Goal: Communication & Community: Participate in discussion

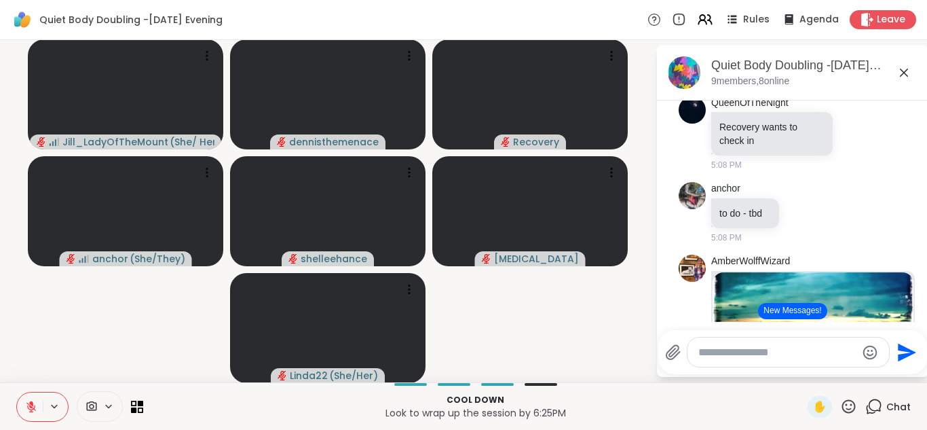
click at [798, 311] on button "New Messages!" at bounding box center [792, 311] width 69 height 16
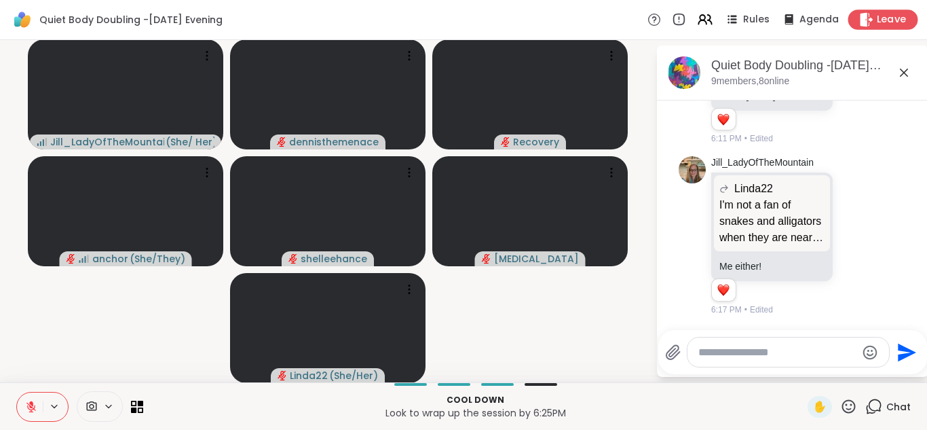
click at [885, 18] on span "Leave" at bounding box center [892, 20] width 30 height 14
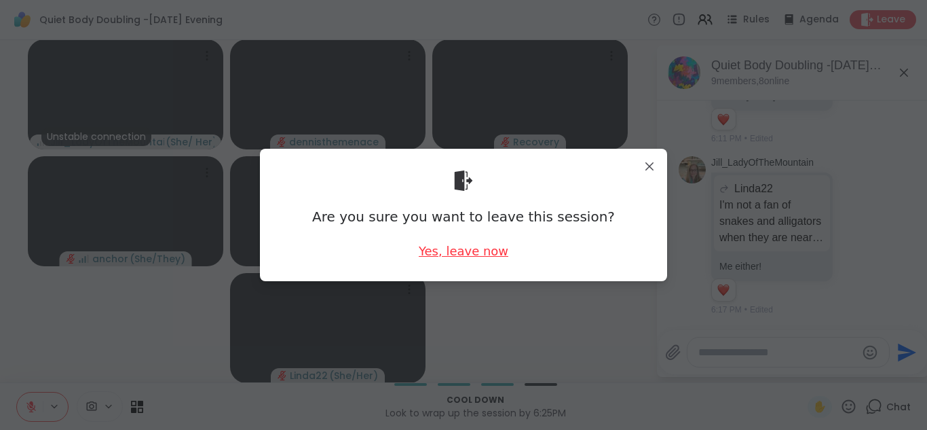
click at [487, 253] on div "Yes, leave now" at bounding box center [464, 250] width 90 height 17
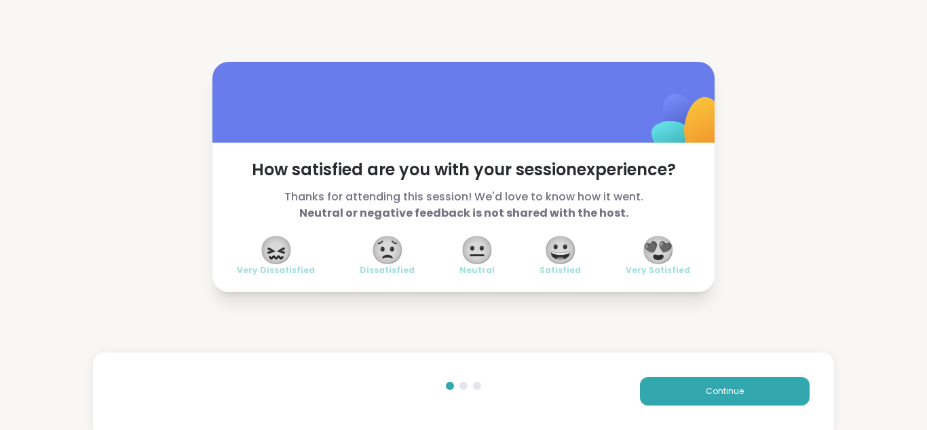
click at [665, 252] on span "😍" at bounding box center [659, 250] width 34 height 24
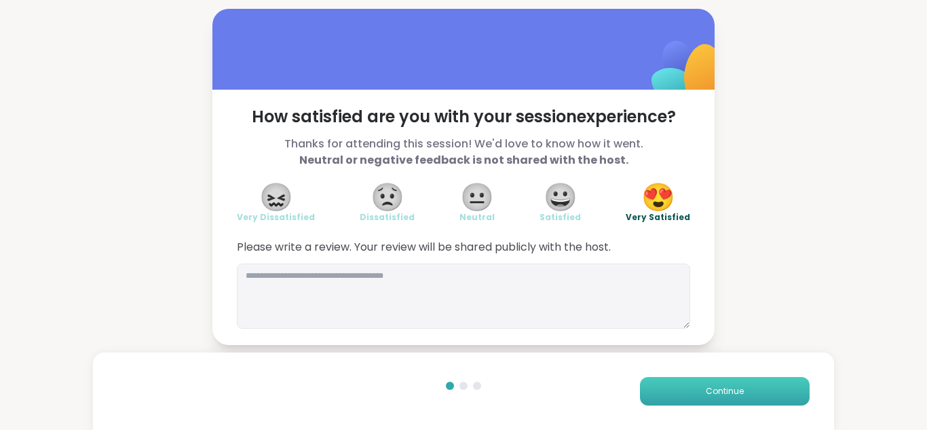
click at [726, 390] on span "Continue" at bounding box center [725, 391] width 38 height 12
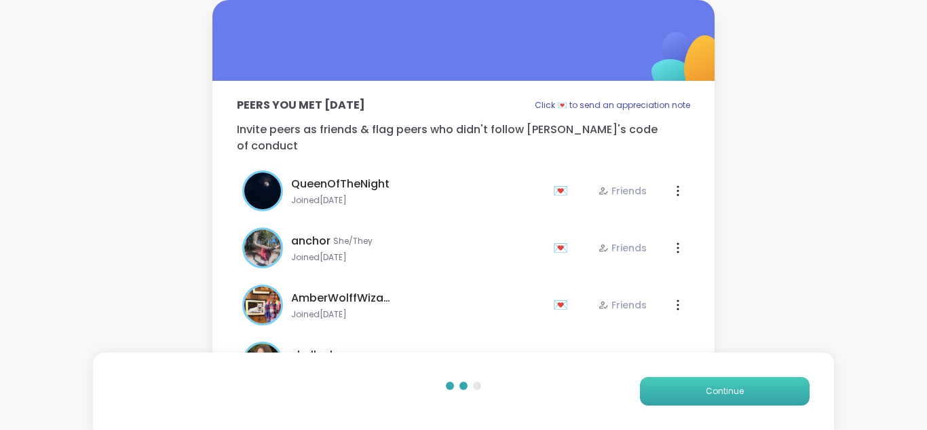
click at [719, 386] on span "Continue" at bounding box center [725, 391] width 38 height 12
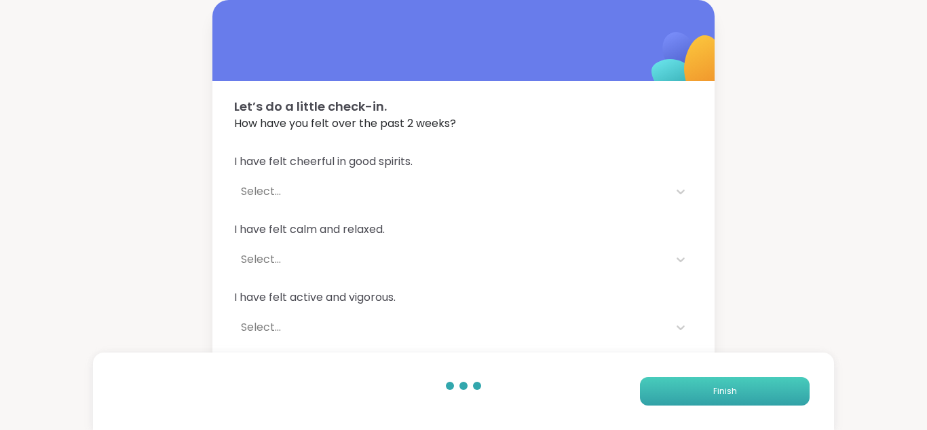
click at [719, 386] on span "Finish" at bounding box center [726, 391] width 24 height 12
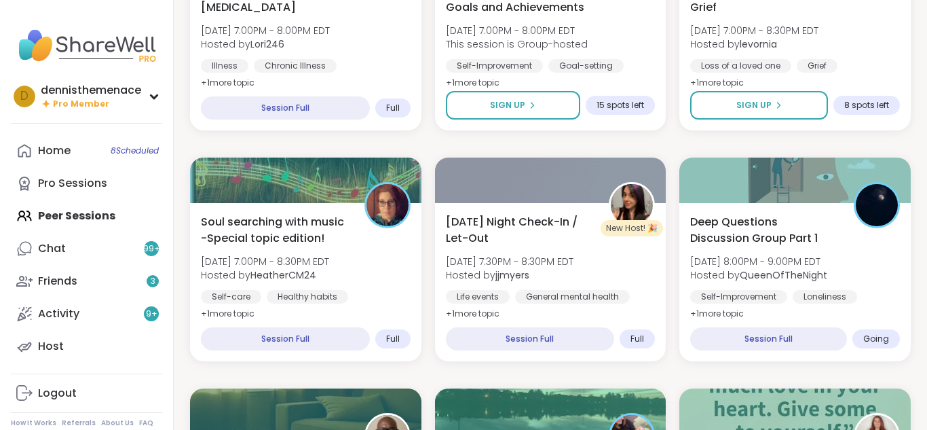
scroll to position [733, 0]
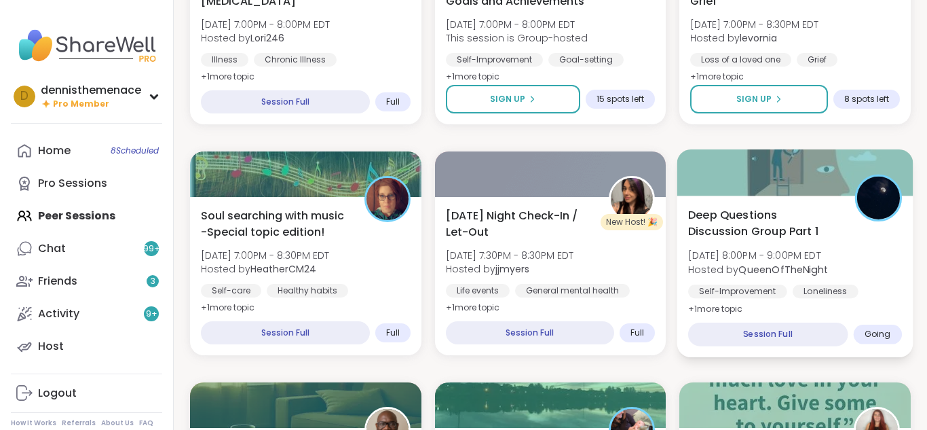
click at [786, 234] on span "Deep Questions Discussion Group Part 1" at bounding box center [763, 222] width 151 height 33
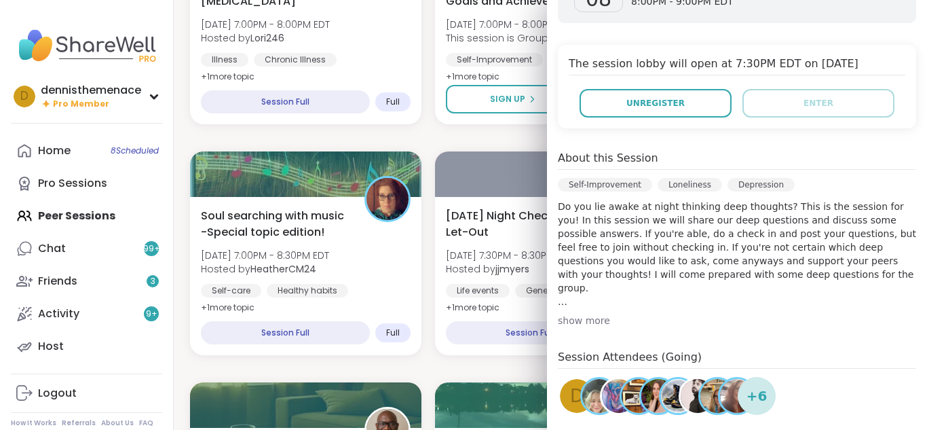
scroll to position [275, 0]
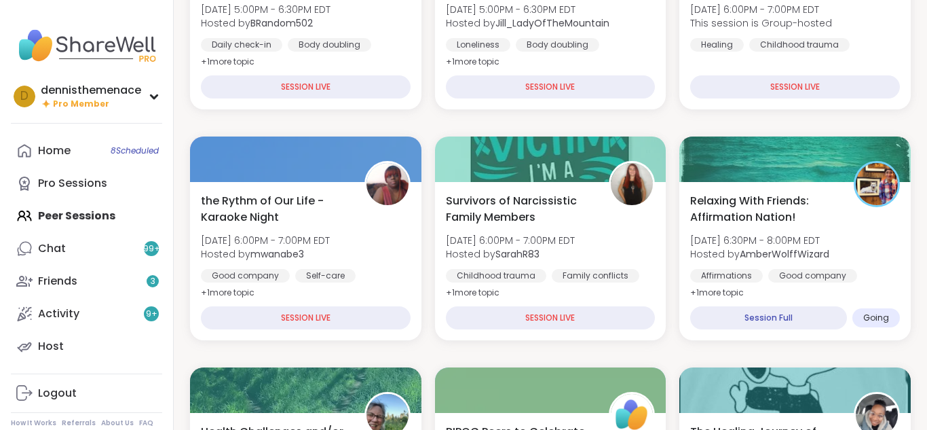
scroll to position [299, 0]
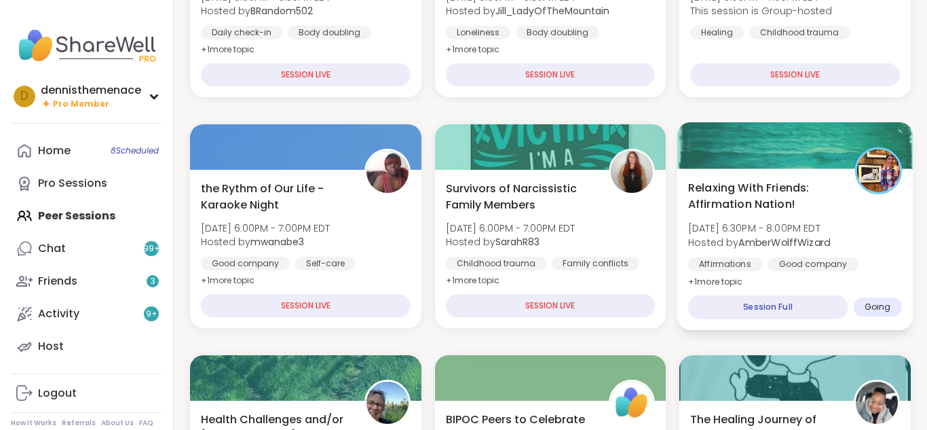
click at [741, 185] on span "Relaxing With Friends: Affirmation Nation!" at bounding box center [763, 195] width 151 height 33
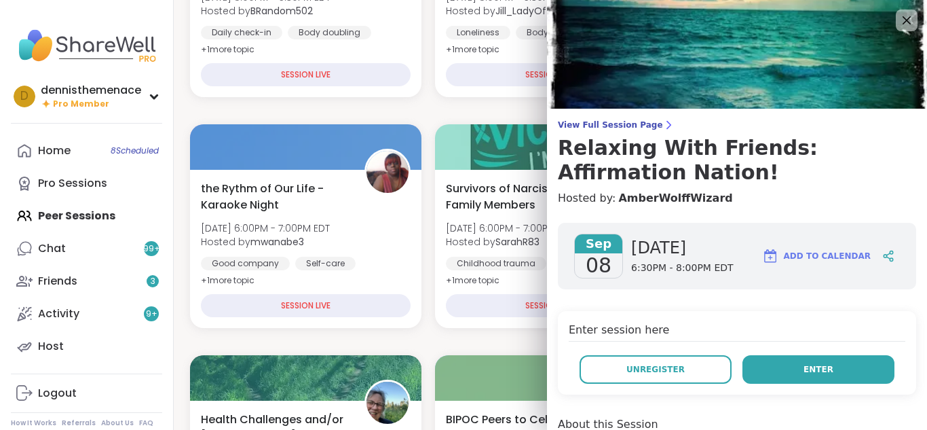
click at [809, 368] on span "Enter" at bounding box center [819, 369] width 30 height 12
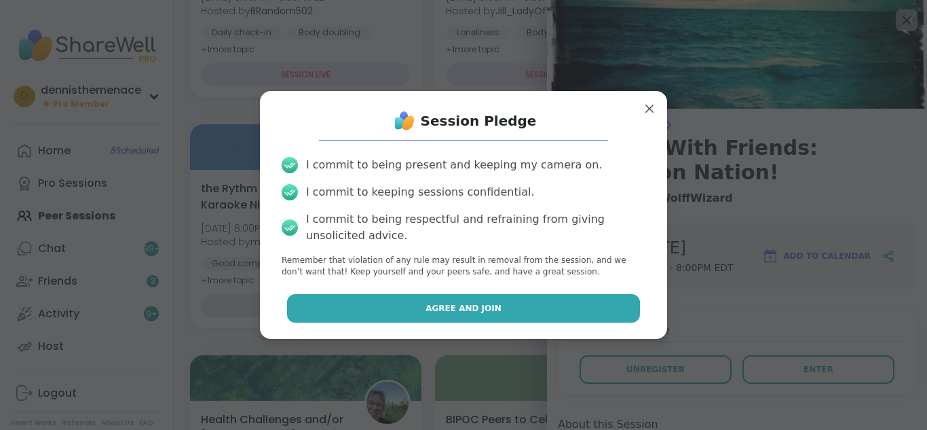
click at [525, 305] on button "Agree and Join" at bounding box center [464, 308] width 354 height 29
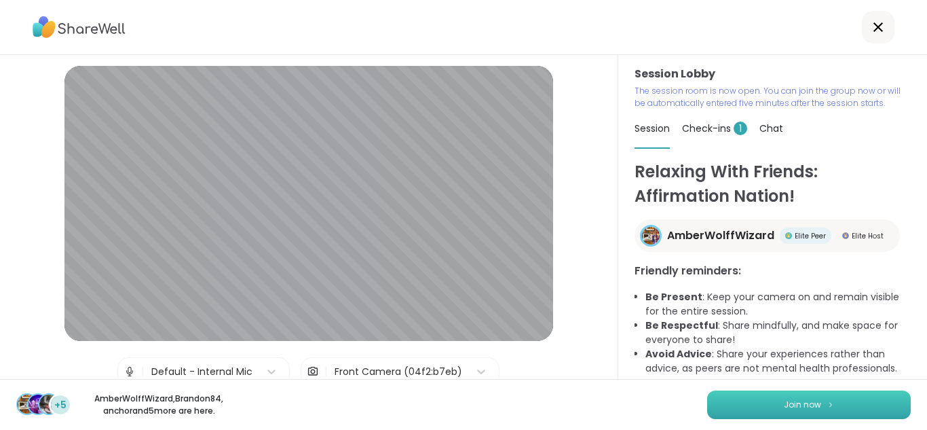
click at [797, 407] on span "Join now" at bounding box center [802, 405] width 37 height 12
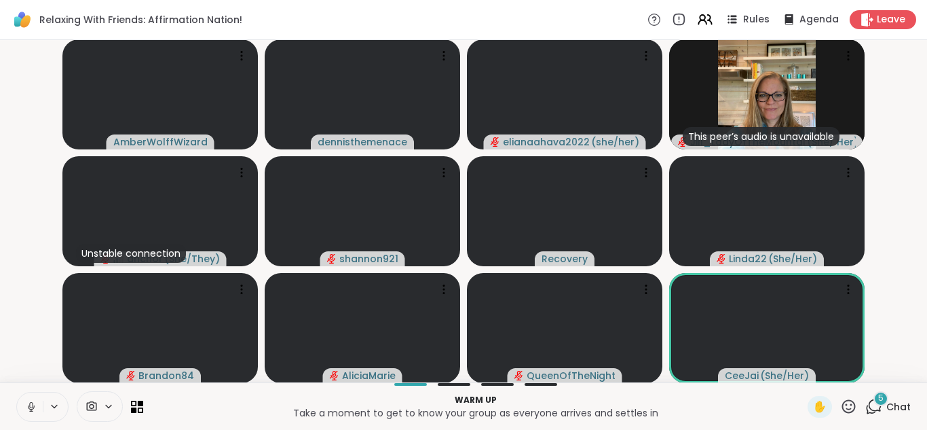
click at [29, 409] on icon at bounding box center [31, 407] width 12 height 12
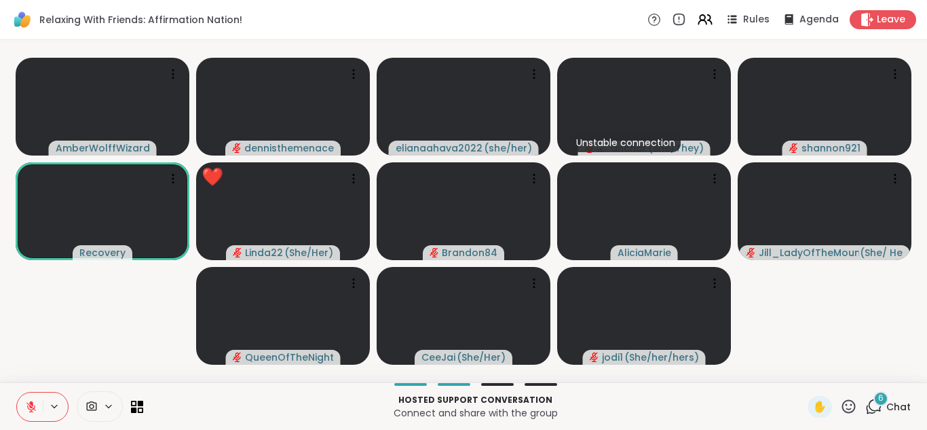
click at [29, 409] on icon at bounding box center [31, 407] width 12 height 12
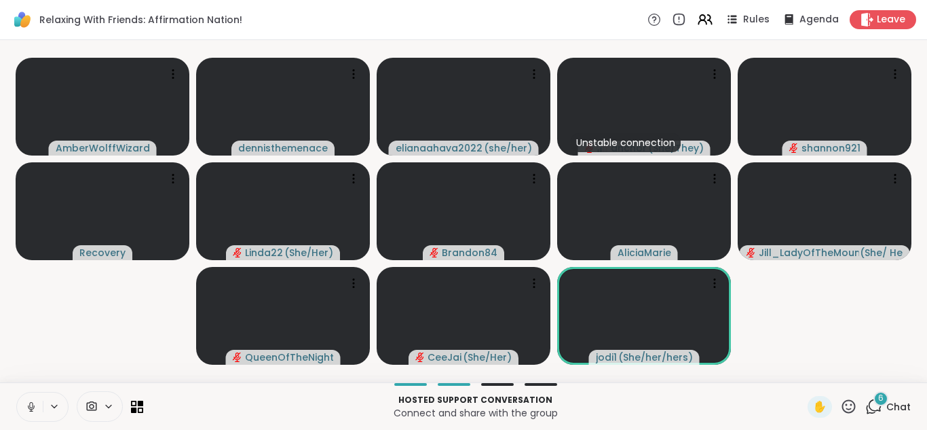
click at [29, 409] on icon at bounding box center [31, 407] width 12 height 12
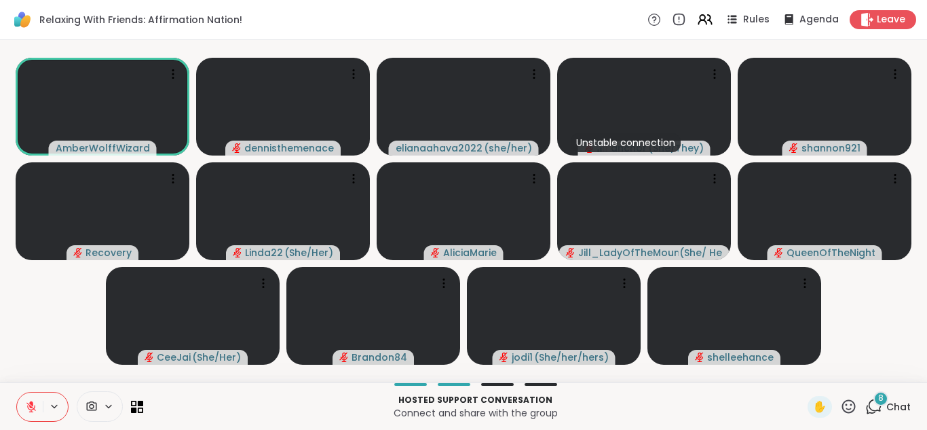
click at [897, 407] on span "Chat" at bounding box center [899, 407] width 24 height 14
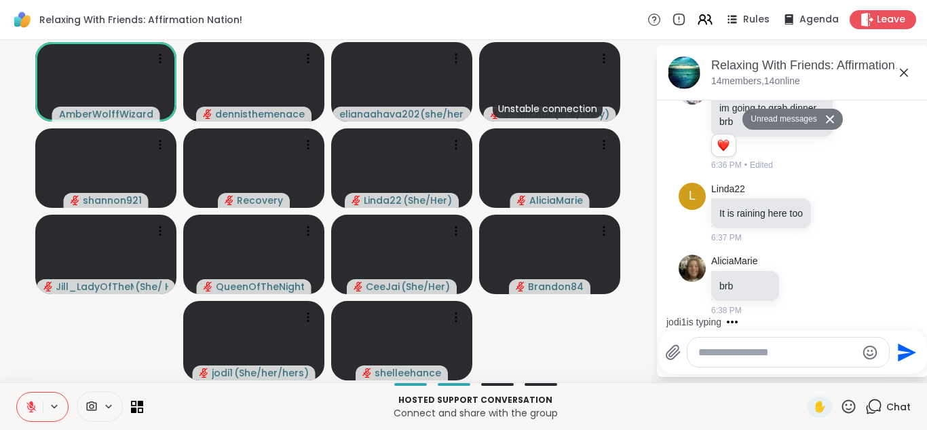
scroll to position [583, 0]
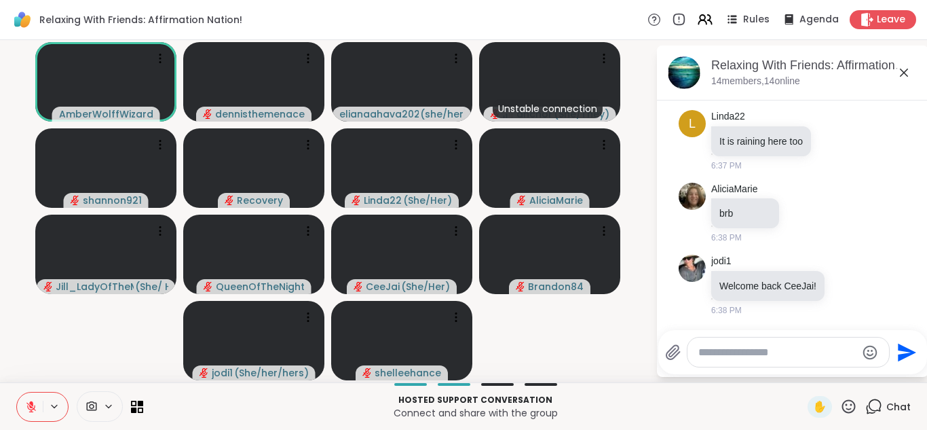
click at [792, 350] on textarea "Type your message" at bounding box center [778, 353] width 158 height 14
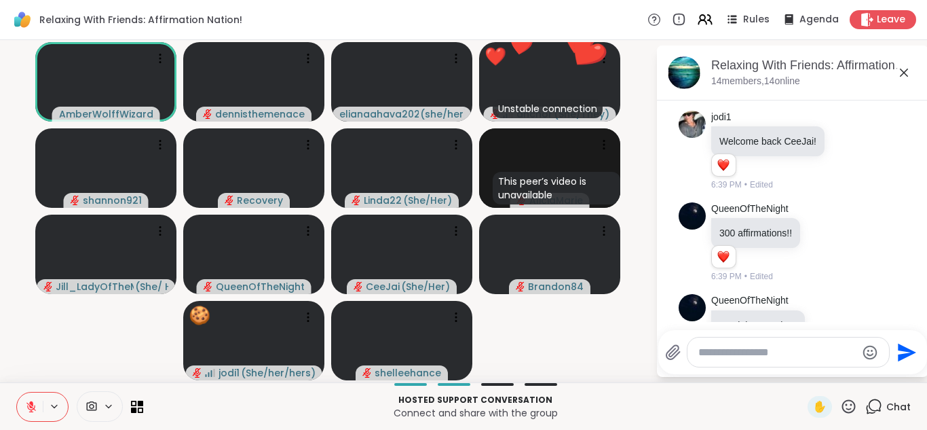
scroll to position [825, 0]
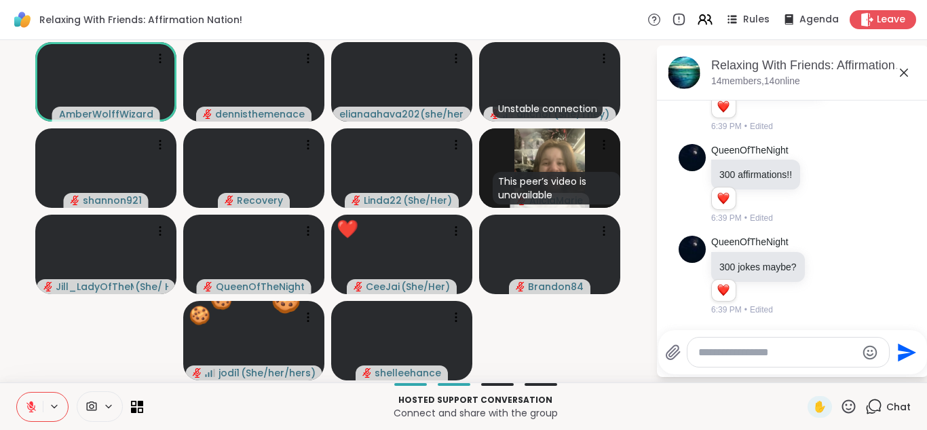
click at [851, 409] on icon at bounding box center [848, 406] width 17 height 17
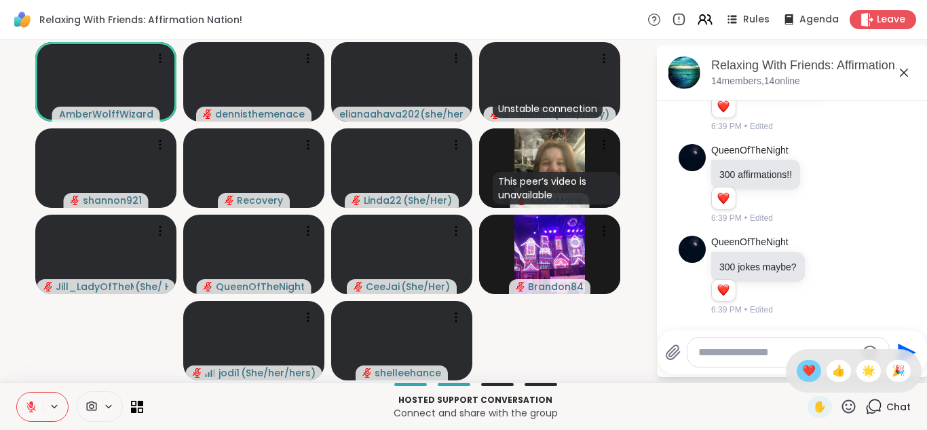
click at [810, 372] on span "❤️" at bounding box center [809, 371] width 14 height 16
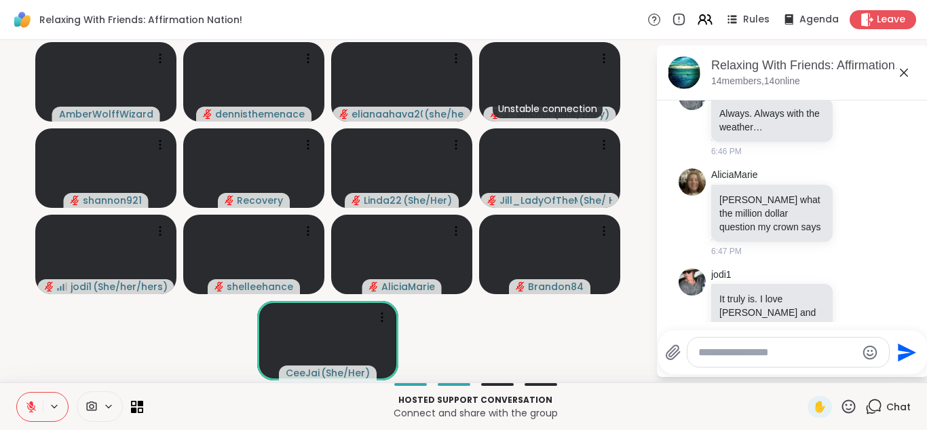
scroll to position [1866, 0]
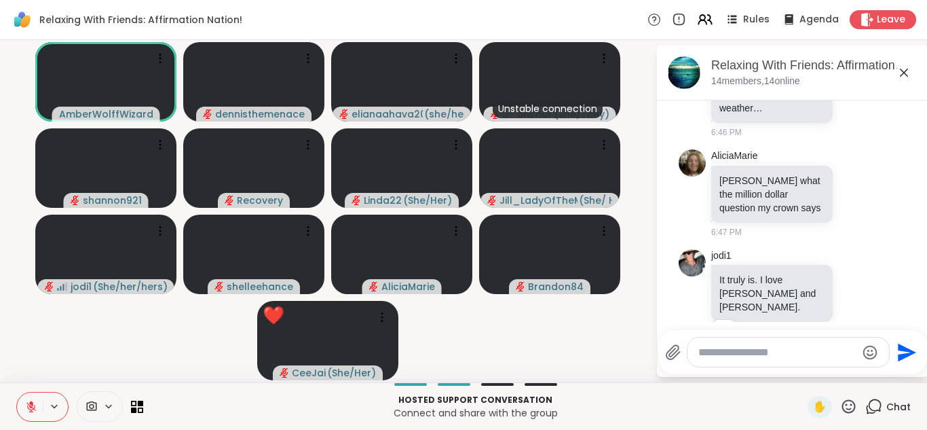
click at [33, 404] on icon at bounding box center [31, 403] width 4 height 5
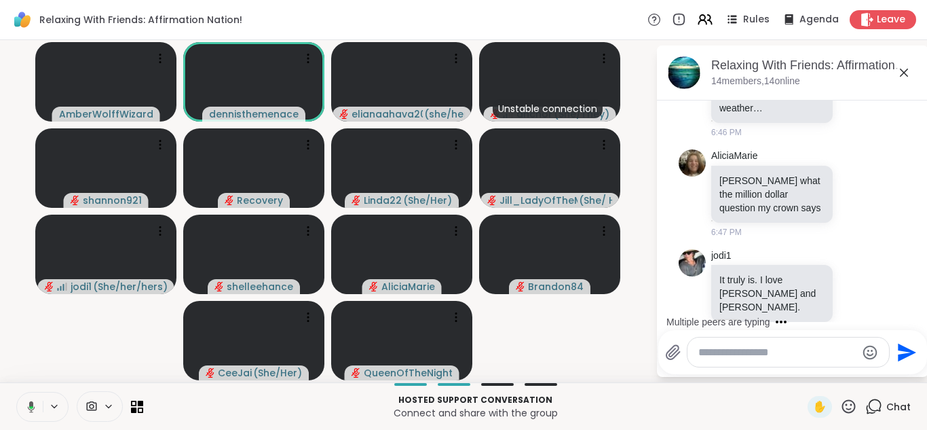
click at [33, 404] on icon at bounding box center [31, 407] width 7 height 12
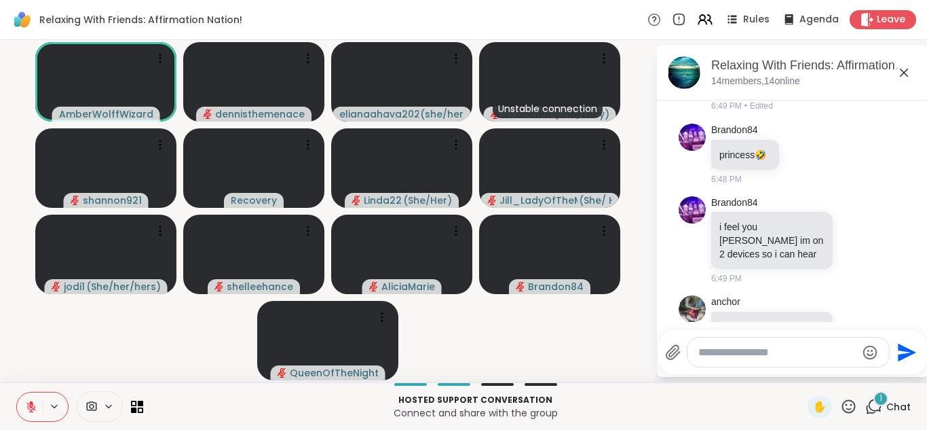
scroll to position [2353, 0]
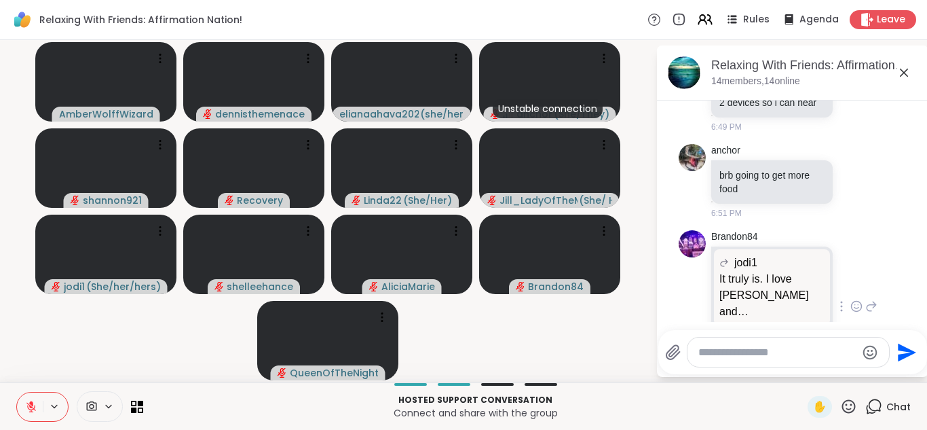
click at [878, 261] on div "Brandon84 jodi1 It truly is. I love Brandon greetings and Brandon. It truly is.…" at bounding box center [793, 307] width 228 height 165
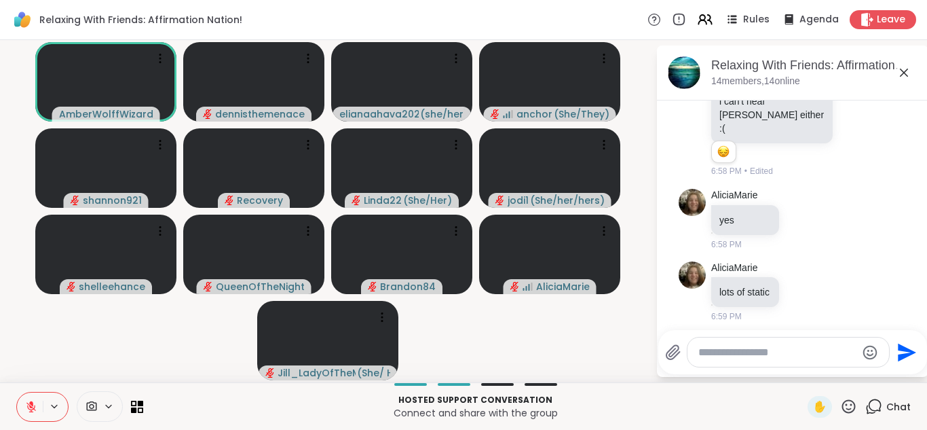
scroll to position [3329, 0]
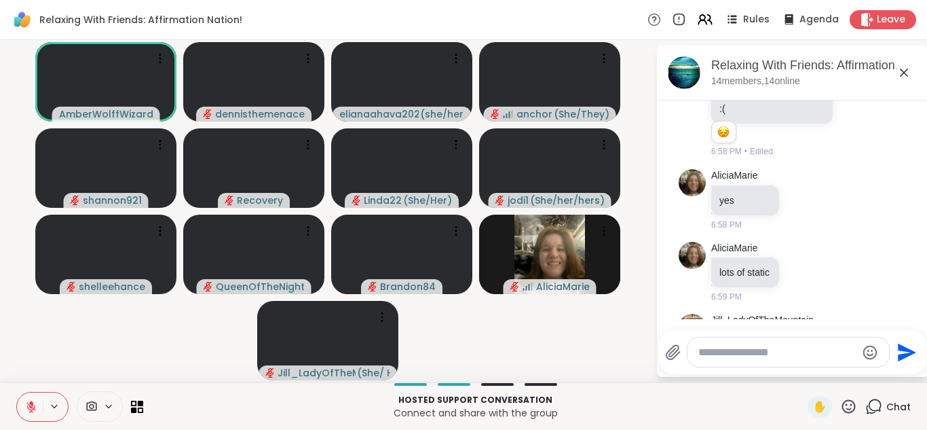
click at [32, 401] on icon at bounding box center [31, 403] width 4 height 5
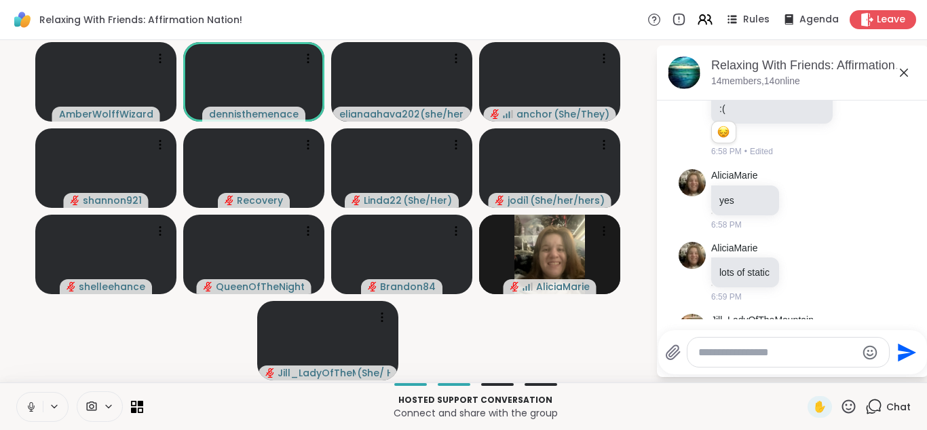
click at [28, 406] on icon at bounding box center [31, 407] width 7 height 4
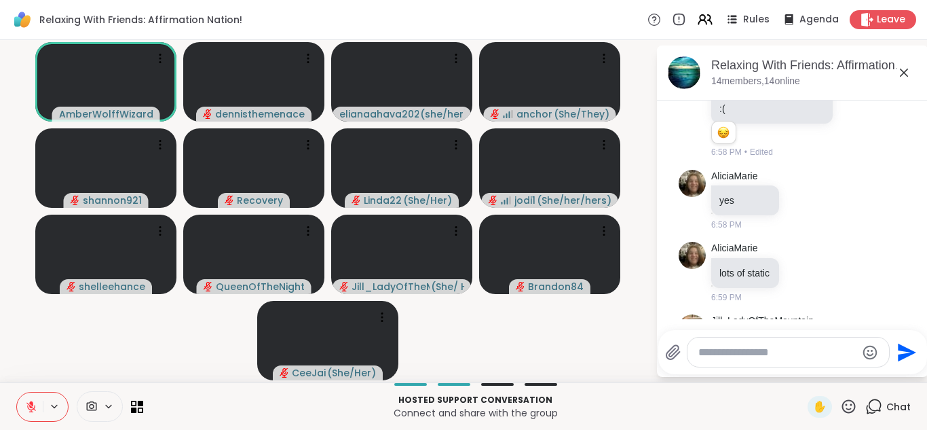
scroll to position [3367, 0]
click at [31, 409] on icon at bounding box center [31, 407] width 12 height 12
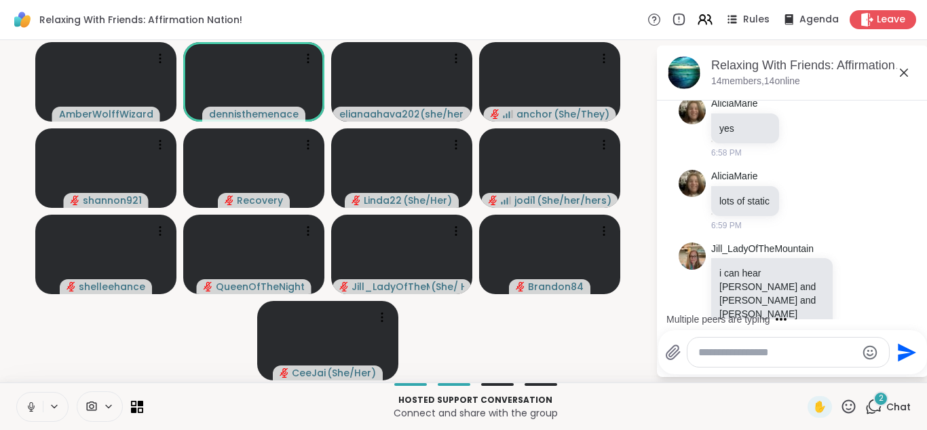
scroll to position [3512, 0]
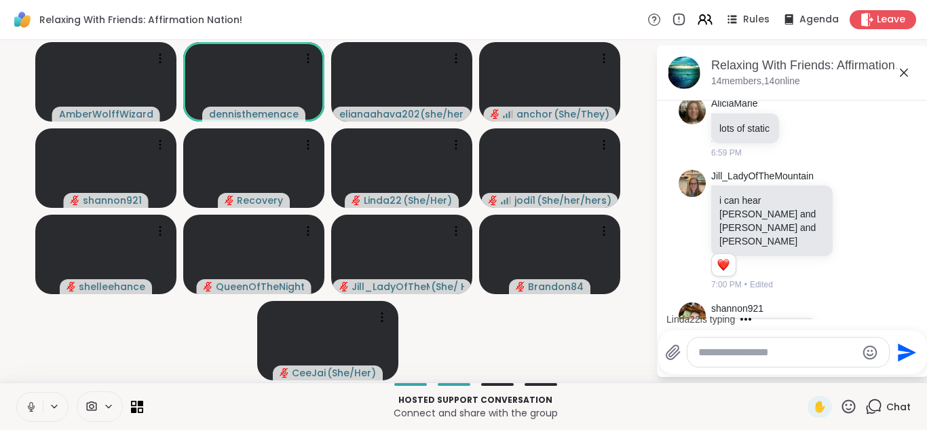
click at [33, 409] on icon at bounding box center [31, 407] width 12 height 12
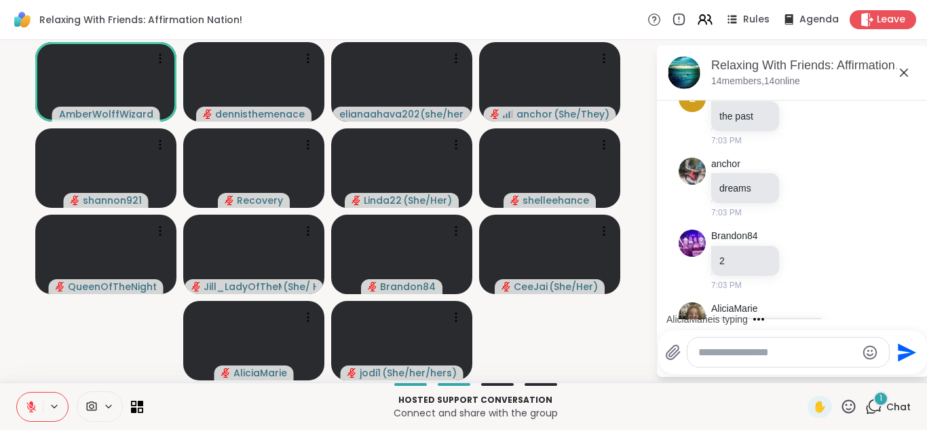
scroll to position [3965, 0]
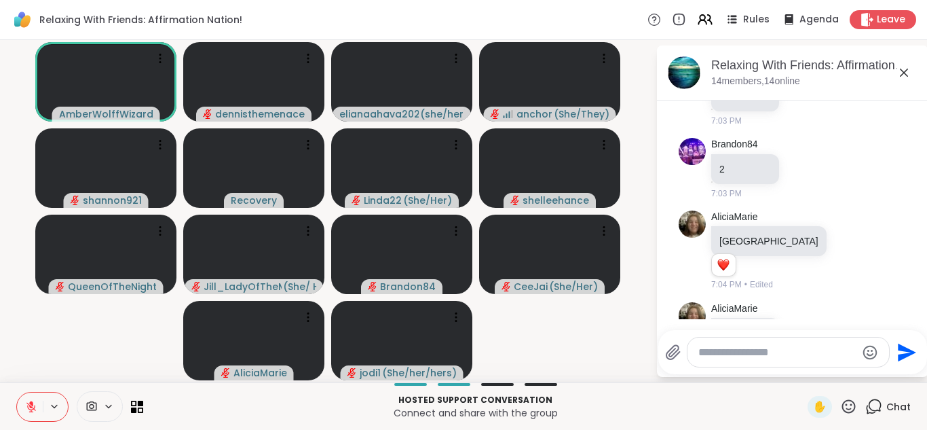
click at [34, 409] on icon at bounding box center [31, 407] width 12 height 12
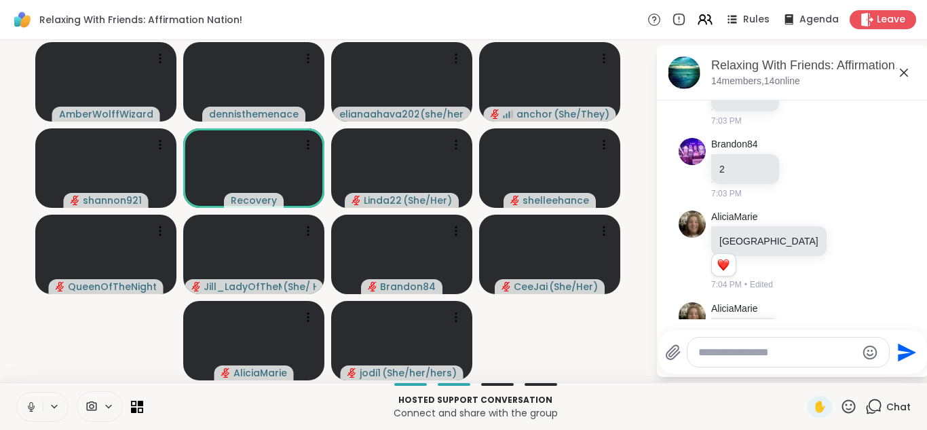
click at [34, 409] on icon at bounding box center [31, 407] width 12 height 12
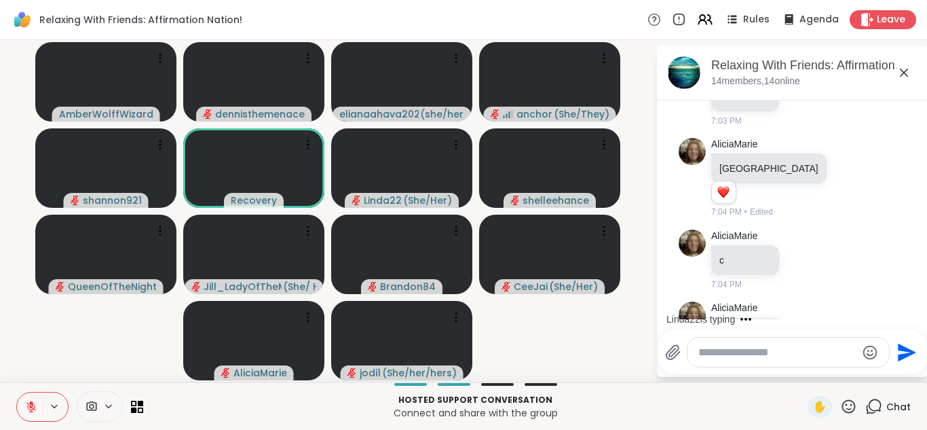
click at [34, 409] on icon at bounding box center [31, 407] width 12 height 12
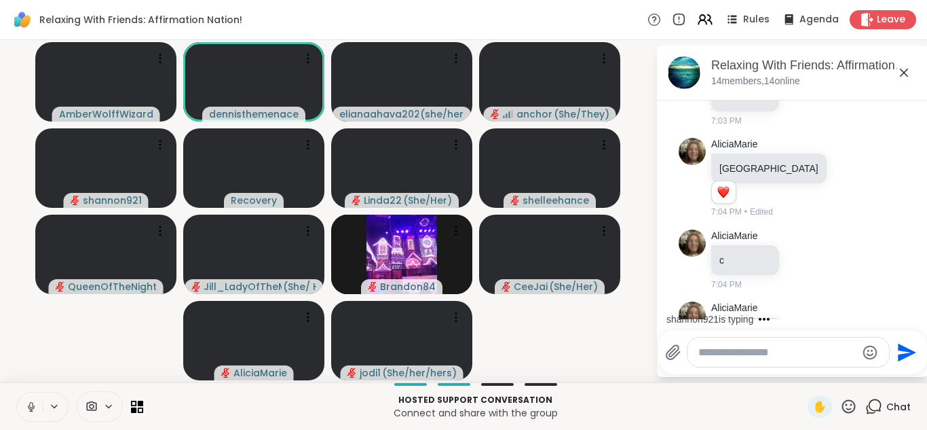
click at [35, 409] on icon at bounding box center [31, 407] width 12 height 12
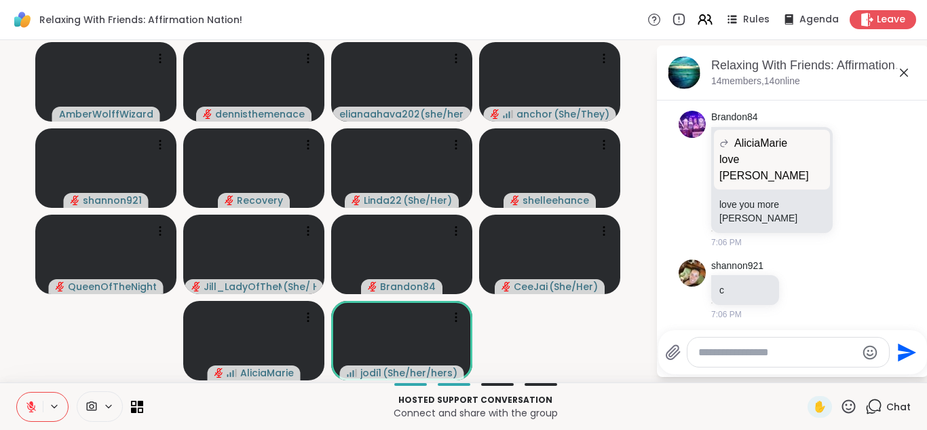
scroll to position [4815, 0]
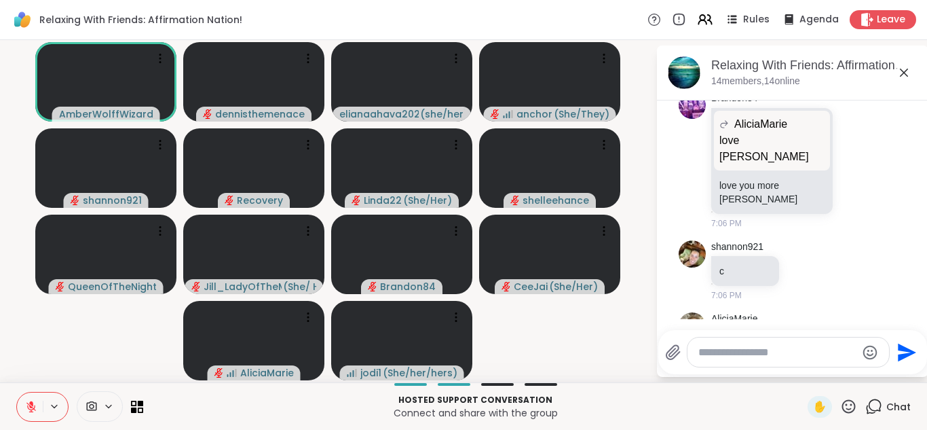
click at [34, 415] on button at bounding box center [30, 406] width 26 height 29
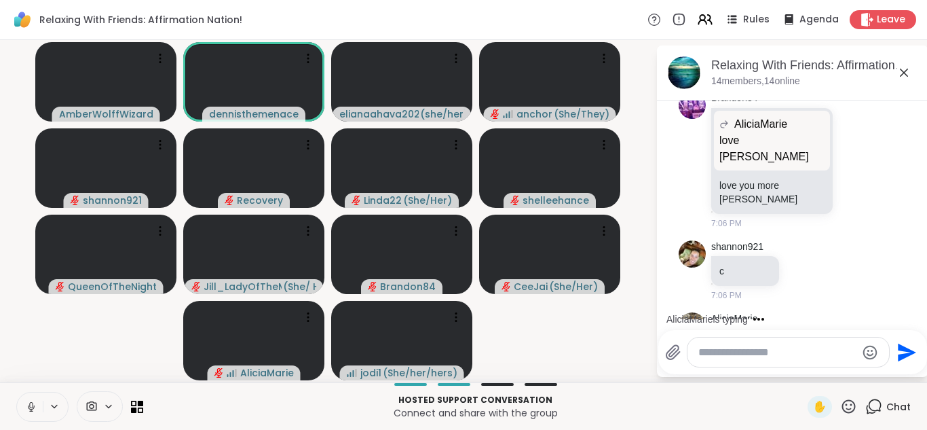
click at [34, 415] on button at bounding box center [30, 406] width 26 height 29
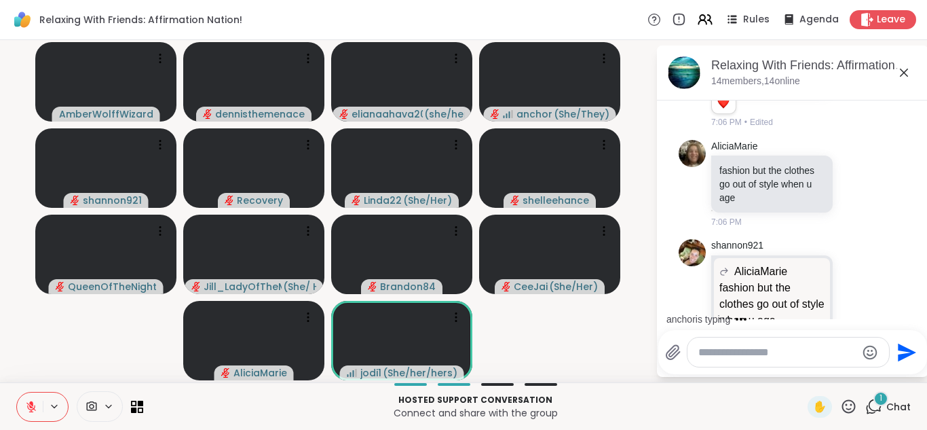
scroll to position [5243, 0]
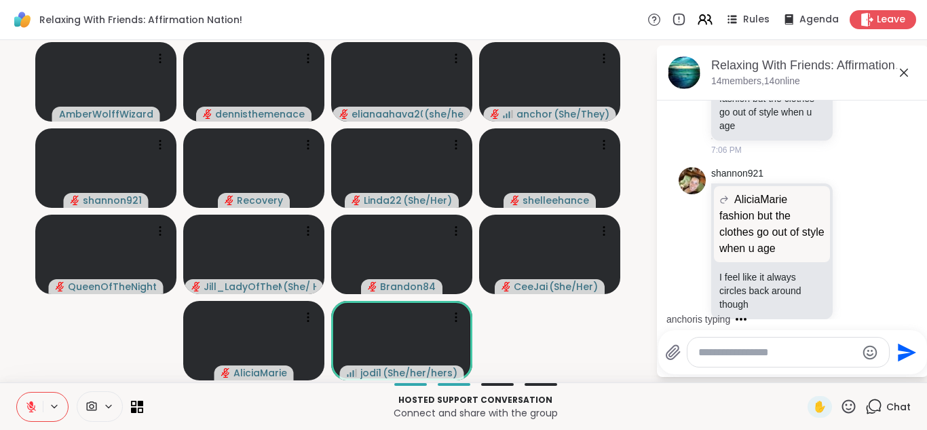
click at [34, 415] on button at bounding box center [30, 406] width 26 height 29
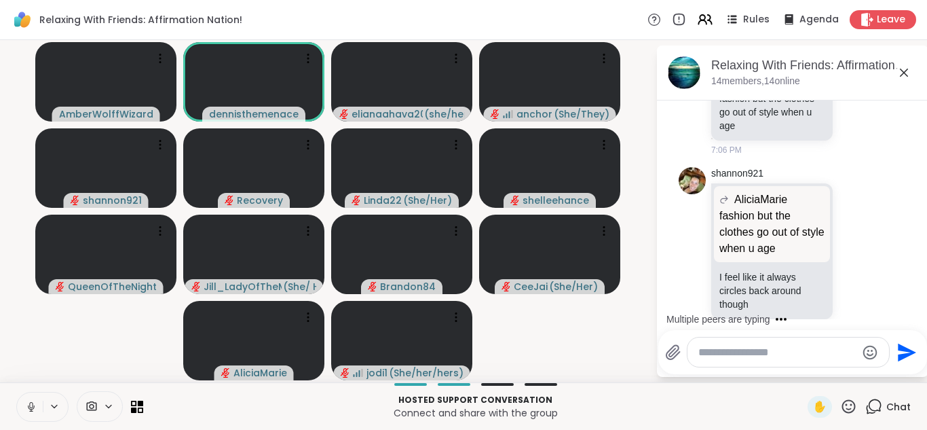
click at [34, 415] on button at bounding box center [30, 406] width 26 height 29
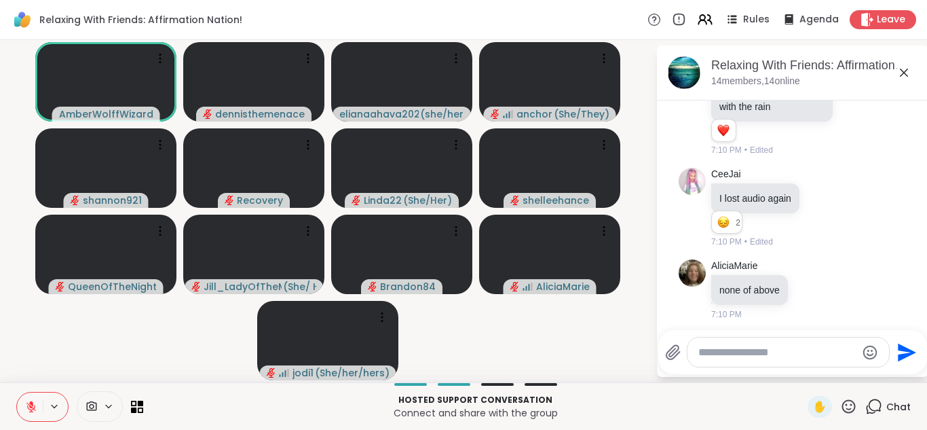
scroll to position [6232, 0]
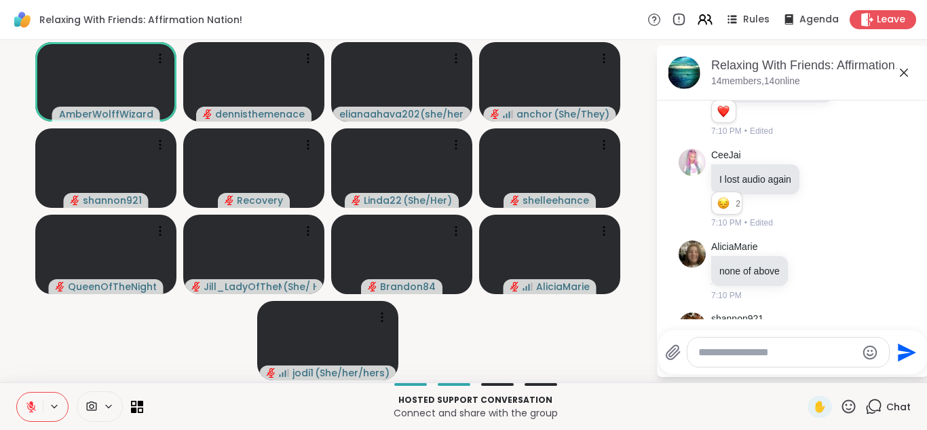
click at [34, 401] on icon at bounding box center [31, 407] width 12 height 12
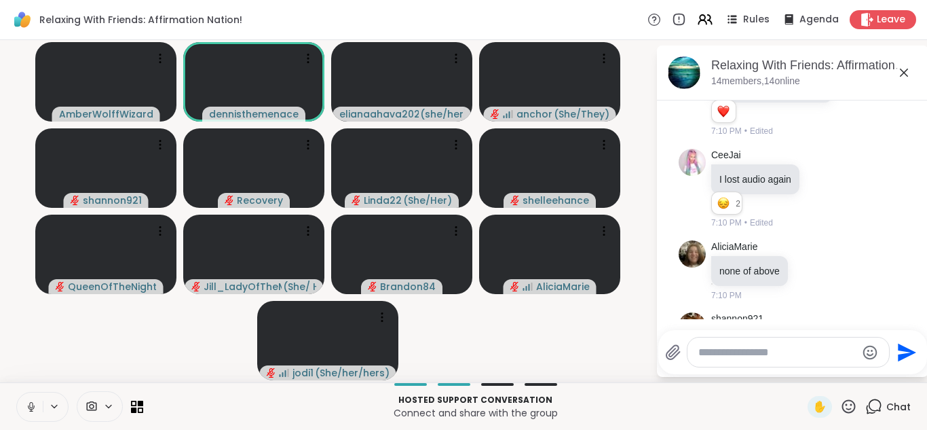
click at [34, 401] on icon at bounding box center [31, 407] width 12 height 12
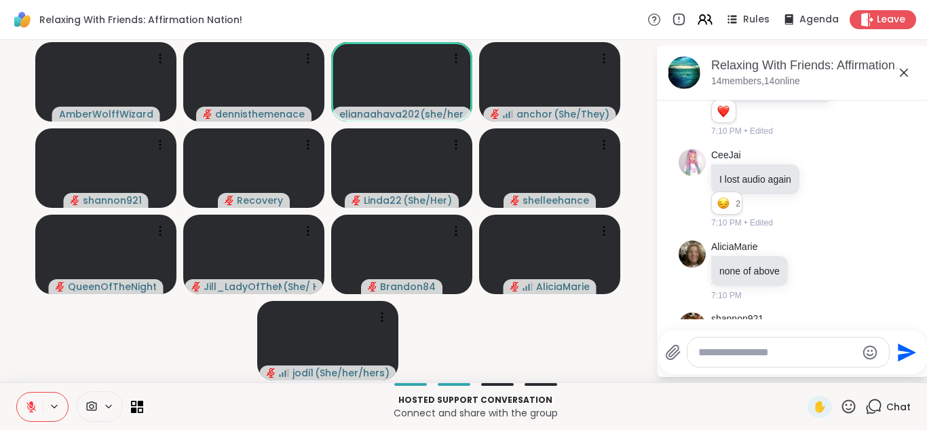
click at [34, 401] on icon at bounding box center [31, 407] width 12 height 12
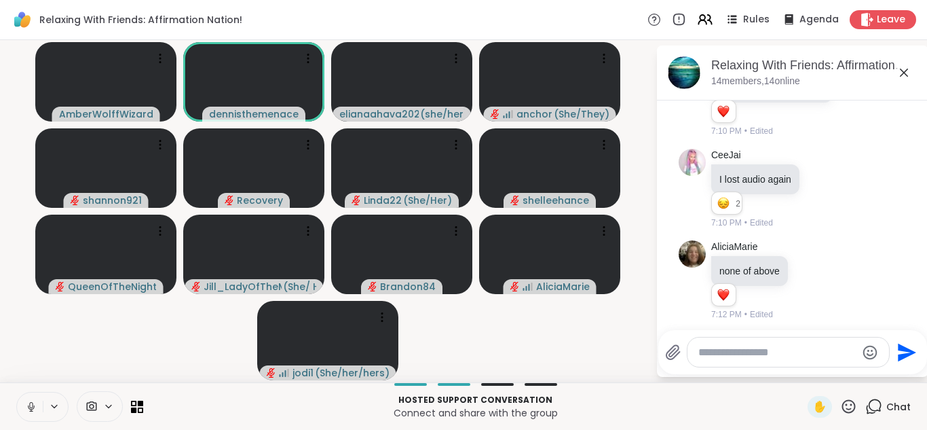
click at [30, 409] on icon at bounding box center [31, 407] width 7 height 4
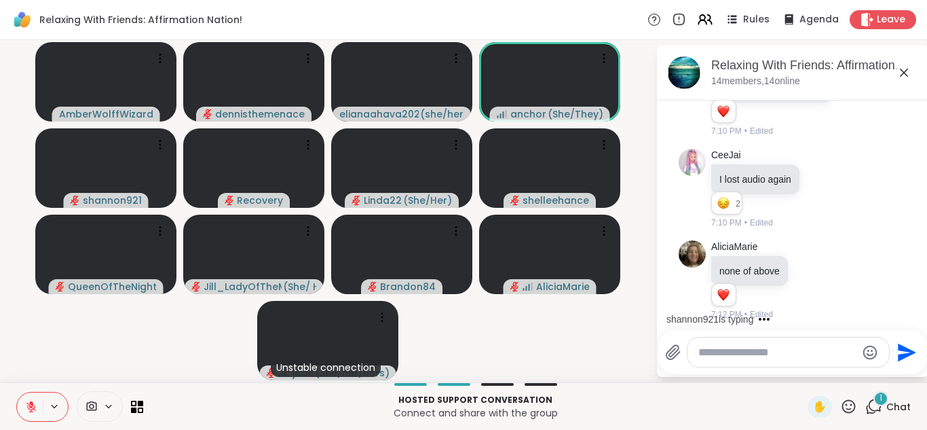
scroll to position [6343, 0]
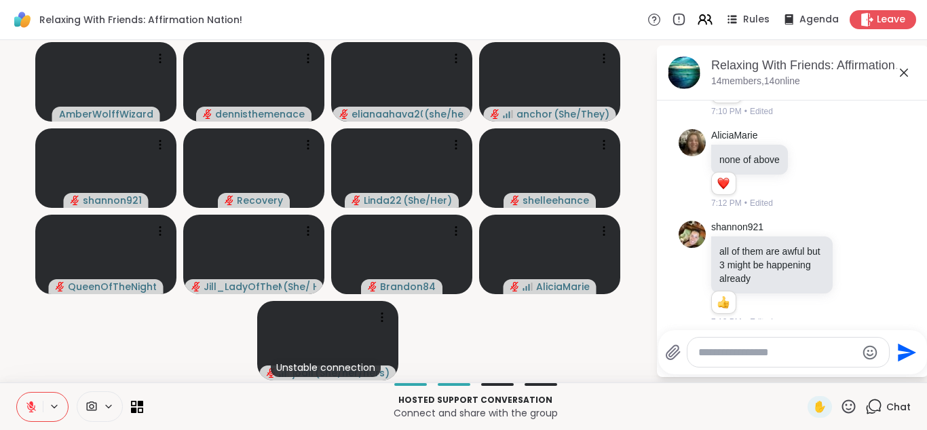
click at [49, 406] on icon at bounding box center [54, 407] width 11 height 12
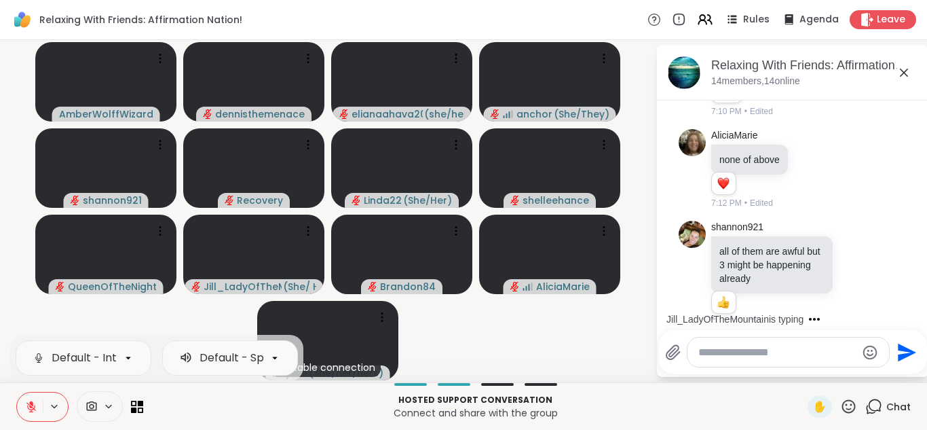
click at [31, 403] on icon at bounding box center [31, 403] width 4 height 5
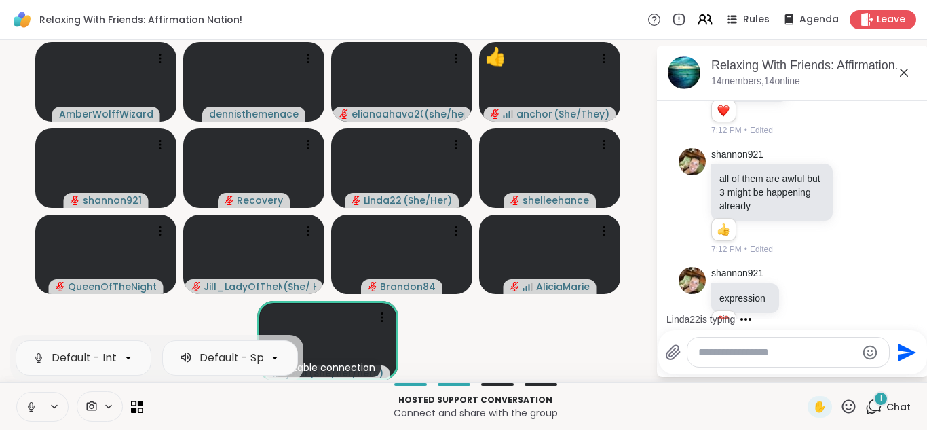
scroll to position [6488, 0]
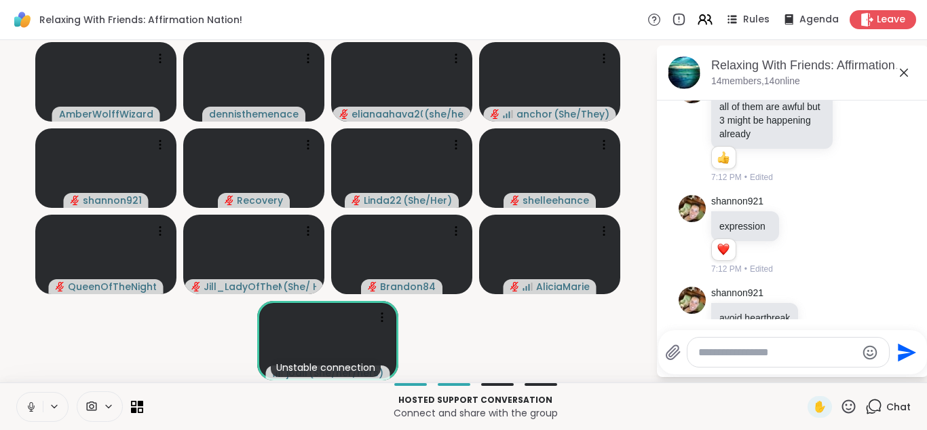
click at [221, 415] on p "Connect and share with the group" at bounding box center [475, 413] width 648 height 14
click at [31, 407] on icon at bounding box center [30, 405] width 3 height 6
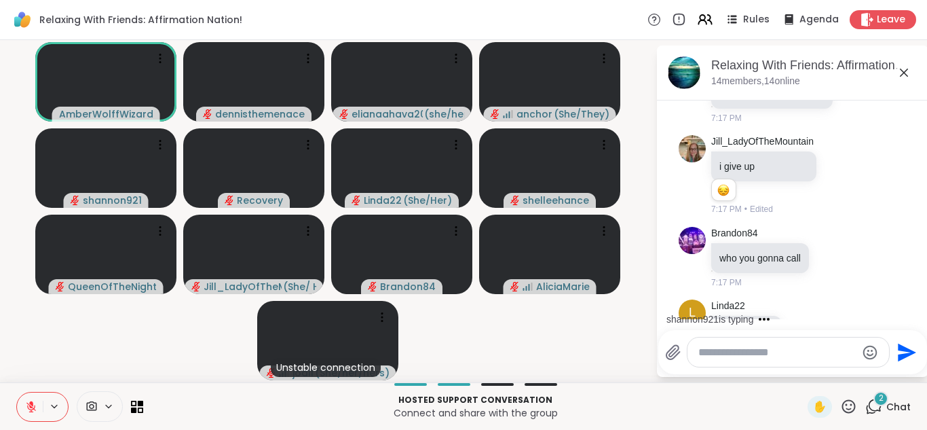
scroll to position [7425, 0]
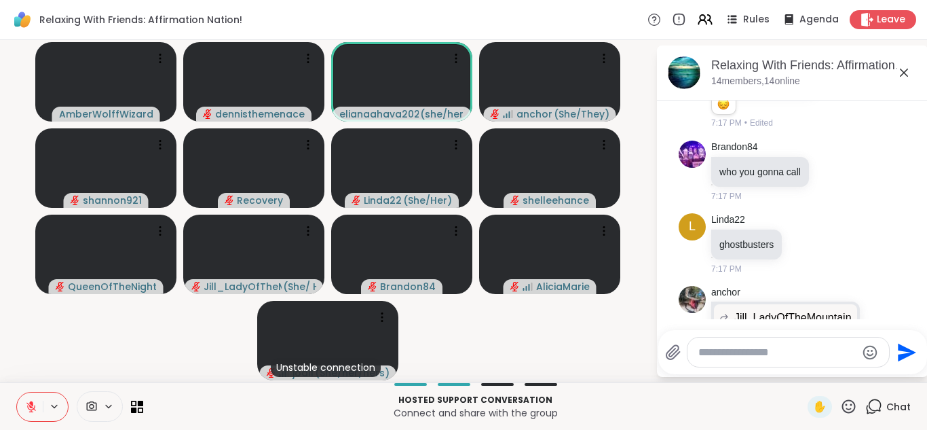
click at [31, 408] on icon at bounding box center [31, 407] width 12 height 12
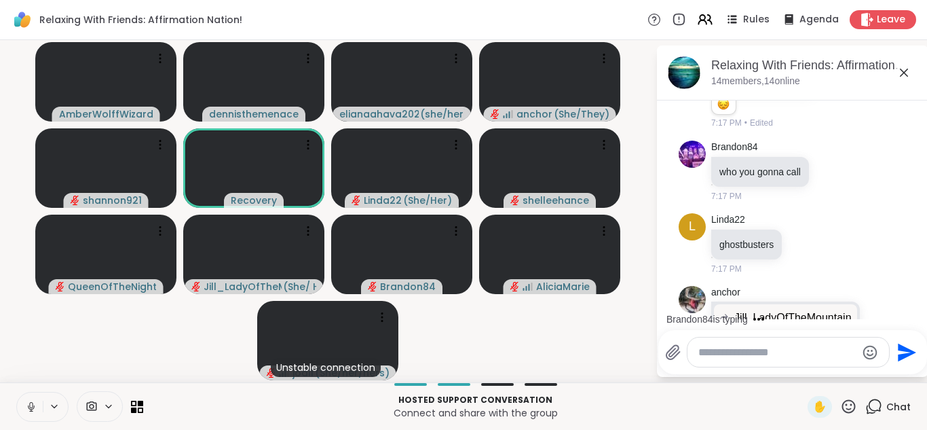
scroll to position [7444, 0]
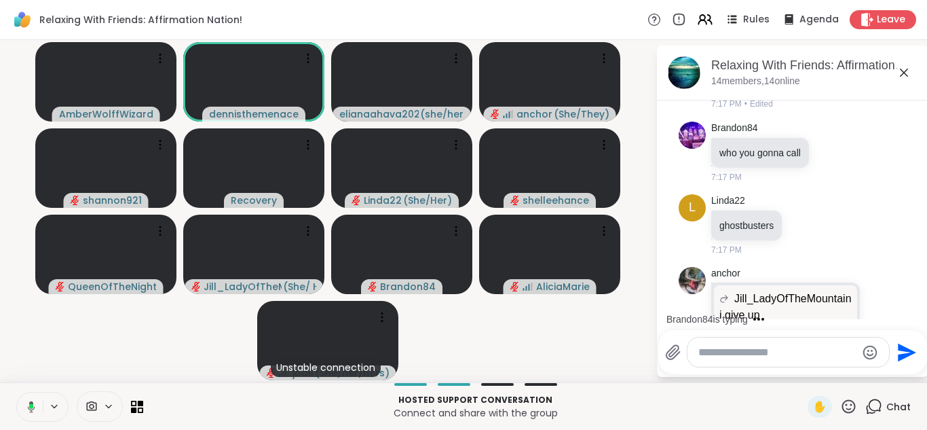
click at [31, 408] on icon at bounding box center [29, 407] width 12 height 12
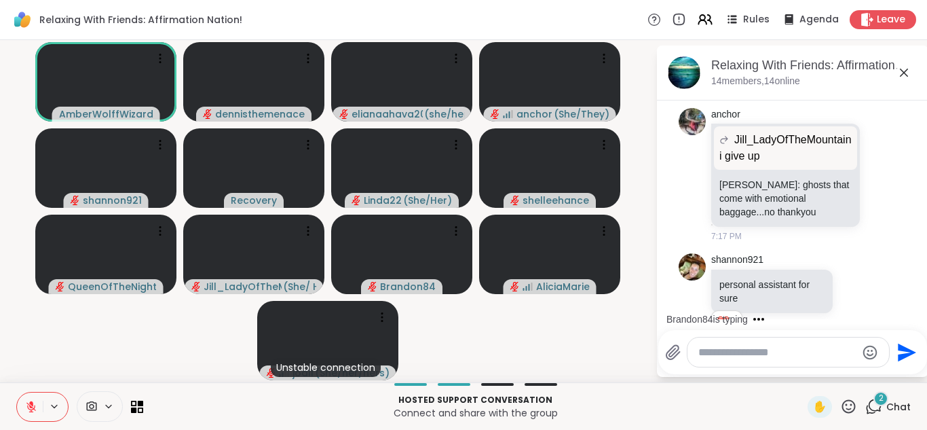
scroll to position [7675, 0]
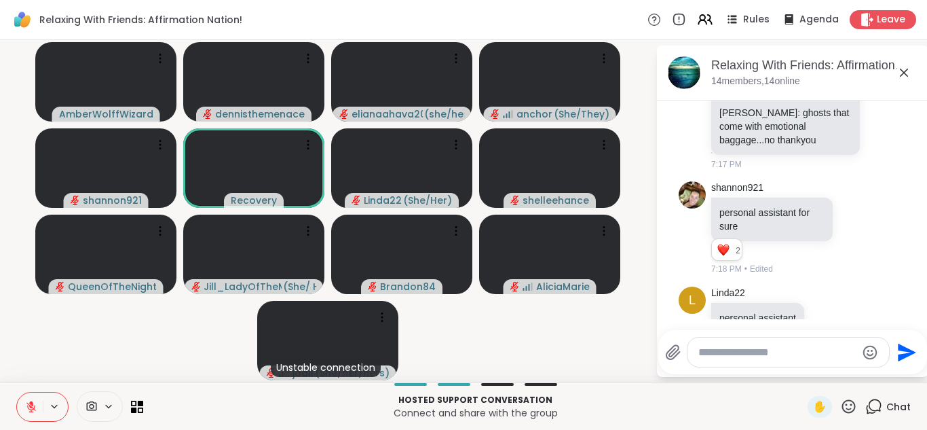
click at [31, 407] on icon at bounding box center [31, 407] width 12 height 12
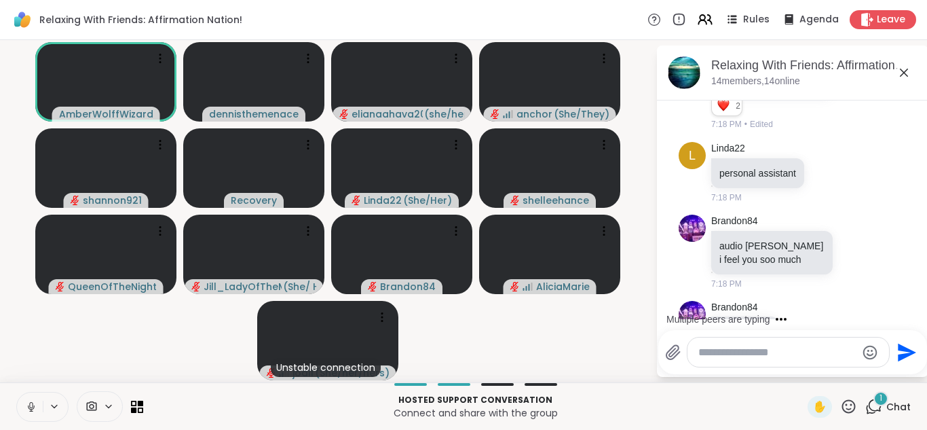
scroll to position [7892, 0]
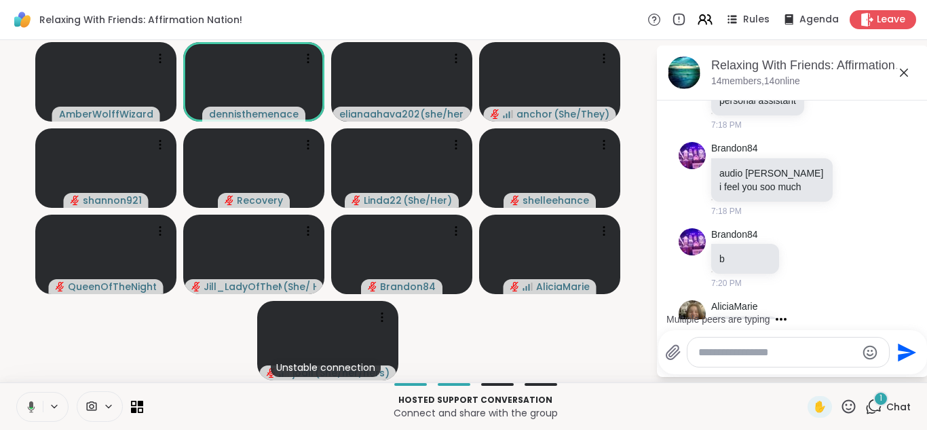
click at [31, 407] on icon at bounding box center [31, 407] width 7 height 12
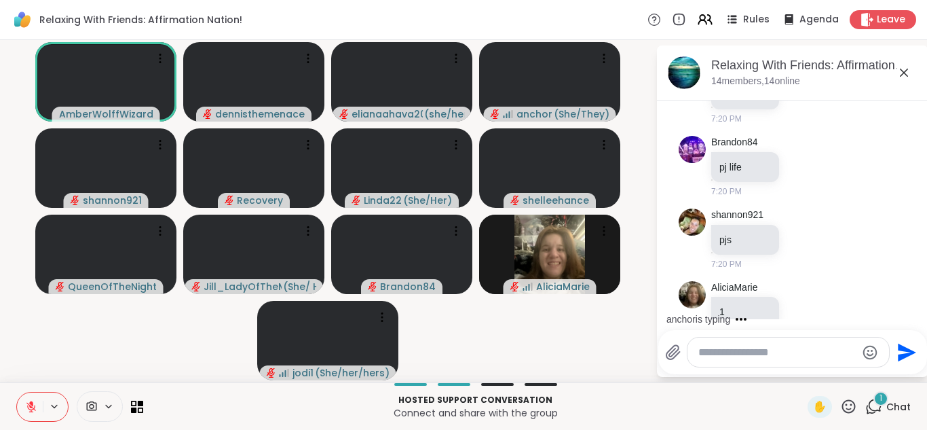
scroll to position [8274, 0]
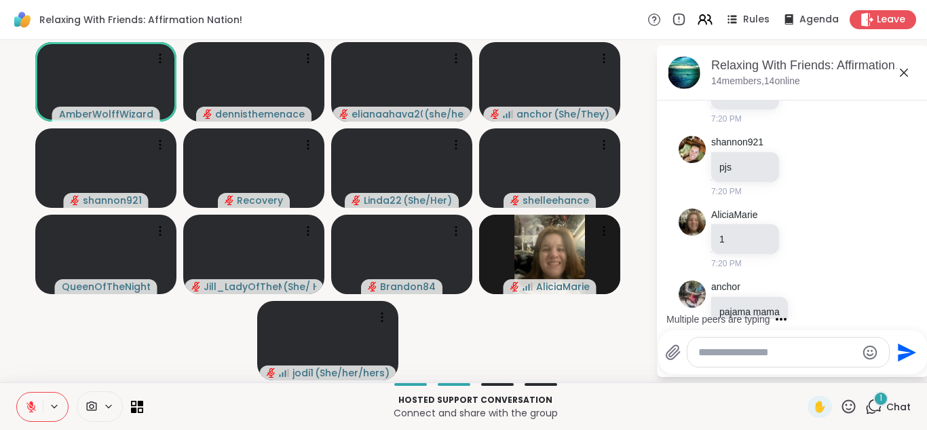
click at [37, 417] on button at bounding box center [30, 406] width 26 height 29
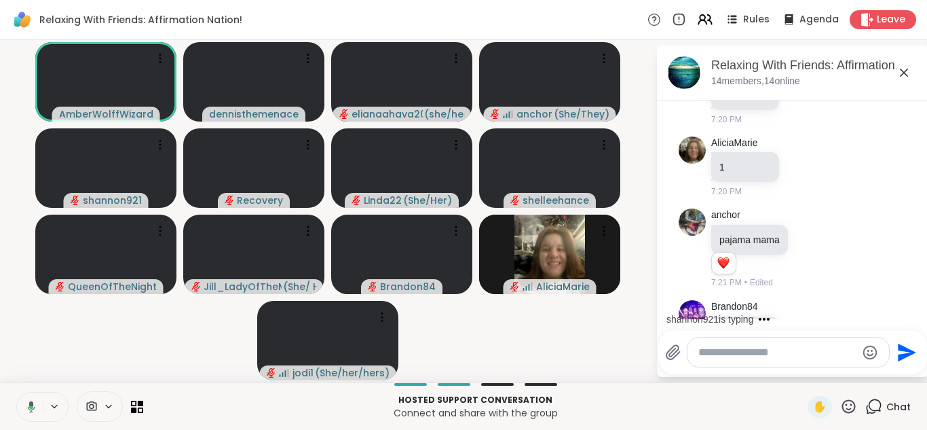
scroll to position [8418, 0]
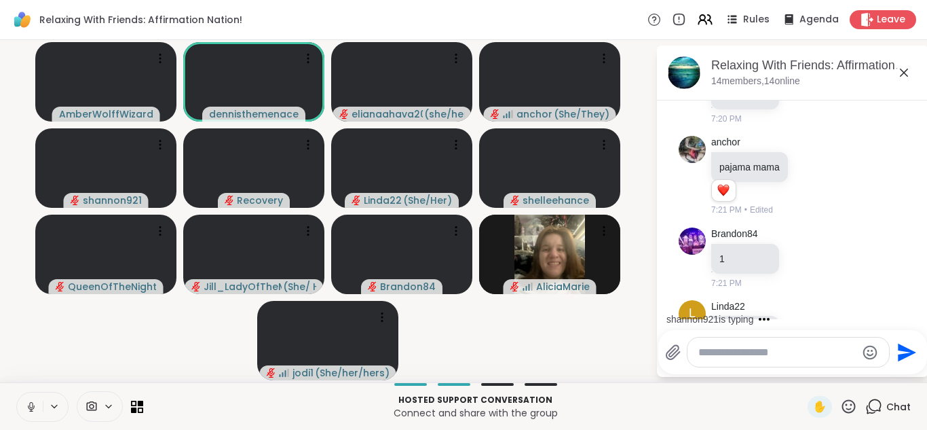
click at [33, 406] on icon at bounding box center [31, 407] width 12 height 12
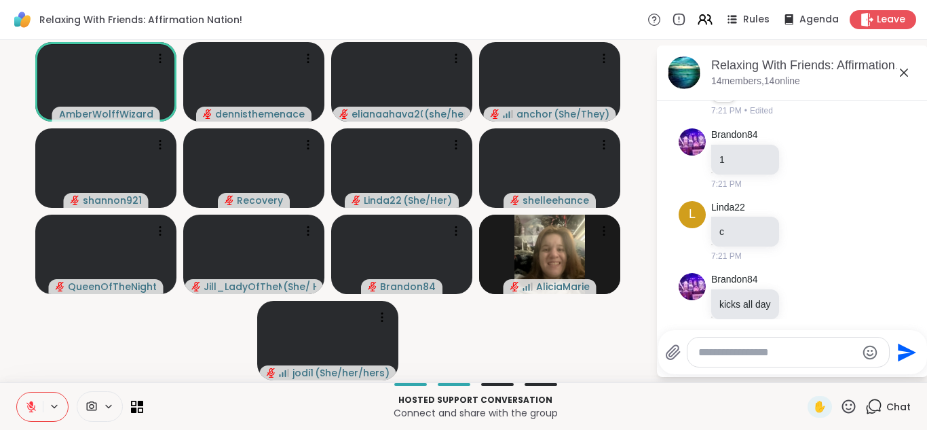
scroll to position [8537, 0]
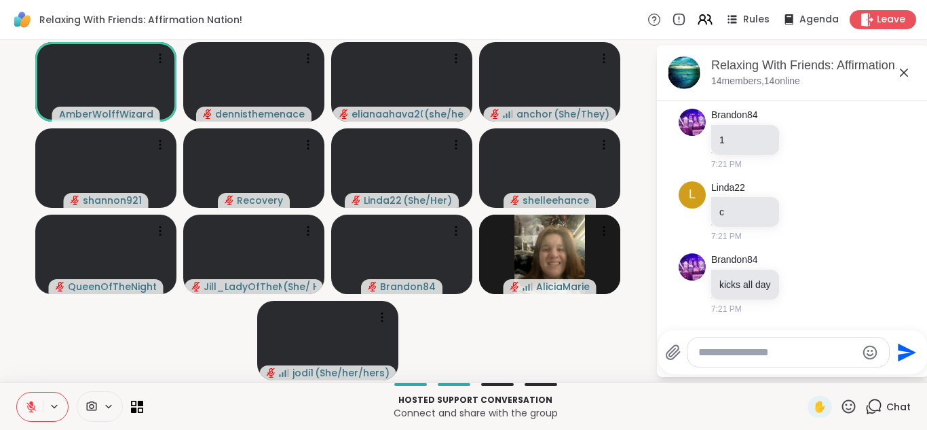
click at [33, 406] on icon at bounding box center [31, 407] width 12 height 12
click at [35, 406] on icon at bounding box center [31, 407] width 12 height 12
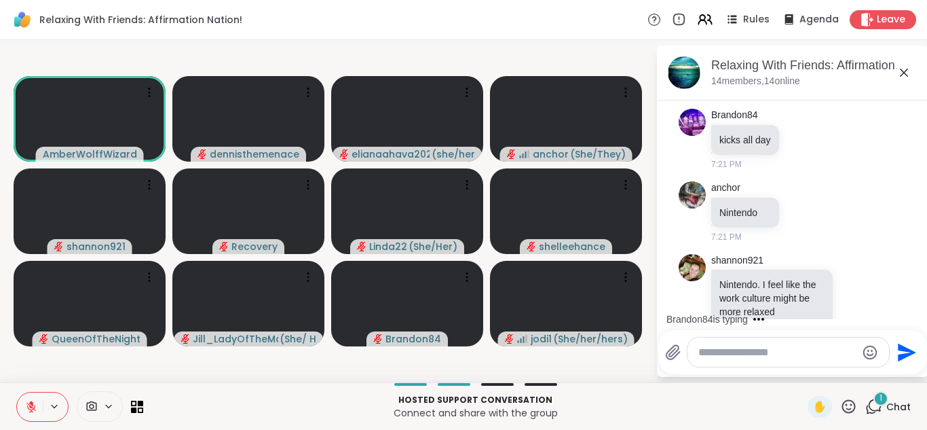
scroll to position [8754, 0]
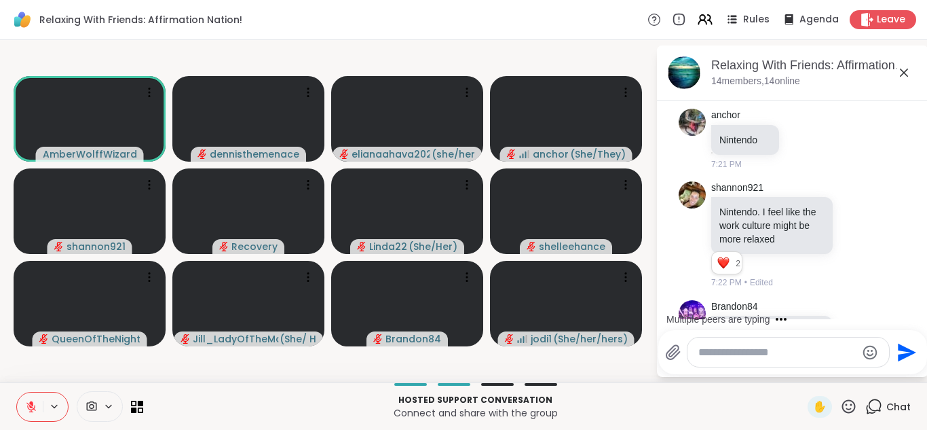
click at [36, 405] on icon at bounding box center [31, 407] width 12 height 12
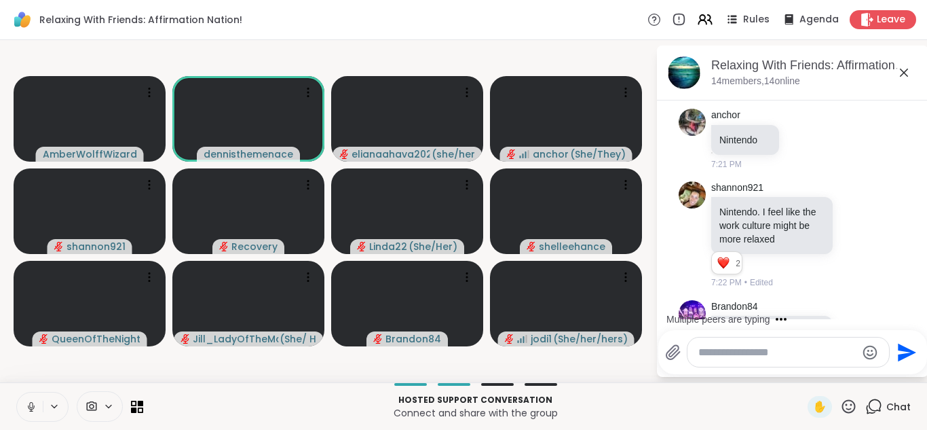
scroll to position [8826, 0]
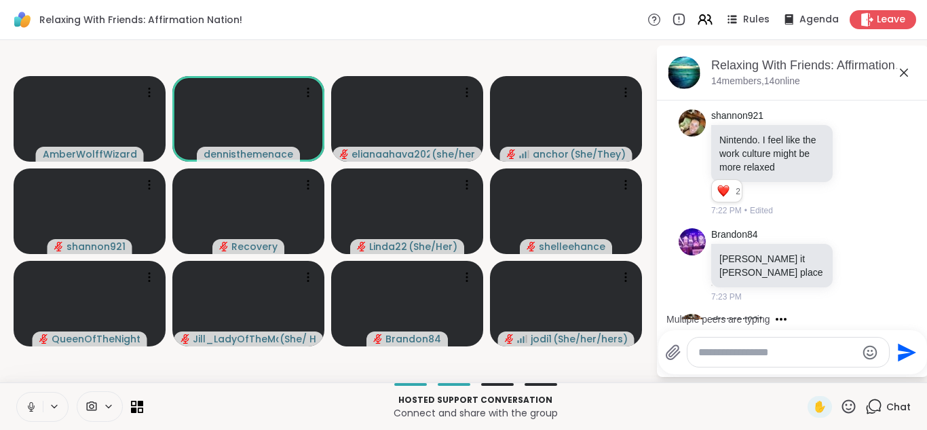
click at [40, 401] on button at bounding box center [30, 406] width 26 height 29
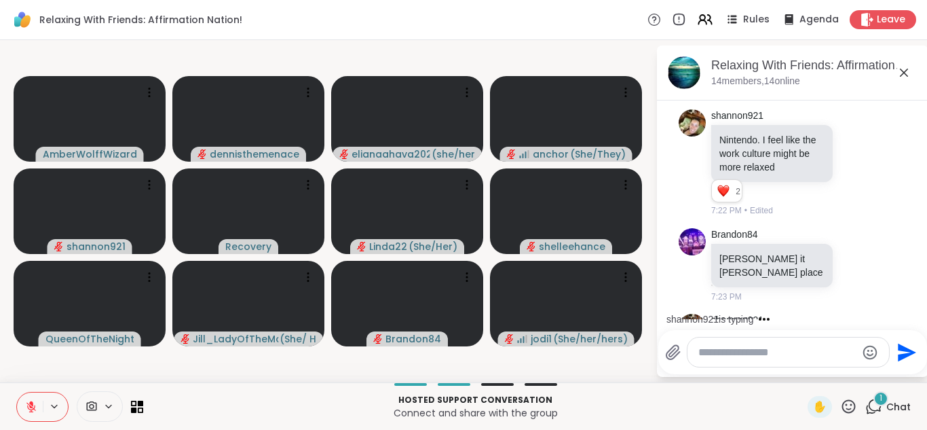
scroll to position [8926, 0]
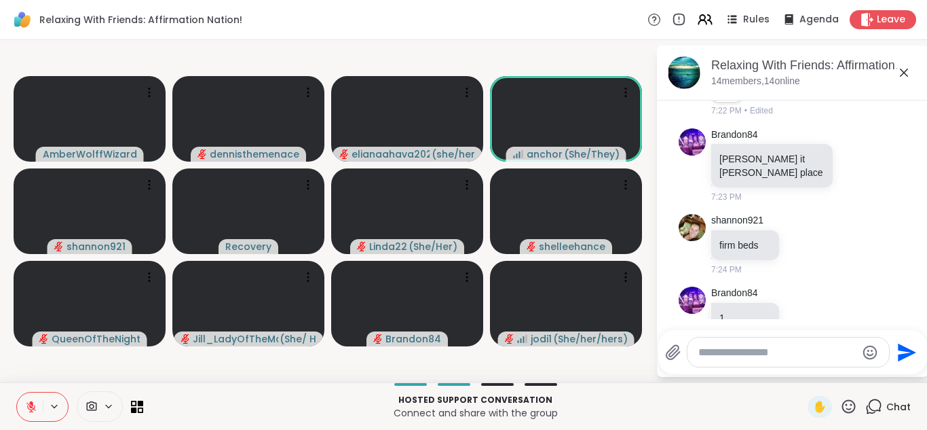
click at [29, 404] on icon at bounding box center [31, 407] width 10 height 10
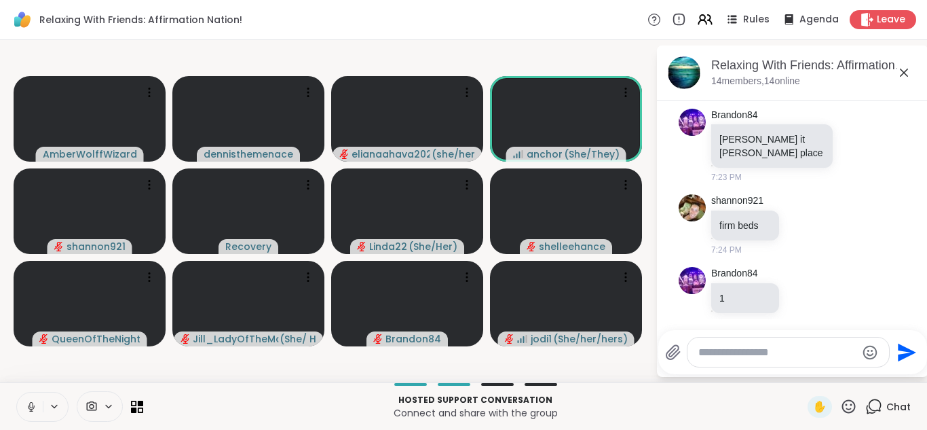
click at [29, 404] on icon at bounding box center [31, 407] width 12 height 12
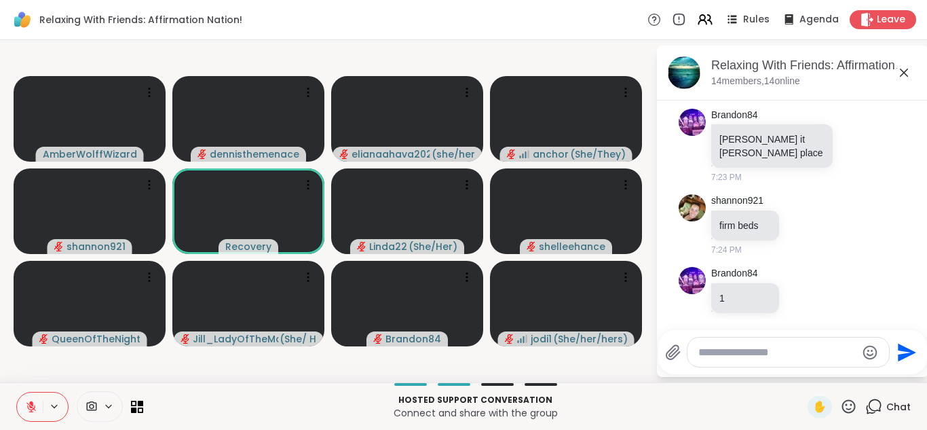
click at [31, 406] on icon at bounding box center [31, 407] width 10 height 10
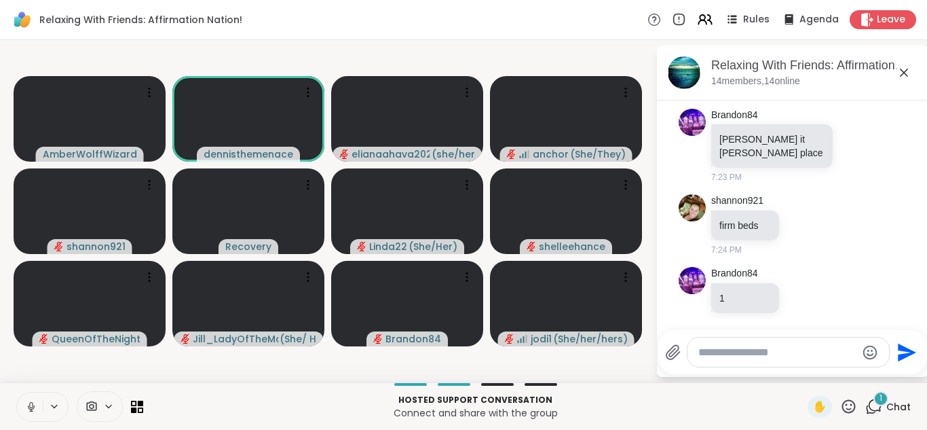
scroll to position [9018, 0]
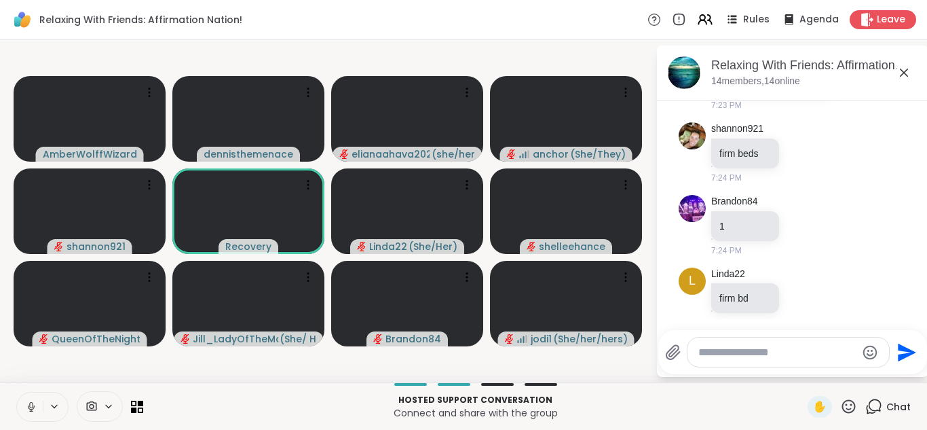
click at [31, 406] on icon at bounding box center [31, 407] width 12 height 12
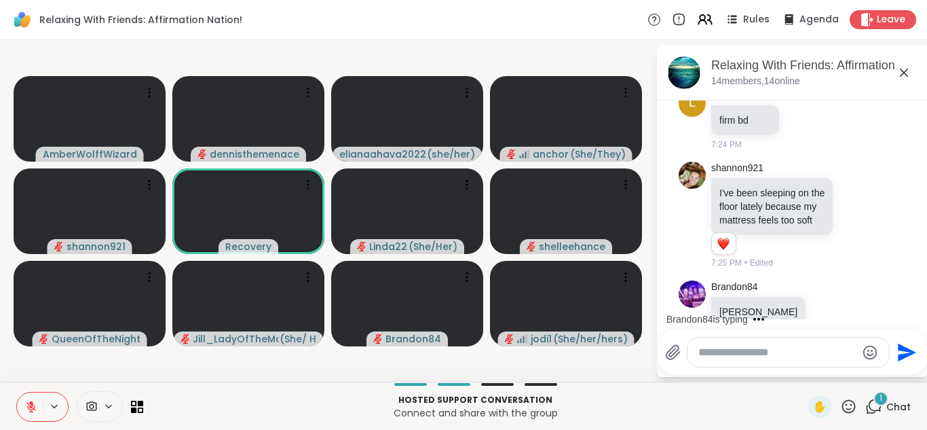
scroll to position [9268, 0]
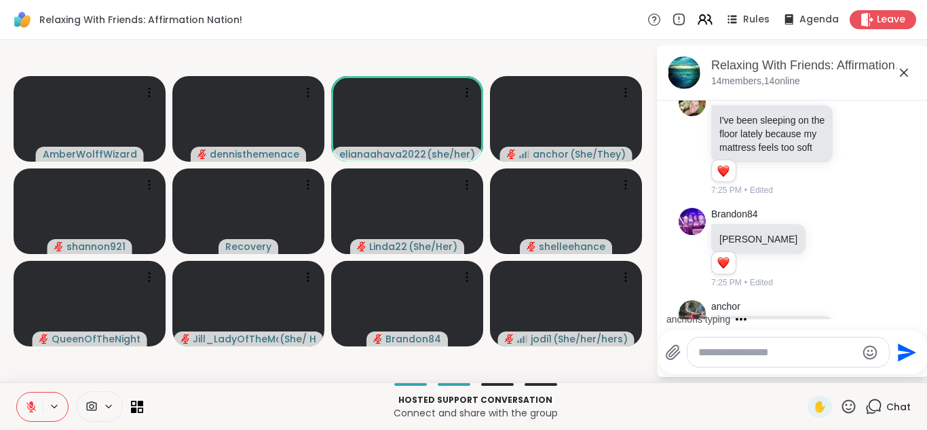
click at [34, 413] on button at bounding box center [30, 406] width 26 height 29
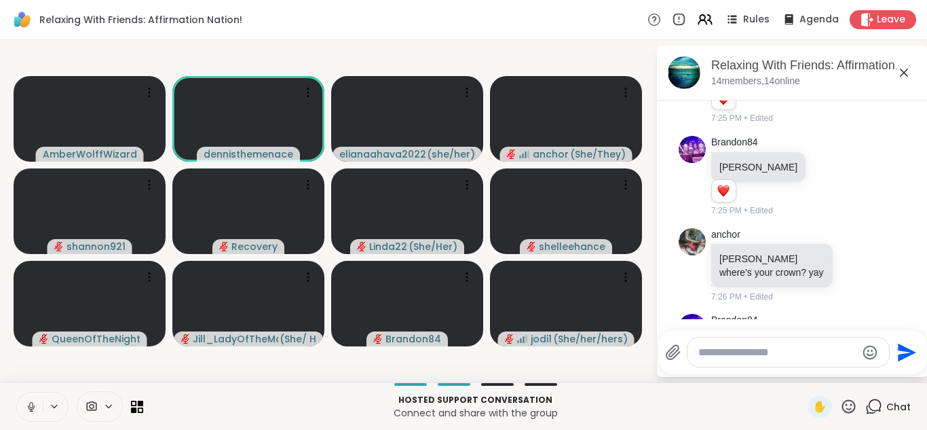
click at [31, 405] on icon at bounding box center [31, 407] width 12 height 12
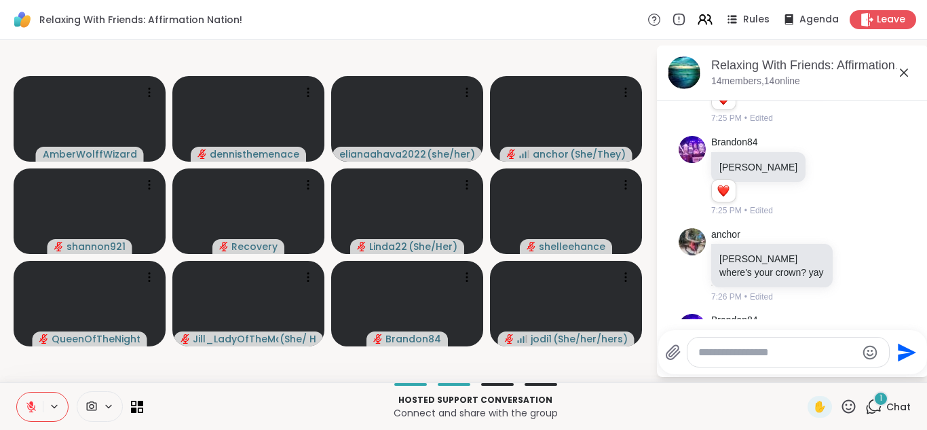
scroll to position [9440, 0]
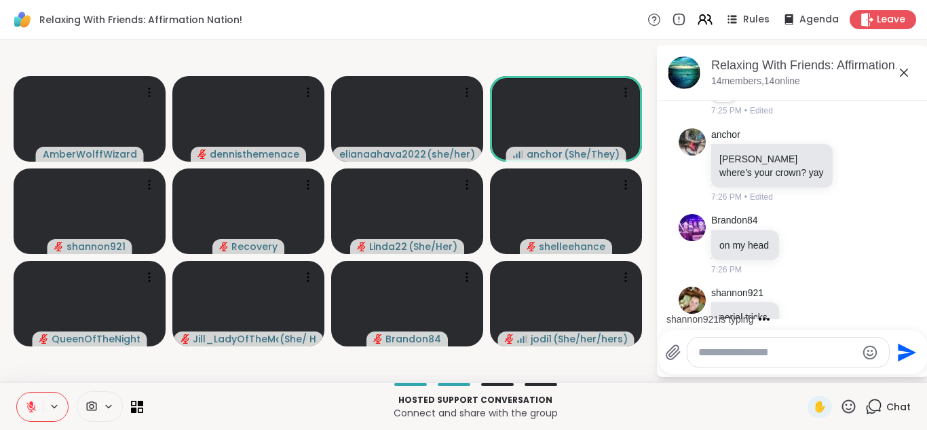
click at [31, 405] on icon at bounding box center [31, 407] width 12 height 12
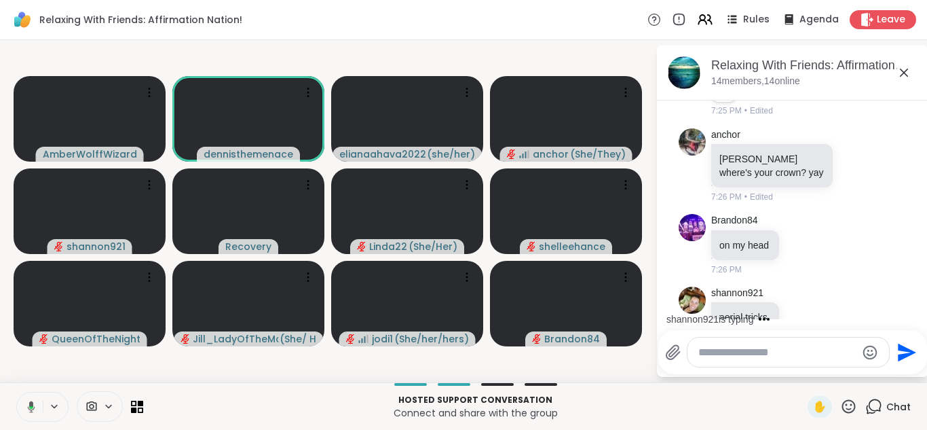
click at [31, 405] on icon at bounding box center [31, 407] width 7 height 12
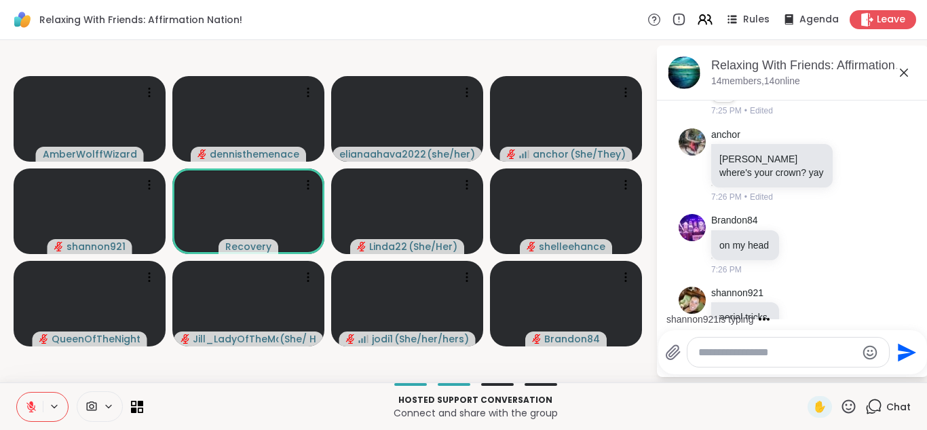
click at [33, 407] on icon at bounding box center [31, 407] width 12 height 12
click at [33, 412] on button at bounding box center [30, 406] width 26 height 29
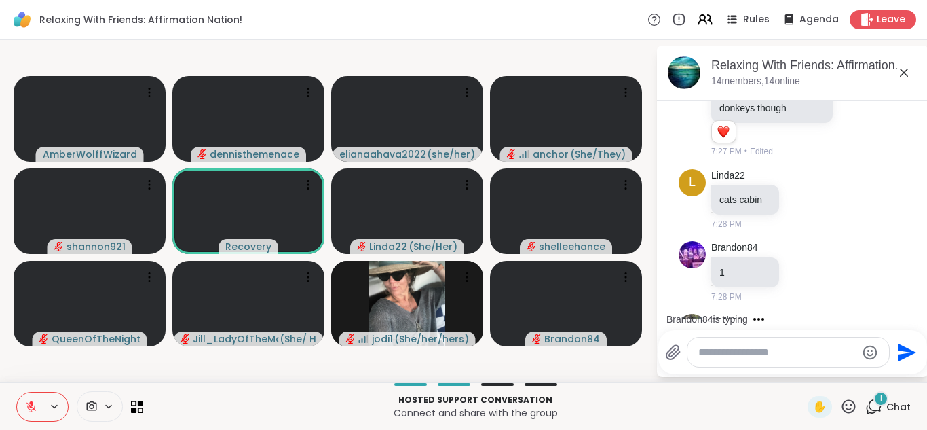
scroll to position [9992, 0]
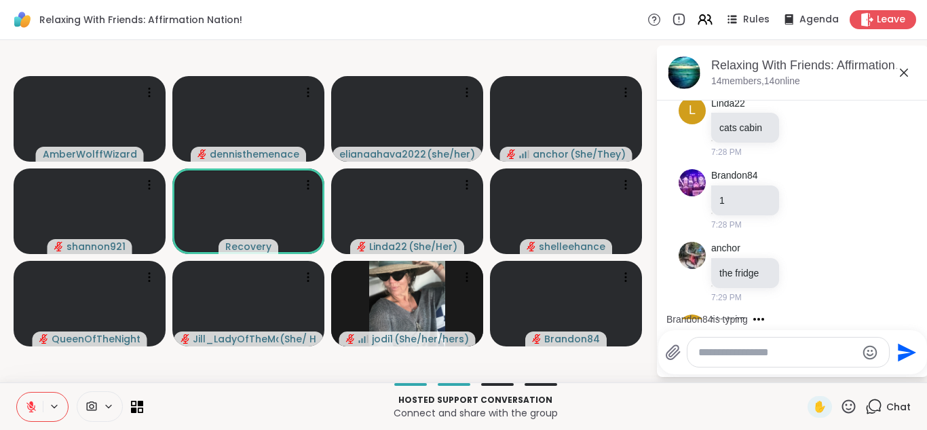
click at [33, 412] on button at bounding box center [30, 406] width 26 height 29
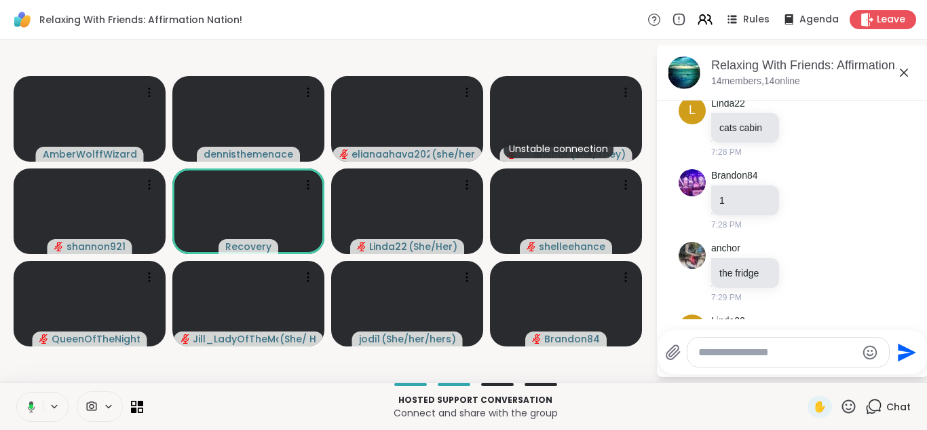
scroll to position [10092, 0]
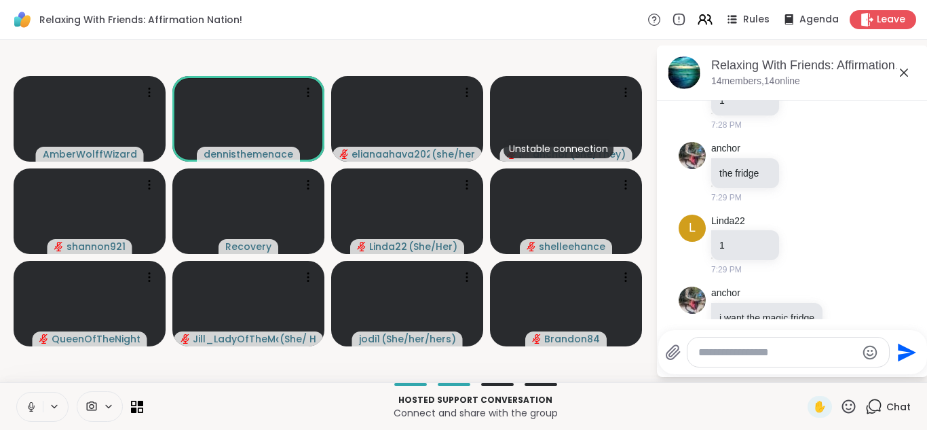
click at [33, 412] on button at bounding box center [30, 406] width 26 height 29
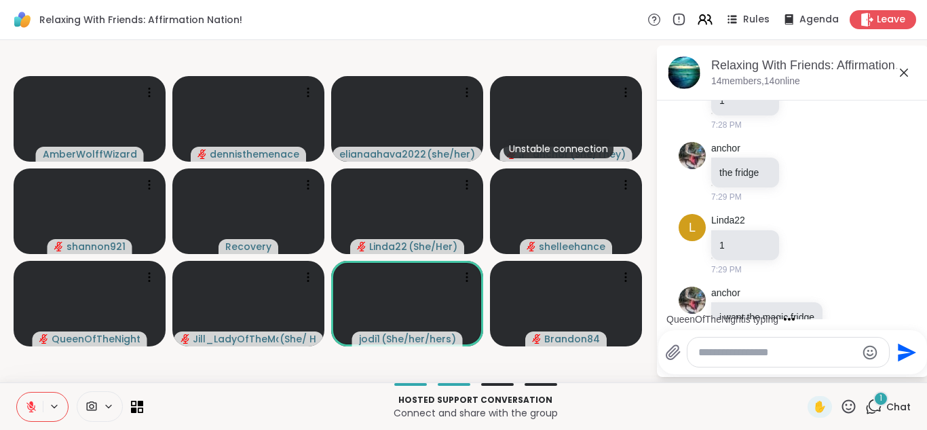
scroll to position [10184, 0]
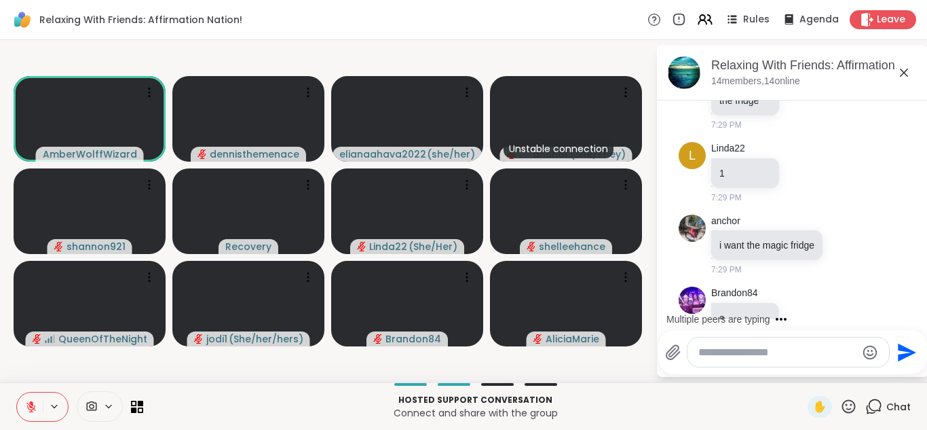
click at [278, 69] on video-player-container "AmberWolffWizard dennisthemenace elianaahava2022 ( she/her ) Unstable connectio…" at bounding box center [328, 210] width 640 height 331
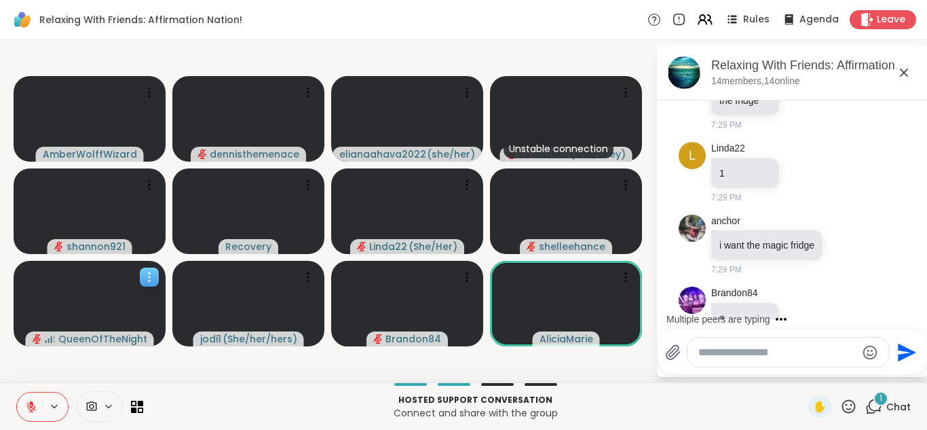
scroll to position [10257, 0]
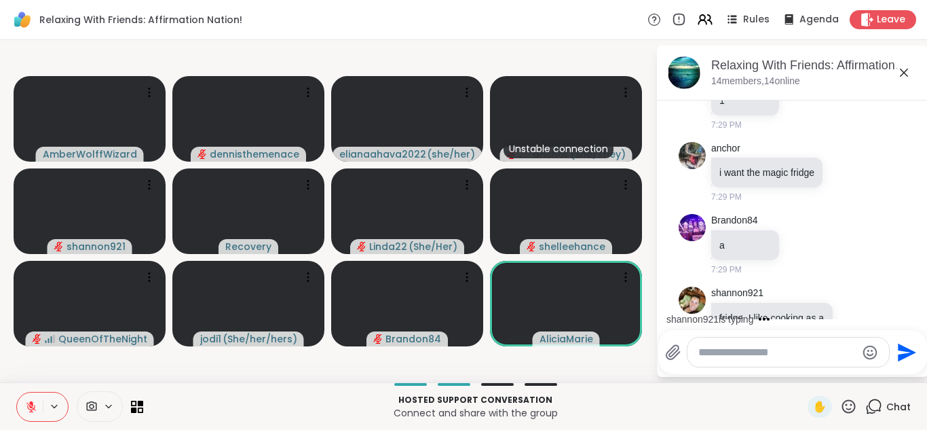
click at [27, 411] on icon at bounding box center [31, 407] width 12 height 12
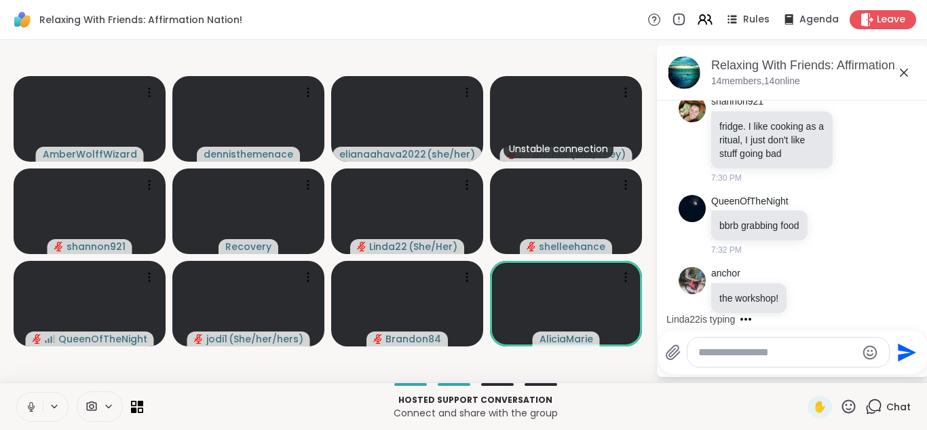
scroll to position [10520, 0]
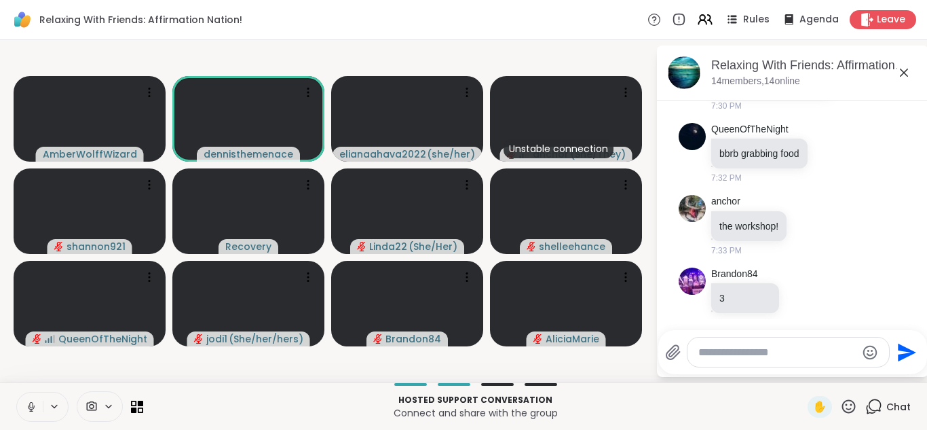
click at [27, 411] on icon at bounding box center [31, 407] width 12 height 12
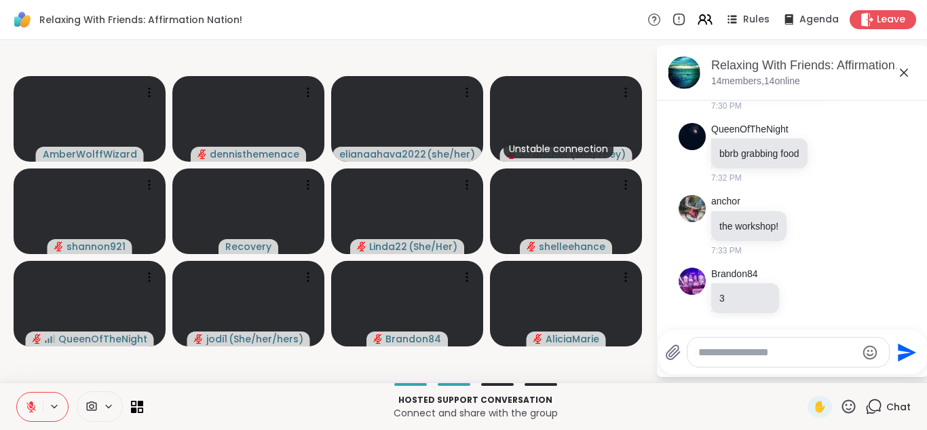
click at [28, 410] on icon at bounding box center [31, 407] width 12 height 12
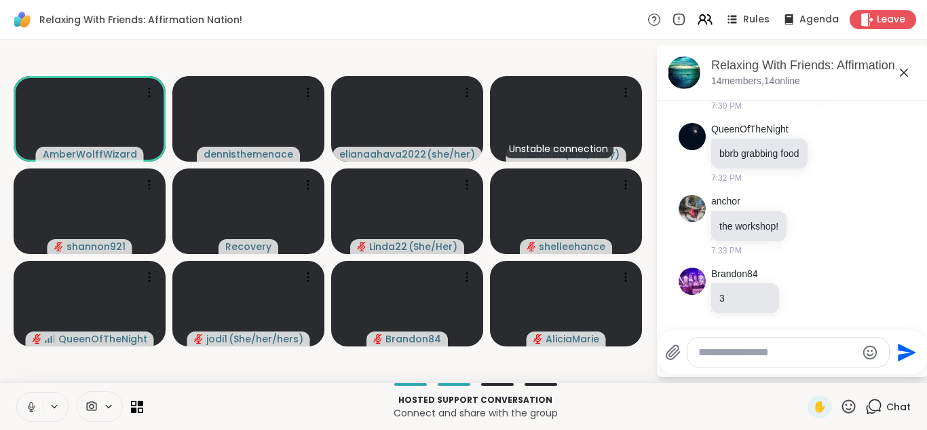
click at [28, 410] on icon at bounding box center [31, 407] width 12 height 12
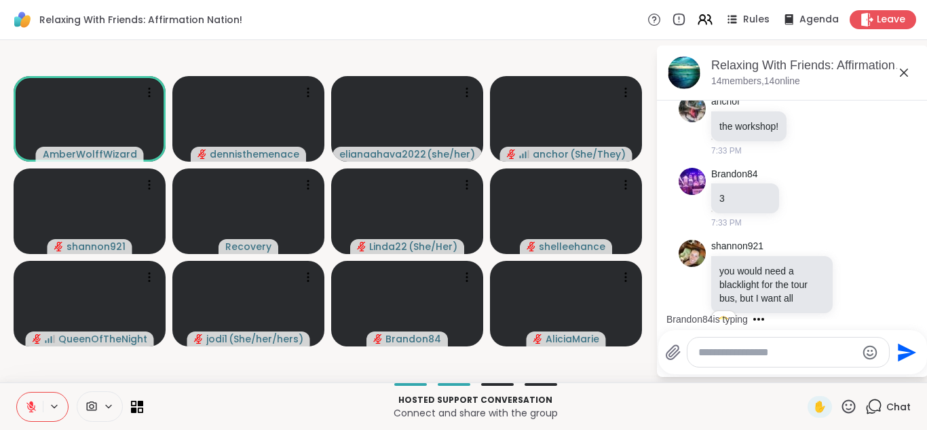
scroll to position [10692, 0]
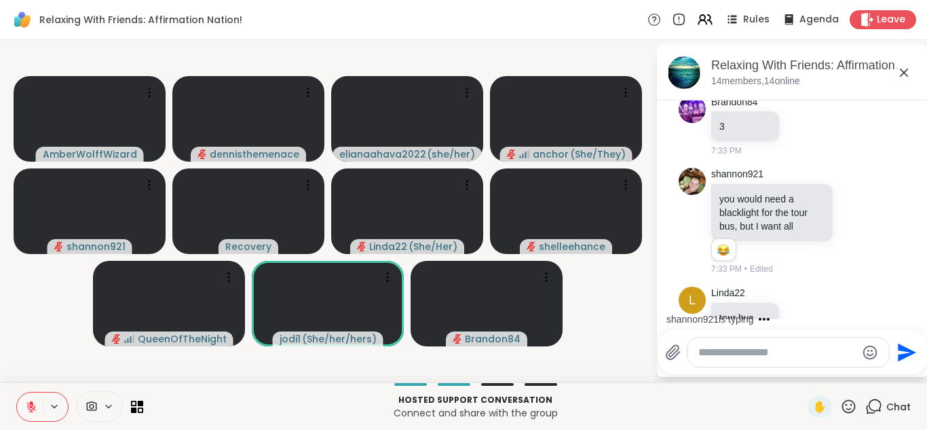
click at [41, 422] on div "Hosted support conversation Connect and share with the group ✋ Chat" at bounding box center [463, 406] width 927 height 48
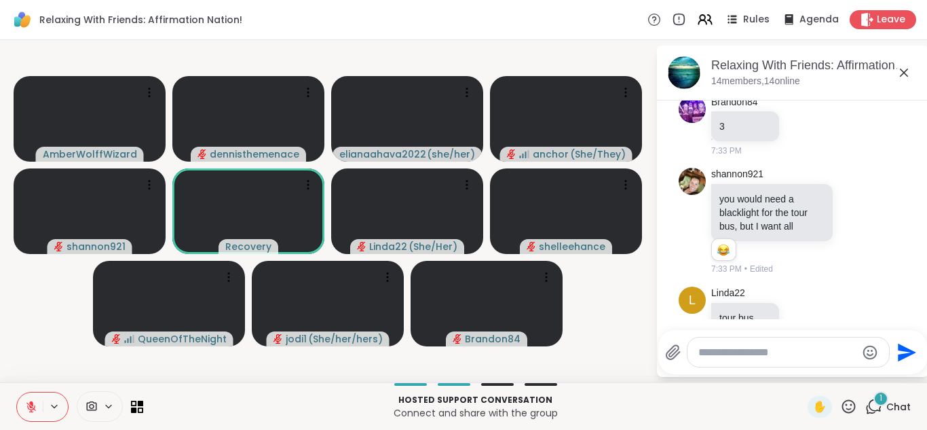
scroll to position [10784, 0]
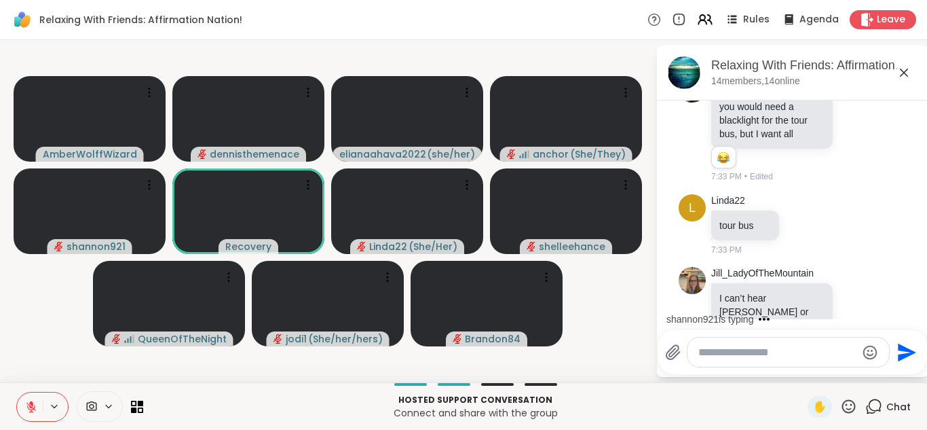
click at [31, 406] on icon at bounding box center [31, 407] width 10 height 10
click at [32, 407] on icon at bounding box center [30, 405] width 3 height 6
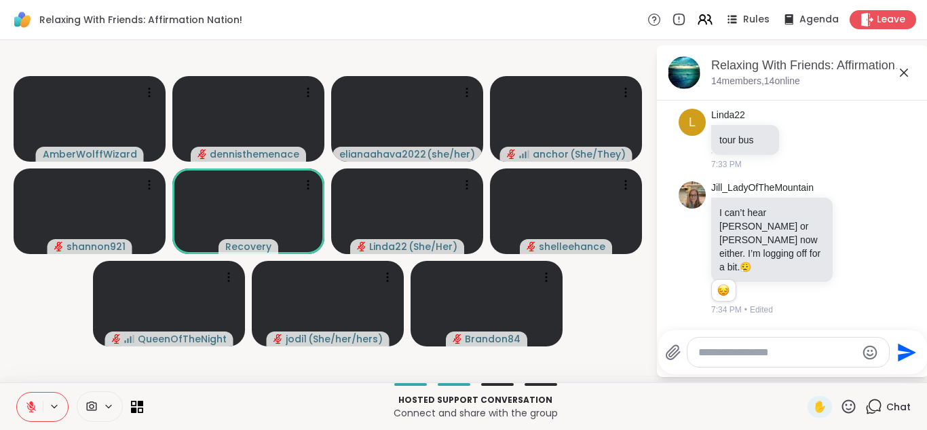
scroll to position [10942, 0]
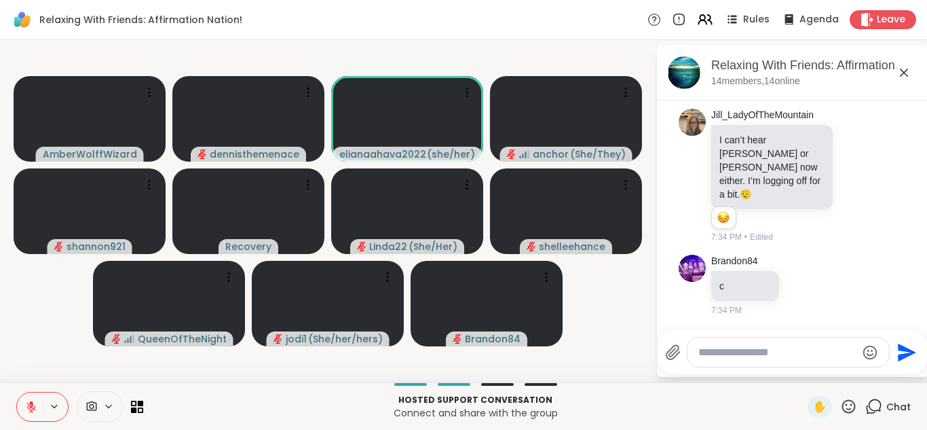
click at [44, 415] on div at bounding box center [42, 407] width 52 height 30
click at [3, 404] on div "Hosted support conversation Connect and share with the group ✋ Chat" at bounding box center [463, 406] width 927 height 48
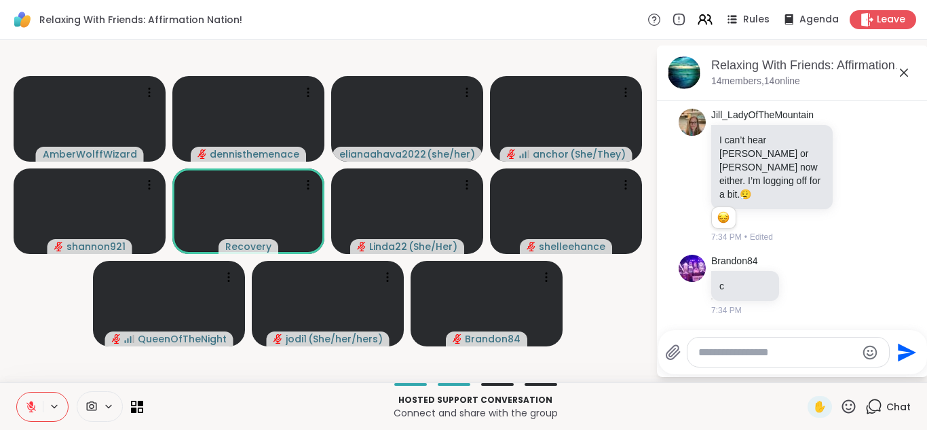
click at [30, 408] on icon at bounding box center [31, 407] width 12 height 12
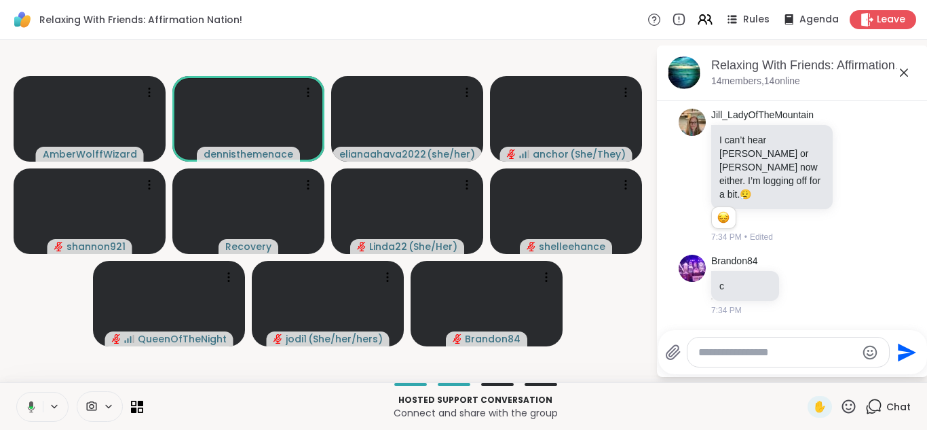
scroll to position [10961, 0]
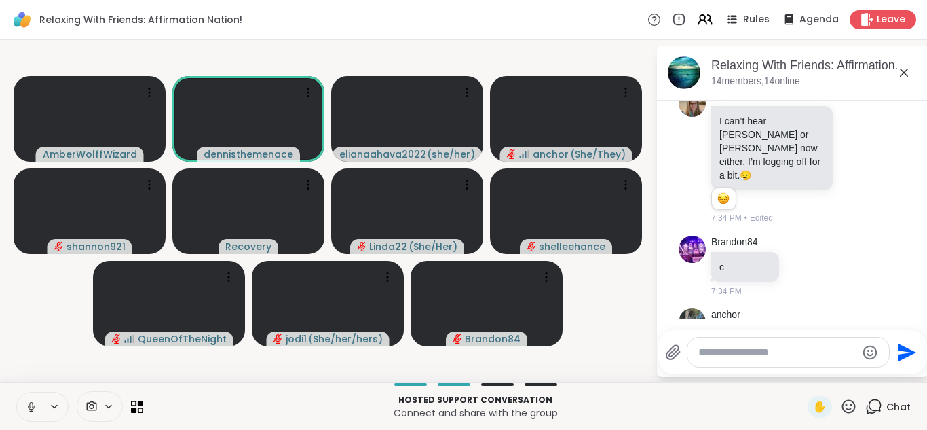
click at [30, 408] on icon at bounding box center [31, 407] width 12 height 12
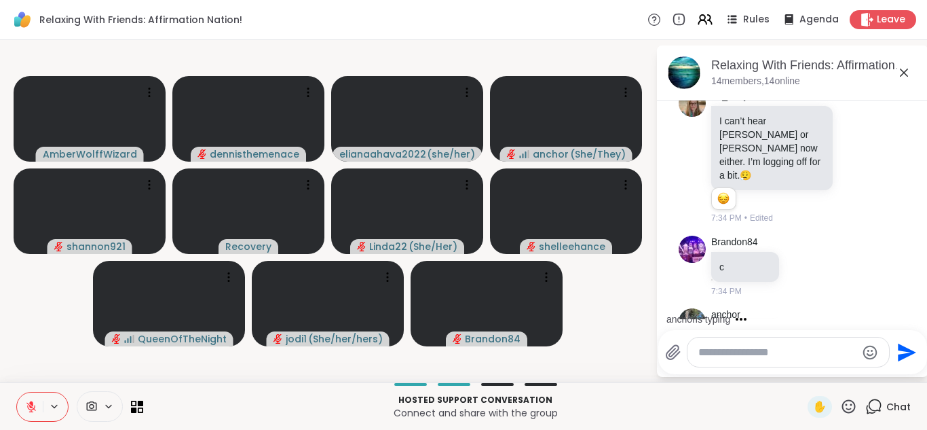
click at [30, 408] on icon at bounding box center [31, 407] width 12 height 12
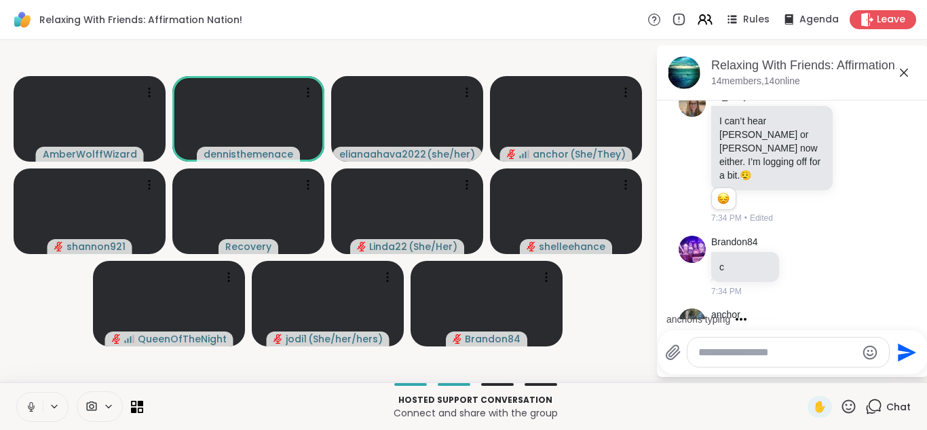
click at [30, 408] on icon at bounding box center [31, 407] width 12 height 12
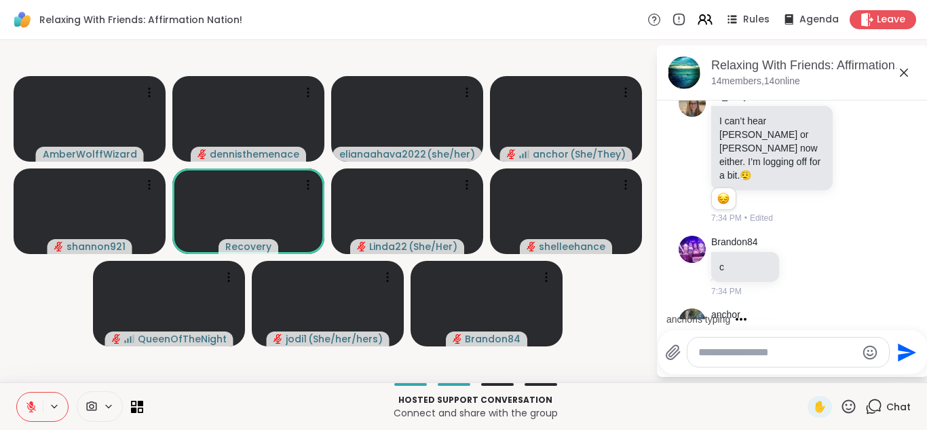
click at [30, 408] on icon at bounding box center [31, 407] width 12 height 12
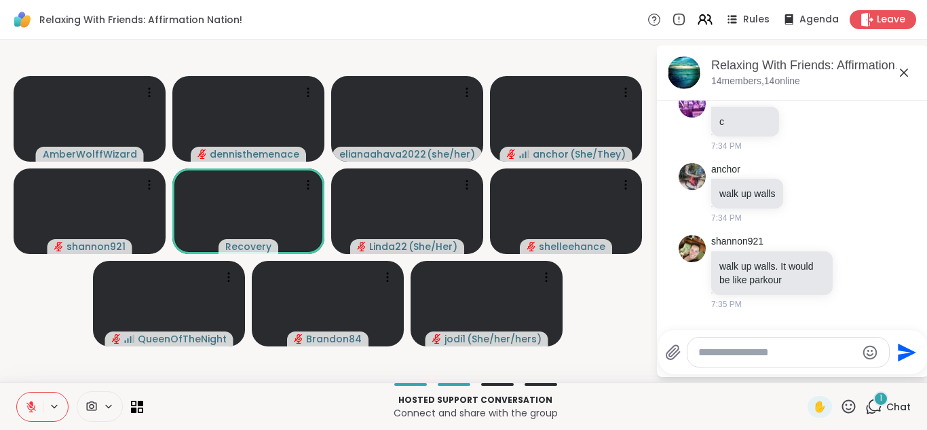
scroll to position [11206, 0]
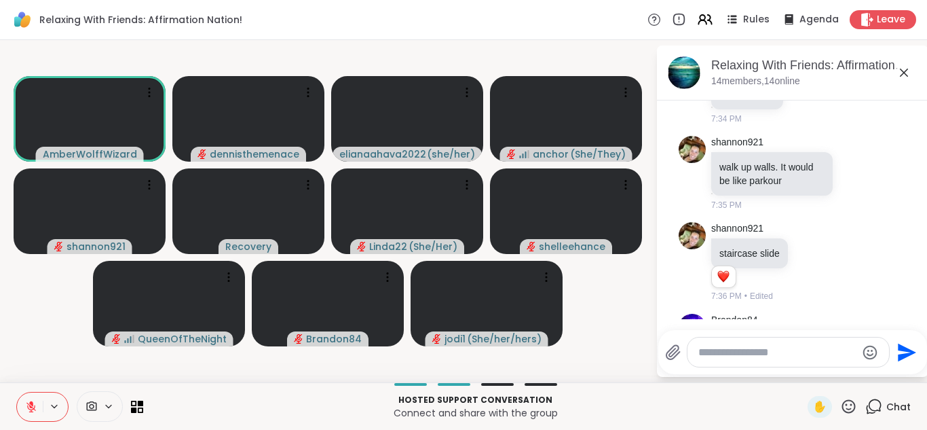
click at [31, 408] on icon at bounding box center [31, 407] width 12 height 12
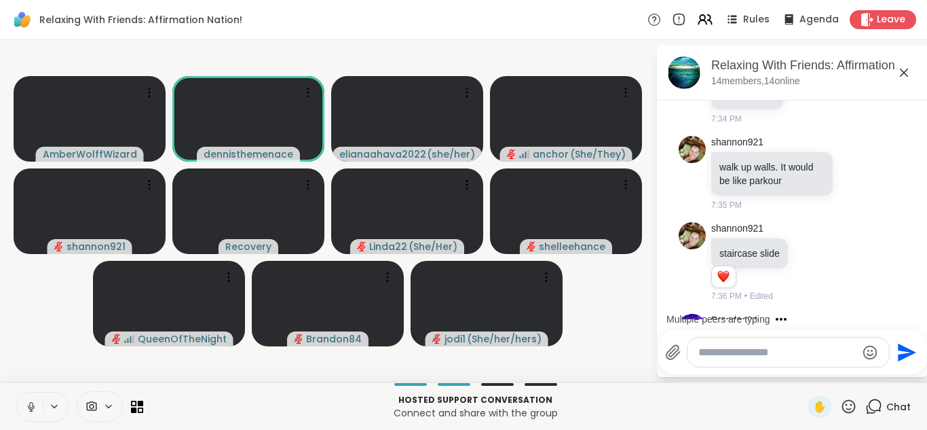
click at [31, 408] on icon at bounding box center [31, 407] width 12 height 12
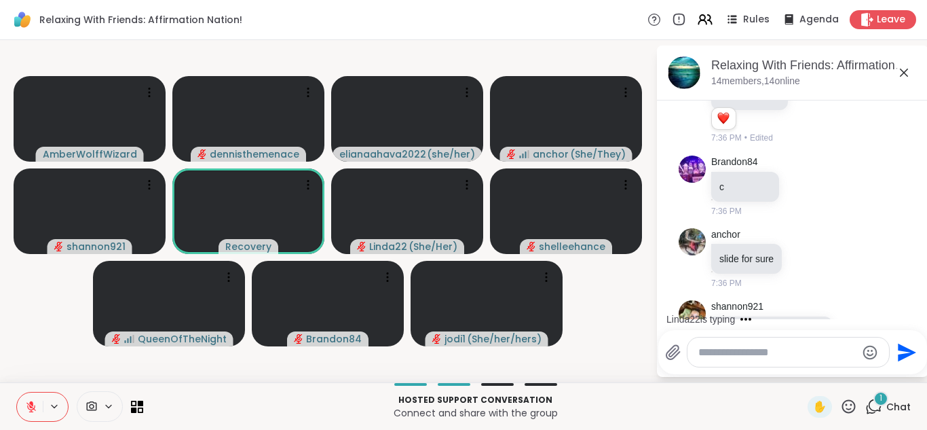
scroll to position [11436, 0]
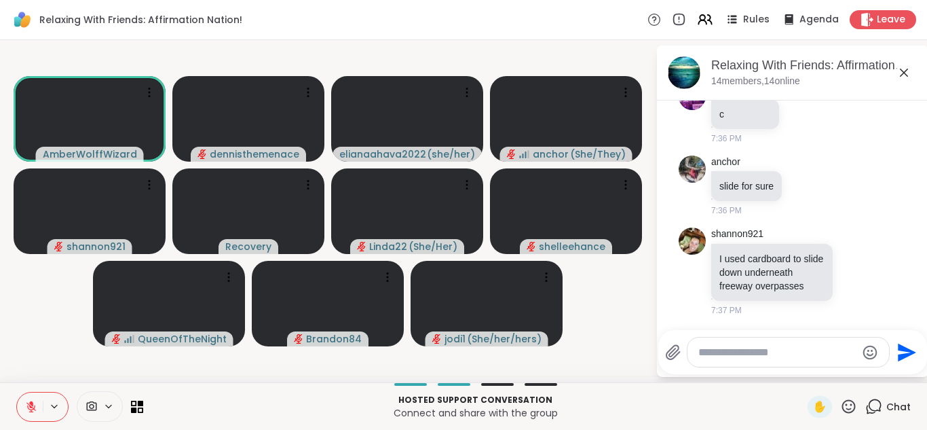
click at [31, 408] on icon at bounding box center [31, 407] width 12 height 12
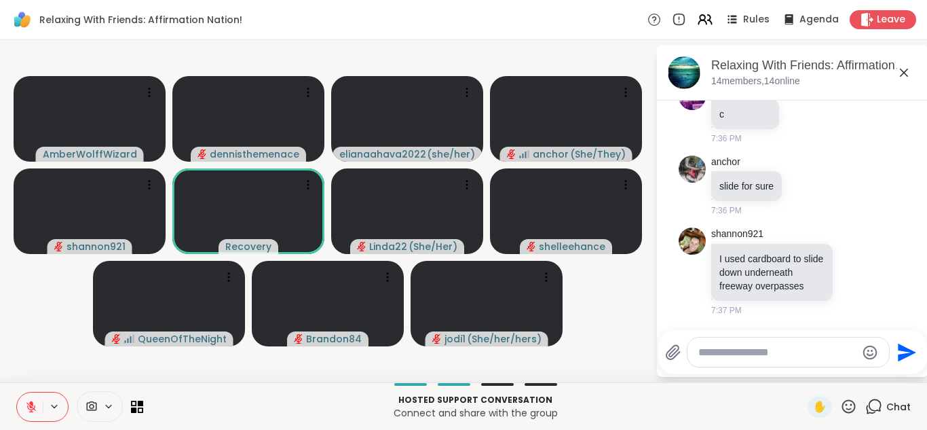
click at [31, 408] on icon at bounding box center [31, 407] width 12 height 12
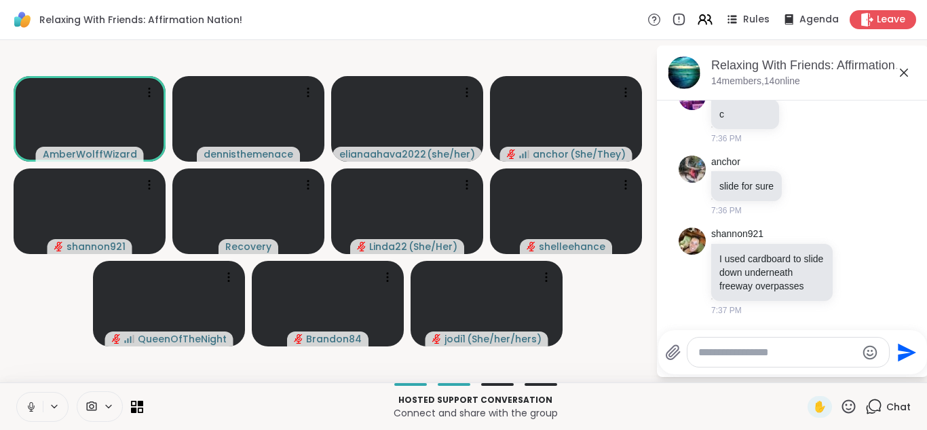
click at [31, 408] on icon at bounding box center [31, 407] width 12 height 12
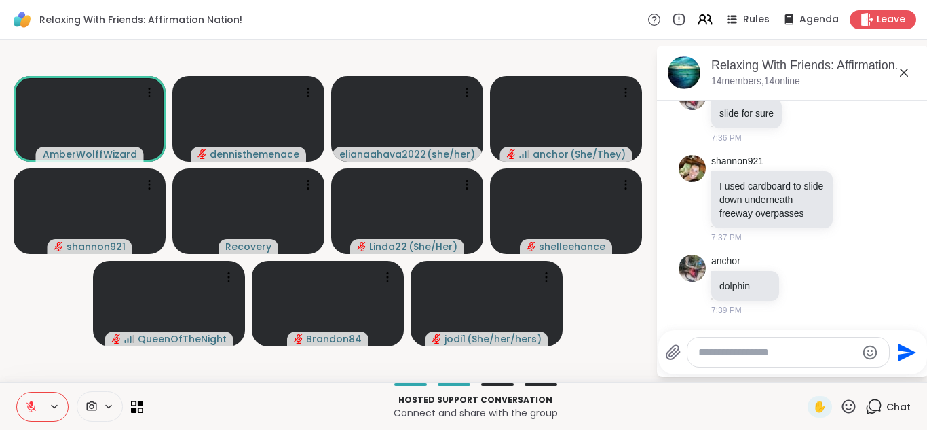
click at [35, 409] on icon at bounding box center [31, 407] width 12 height 12
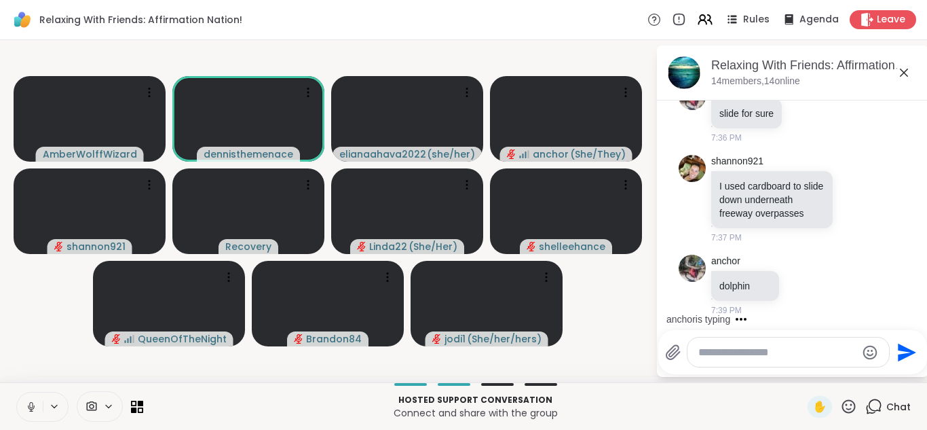
click at [34, 412] on button at bounding box center [30, 406] width 26 height 29
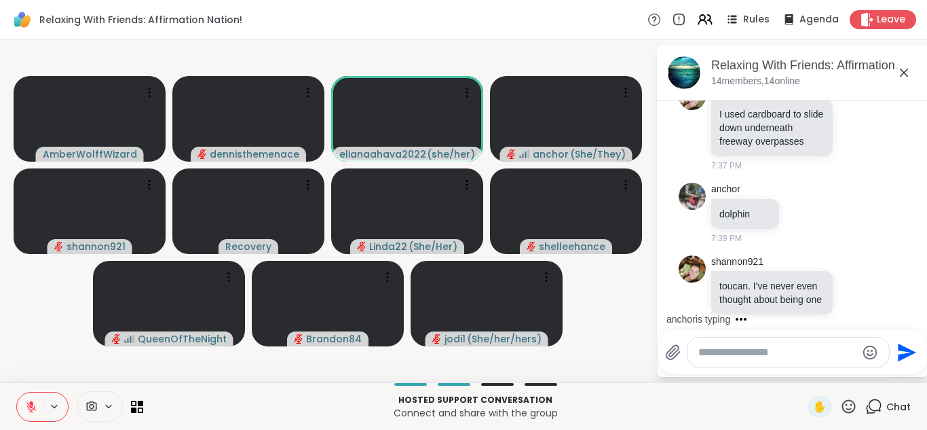
scroll to position [11681, 0]
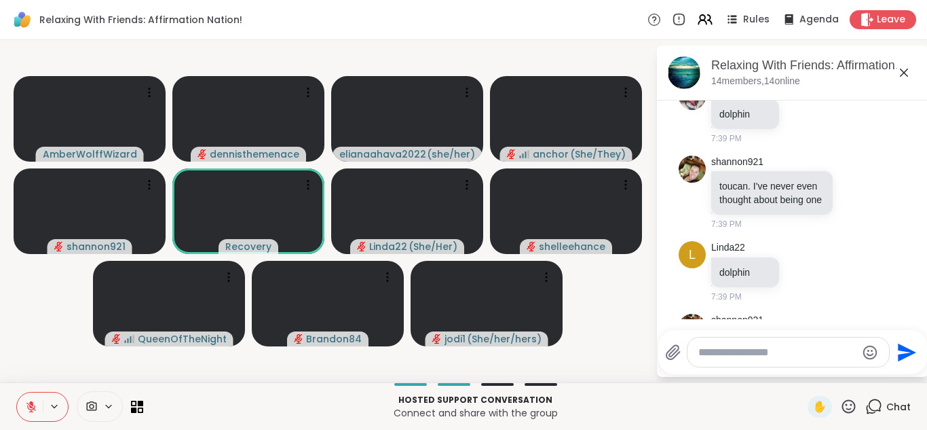
click at [35, 414] on button at bounding box center [30, 406] width 26 height 29
click at [34, 403] on icon at bounding box center [31, 407] width 12 height 12
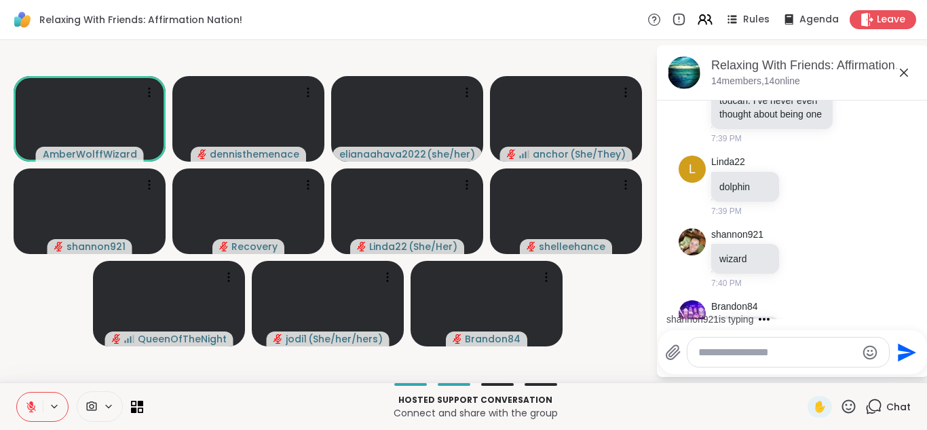
scroll to position [11839, 0]
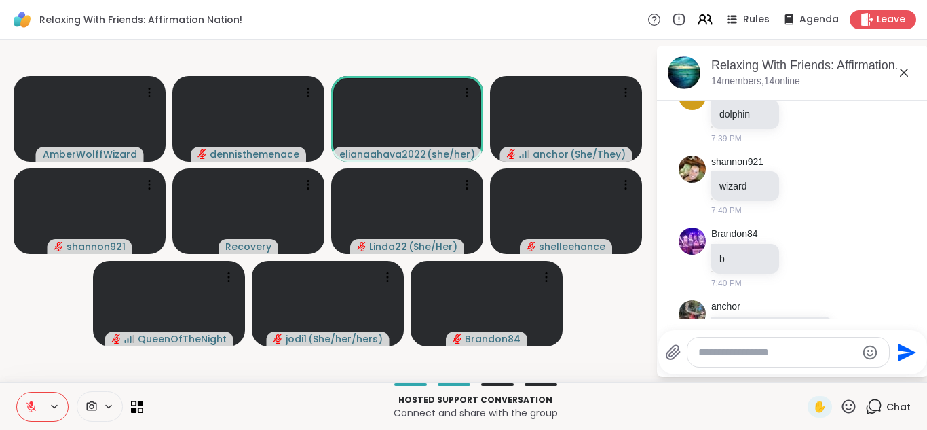
click at [35, 402] on icon at bounding box center [31, 407] width 12 height 12
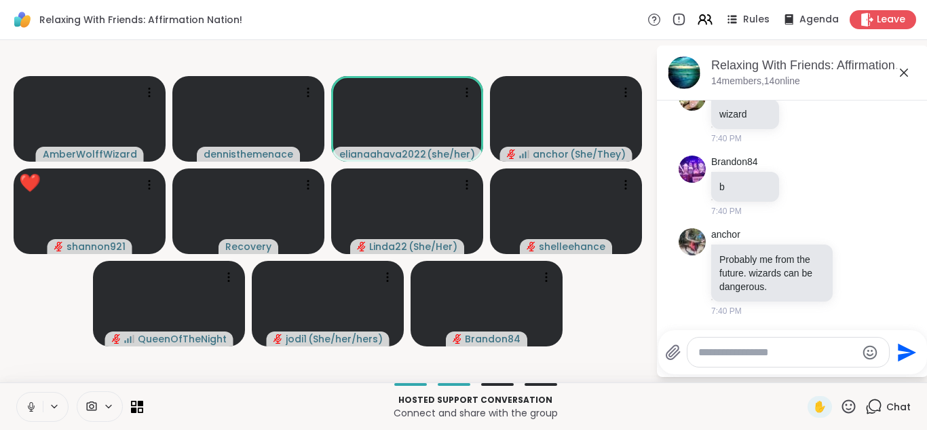
click at [33, 405] on icon at bounding box center [31, 407] width 12 height 12
click at [33, 404] on icon at bounding box center [31, 403] width 4 height 5
click at [33, 404] on icon at bounding box center [30, 405] width 3 height 6
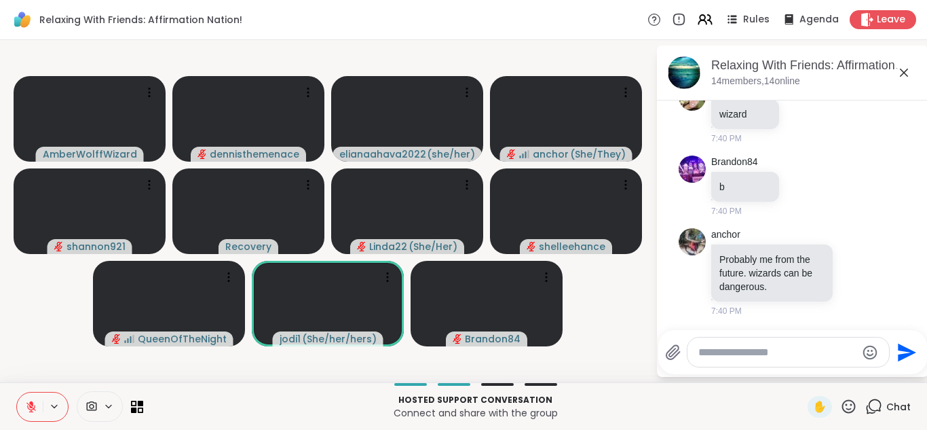
click at [33, 404] on icon at bounding box center [31, 403] width 4 height 5
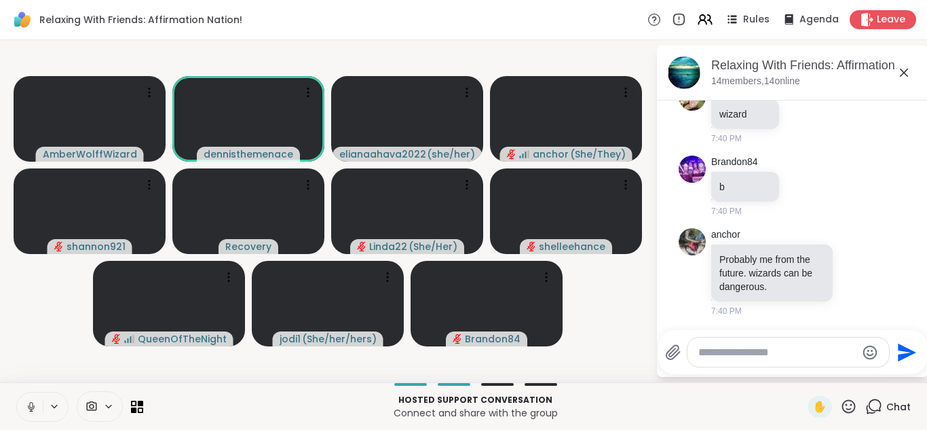
click at [33, 405] on icon at bounding box center [31, 407] width 12 height 12
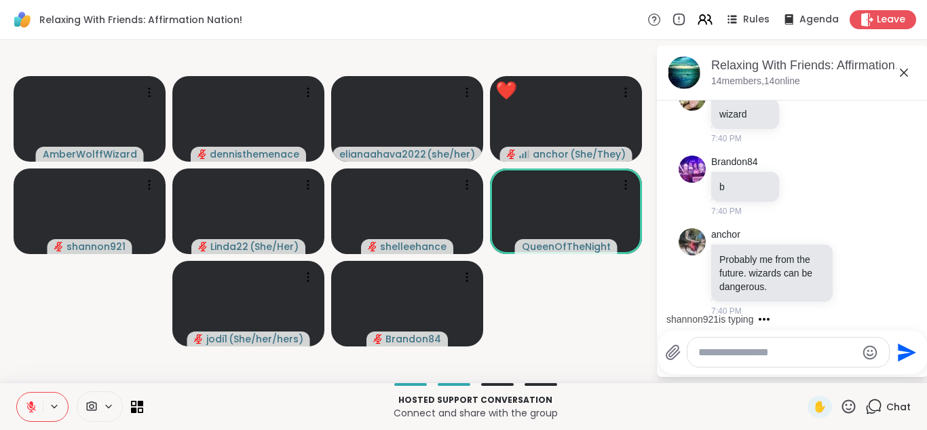
scroll to position [12011, 0]
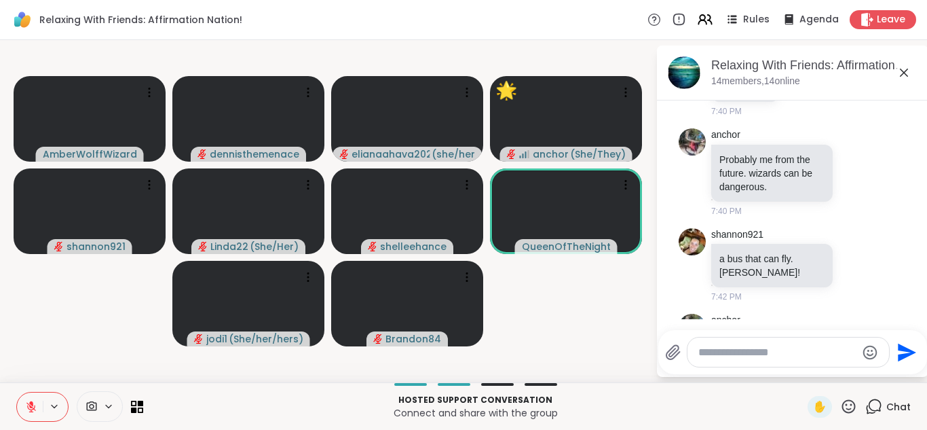
click at [33, 405] on icon at bounding box center [31, 407] width 12 height 12
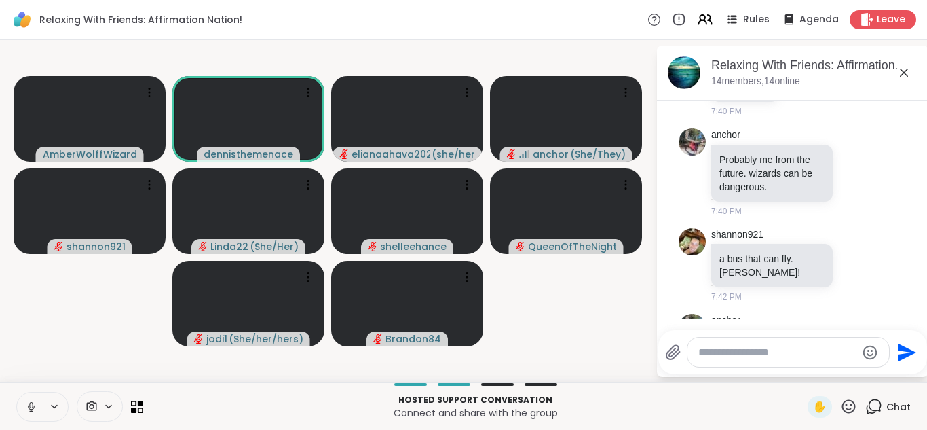
click at [33, 405] on icon at bounding box center [31, 407] width 7 height 4
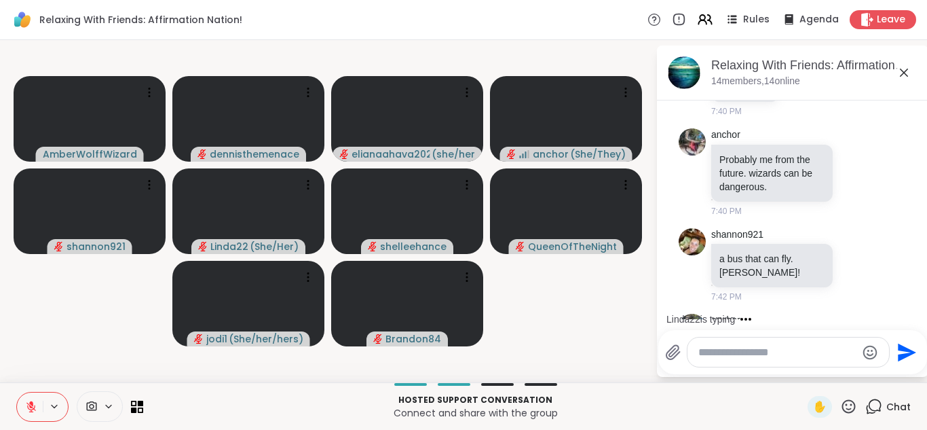
click at [34, 405] on icon at bounding box center [31, 407] width 12 height 12
click at [34, 407] on icon at bounding box center [31, 407] width 7 height 4
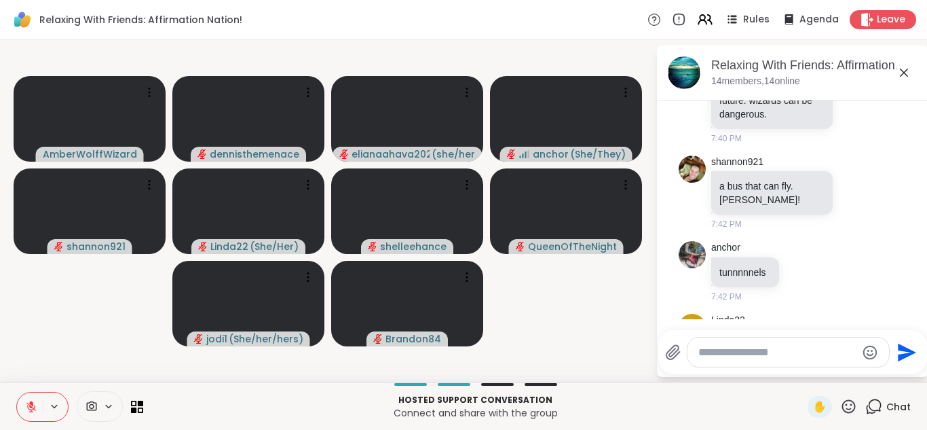
click at [35, 407] on icon at bounding box center [31, 407] width 12 height 12
click at [36, 408] on icon at bounding box center [31, 407] width 12 height 12
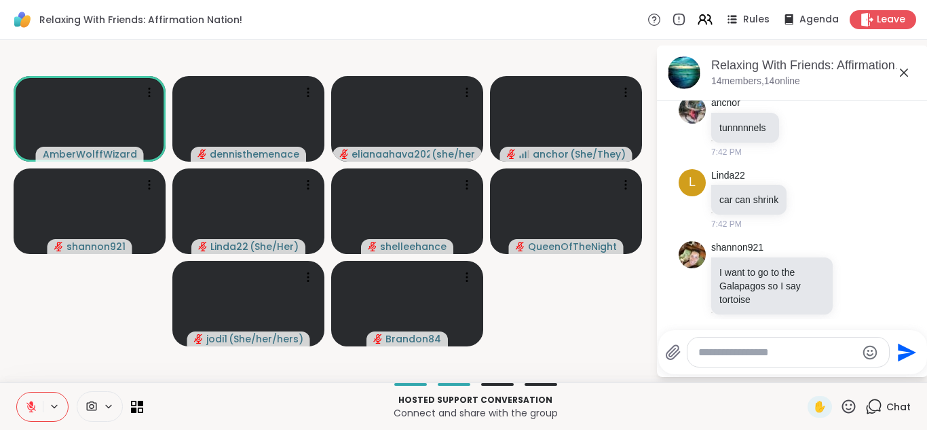
scroll to position [12300, 0]
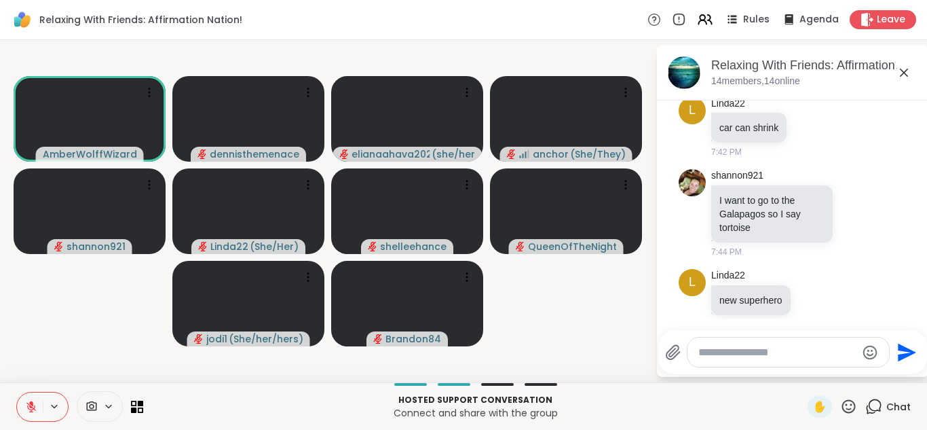
click at [31, 405] on icon at bounding box center [31, 407] width 12 height 12
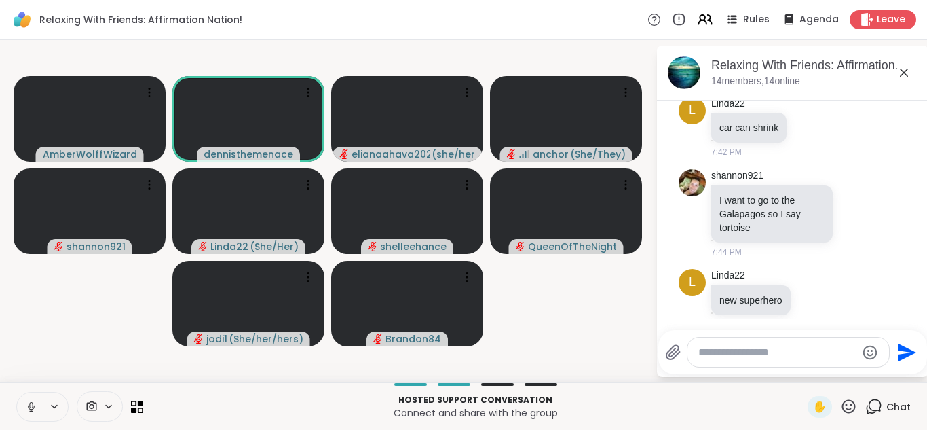
click at [31, 405] on icon at bounding box center [31, 407] width 12 height 12
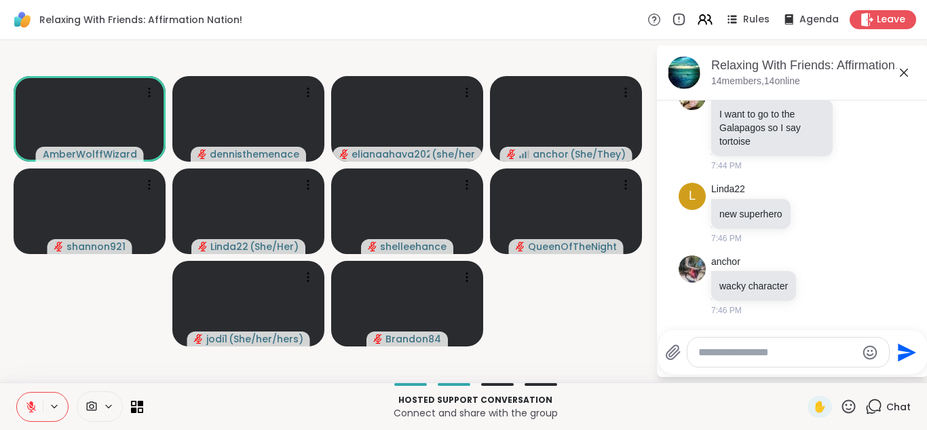
scroll to position [12406, 0]
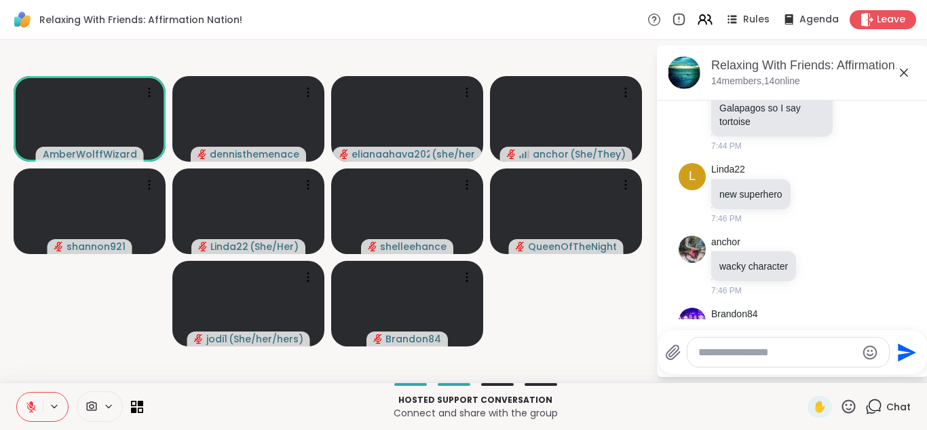
click at [31, 405] on icon at bounding box center [31, 407] width 12 height 12
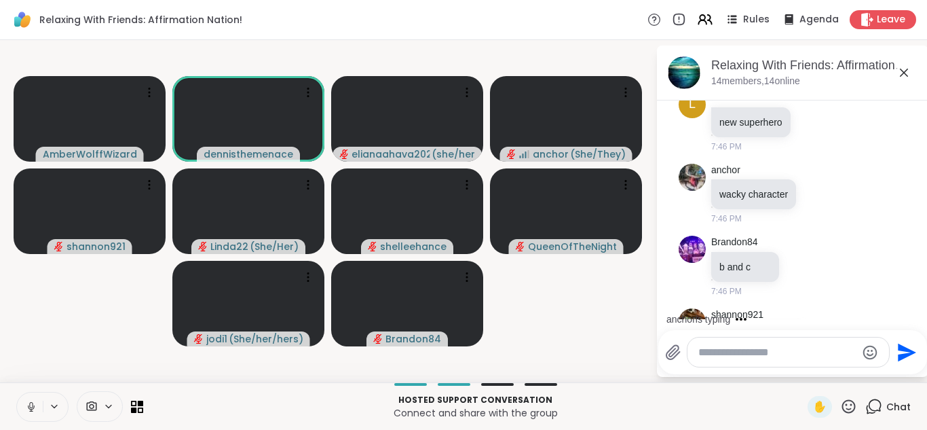
click at [31, 405] on icon at bounding box center [31, 407] width 12 height 12
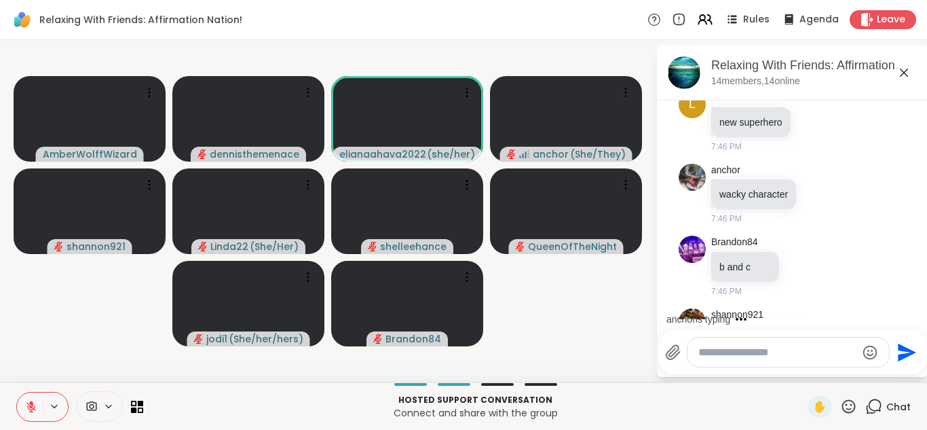
click at [31, 406] on icon at bounding box center [31, 407] width 10 height 10
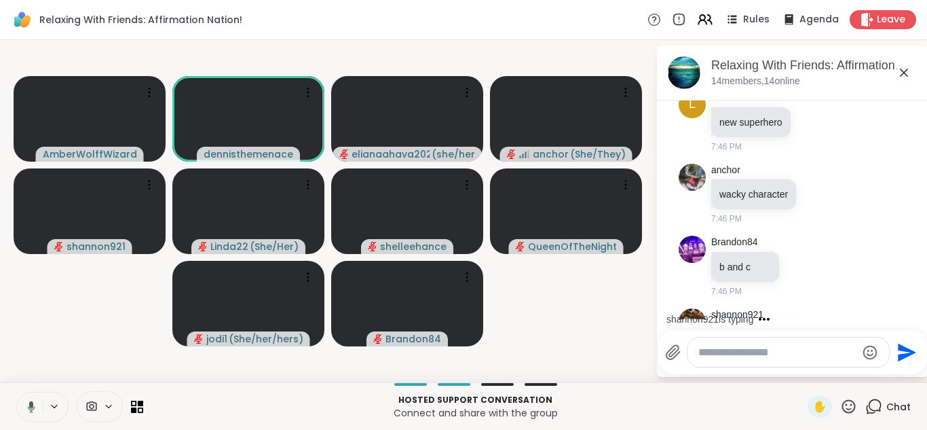
scroll to position [12550, 0]
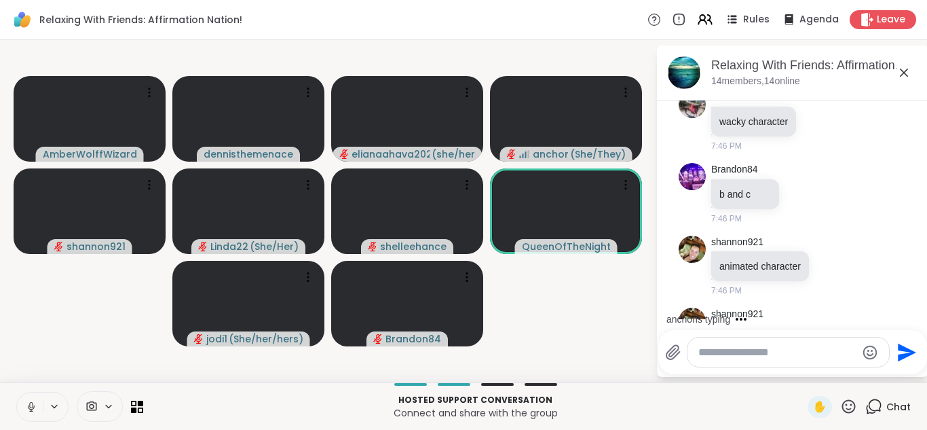
click at [30, 403] on icon at bounding box center [30, 405] width 3 height 6
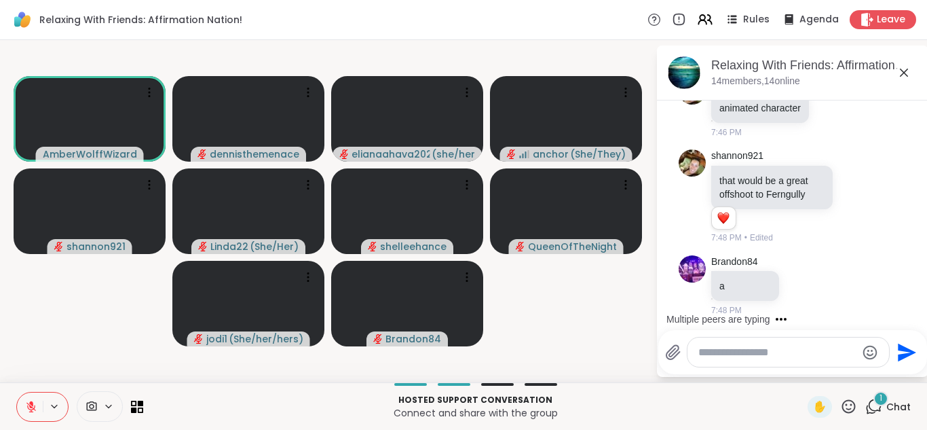
scroll to position [12781, 0]
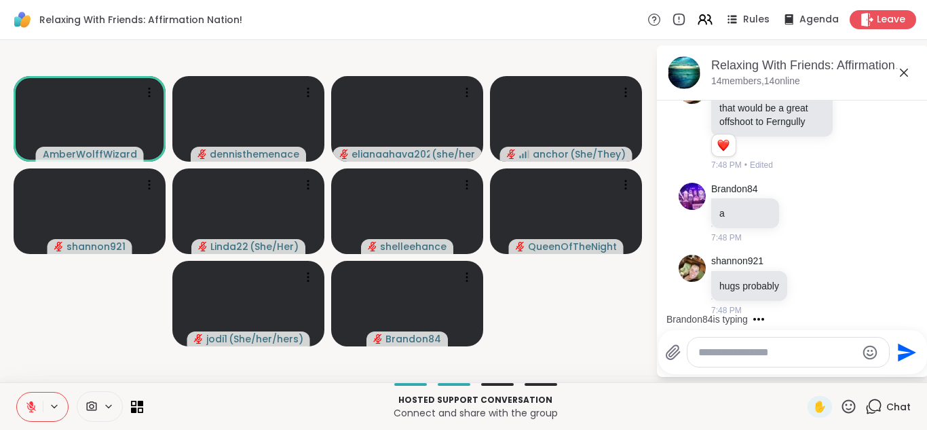
click at [30, 405] on icon at bounding box center [31, 407] width 10 height 10
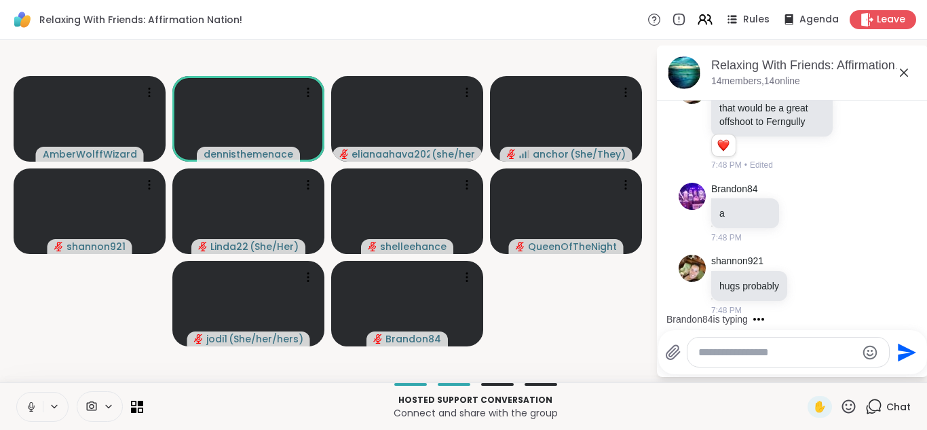
scroll to position [12880, 0]
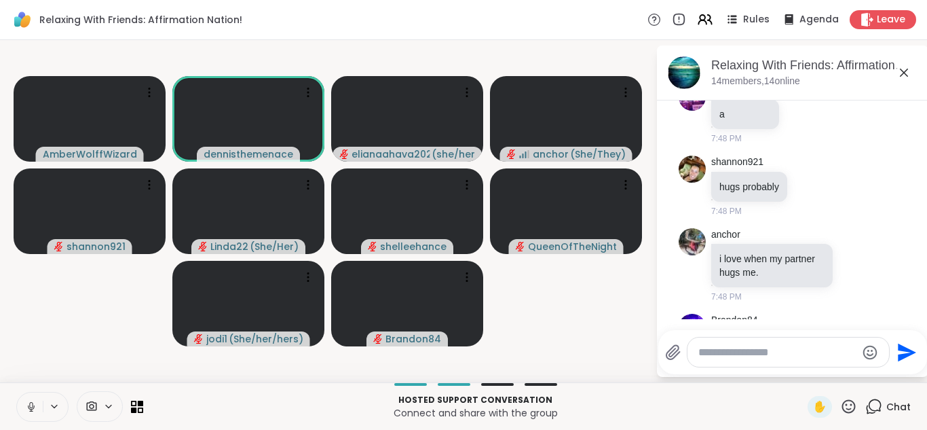
click at [31, 406] on icon at bounding box center [31, 407] width 12 height 12
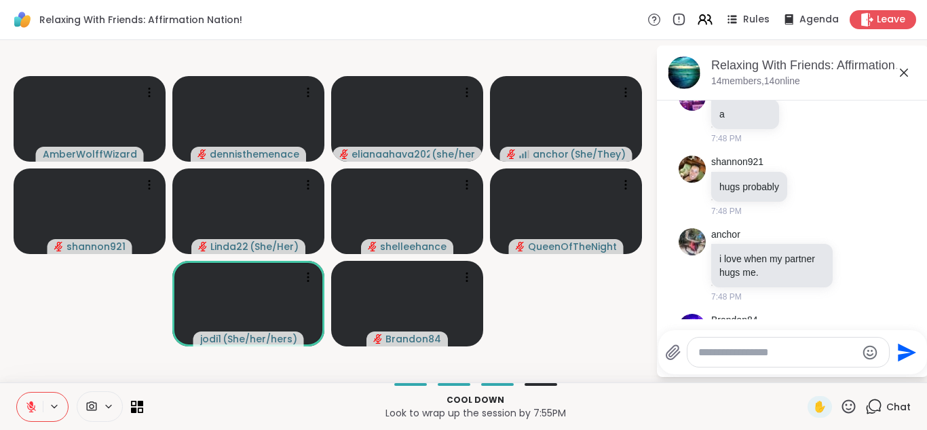
scroll to position [12900, 0]
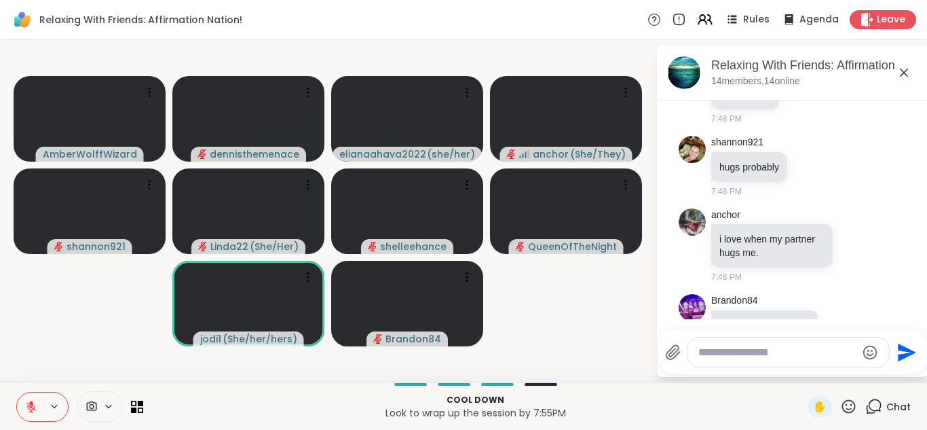
click at [34, 411] on icon at bounding box center [31, 407] width 12 height 12
click at [35, 411] on icon at bounding box center [31, 407] width 12 height 12
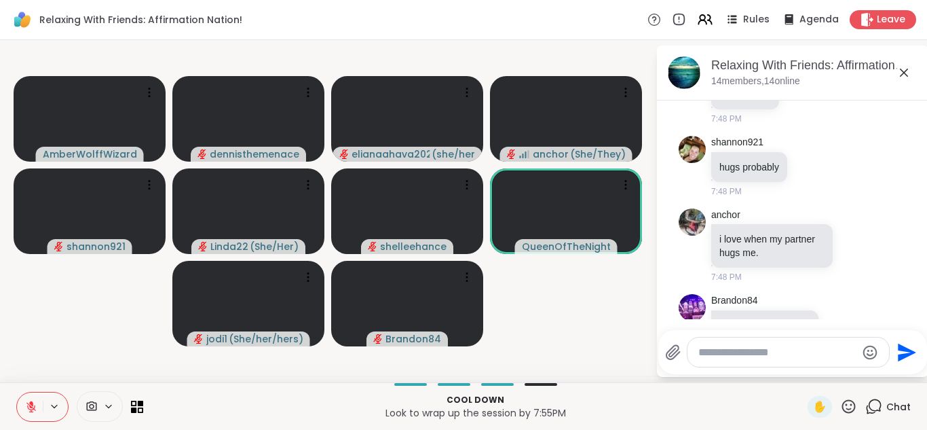
click at [30, 405] on icon at bounding box center [31, 407] width 10 height 10
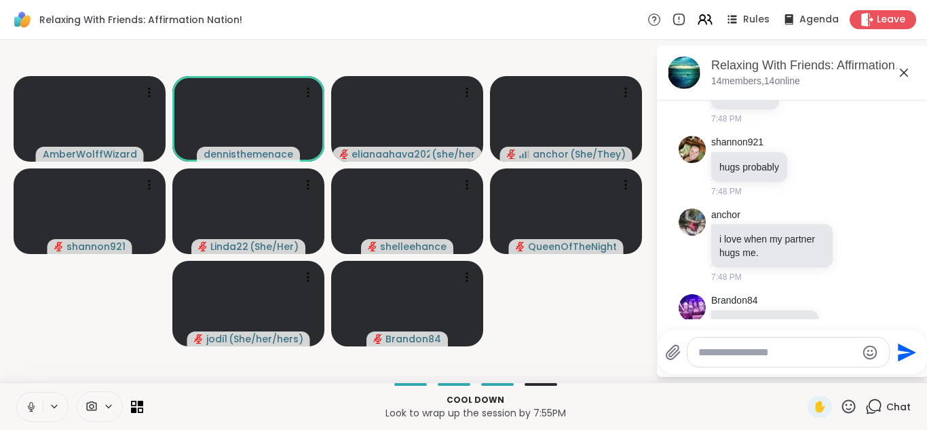
click at [30, 405] on icon at bounding box center [31, 407] width 12 height 12
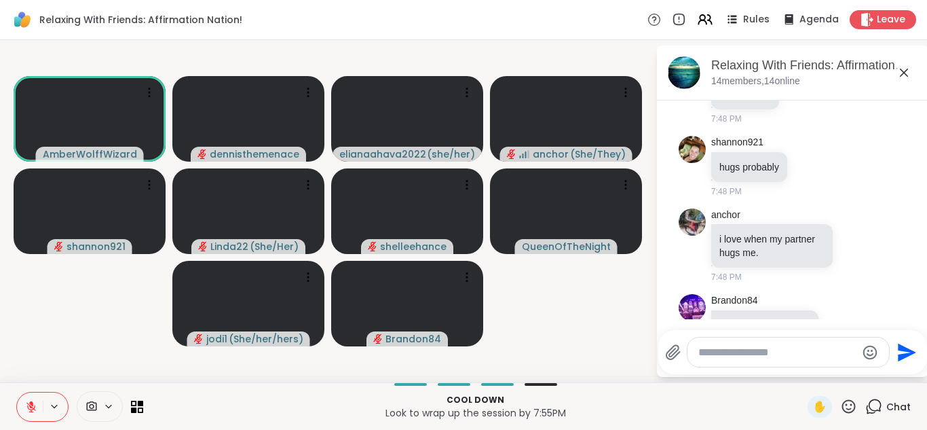
click at [44, 408] on button at bounding box center [55, 407] width 25 height 12
click at [28, 407] on icon at bounding box center [31, 407] width 12 height 12
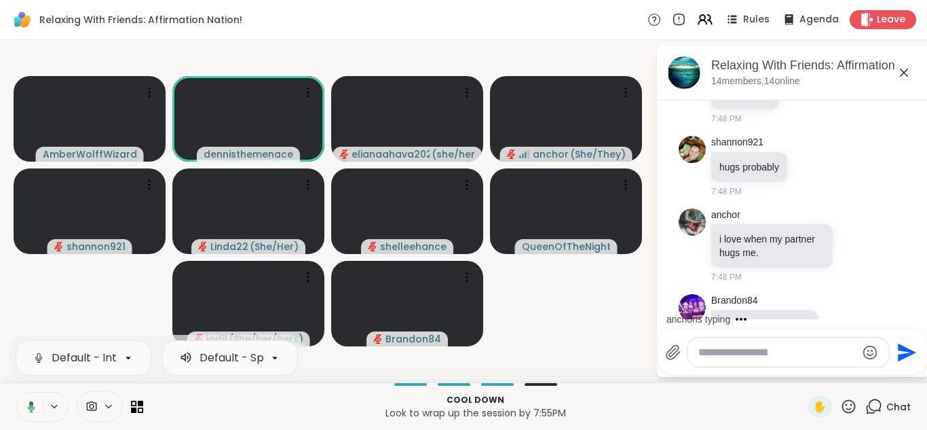
click at [28, 407] on icon at bounding box center [31, 407] width 7 height 12
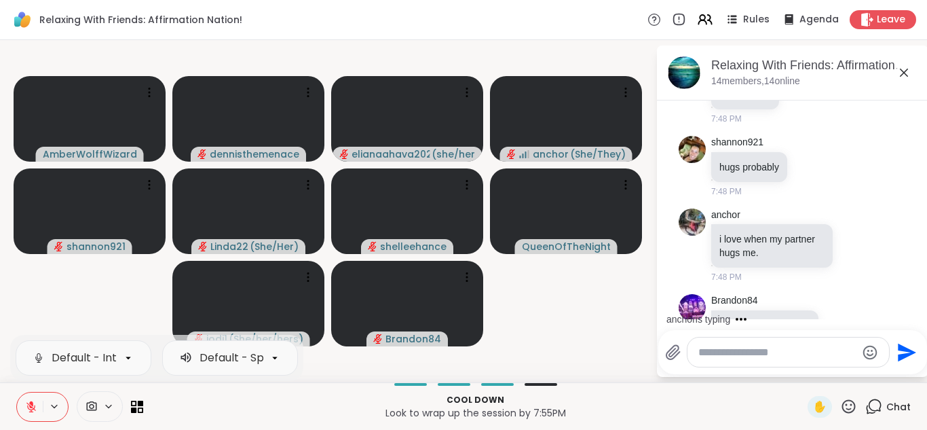
click at [28, 407] on icon at bounding box center [31, 407] width 12 height 12
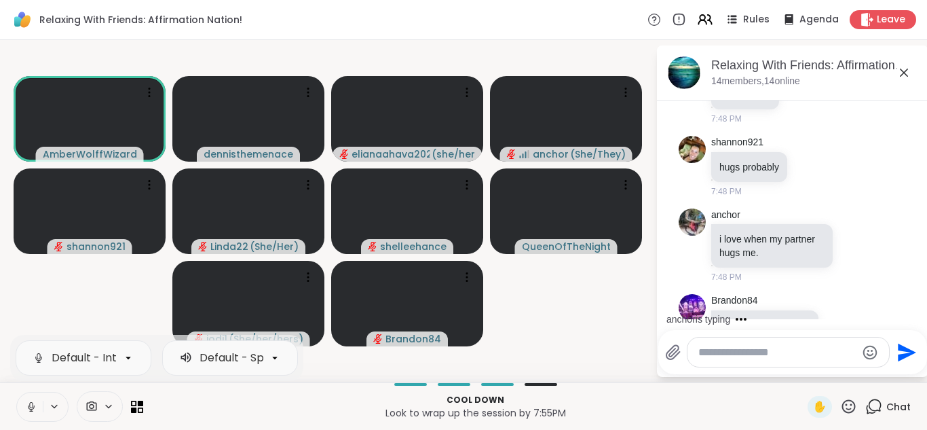
click at [28, 407] on icon at bounding box center [31, 407] width 7 height 4
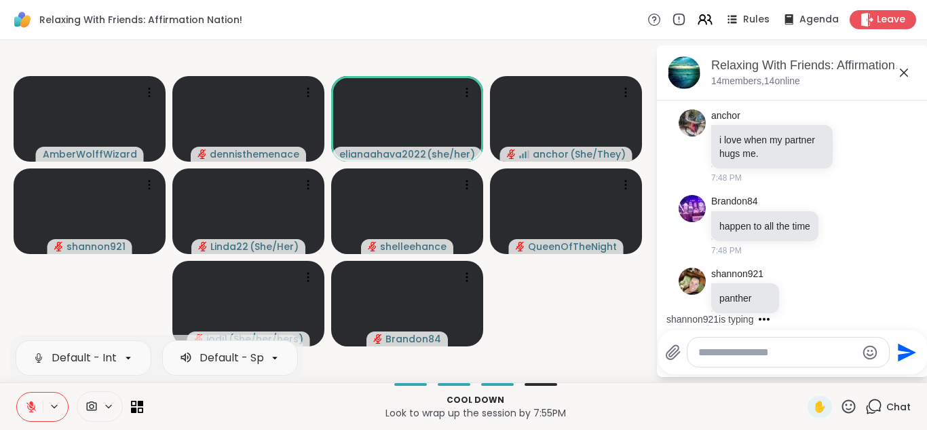
click at [31, 406] on icon at bounding box center [31, 407] width 10 height 10
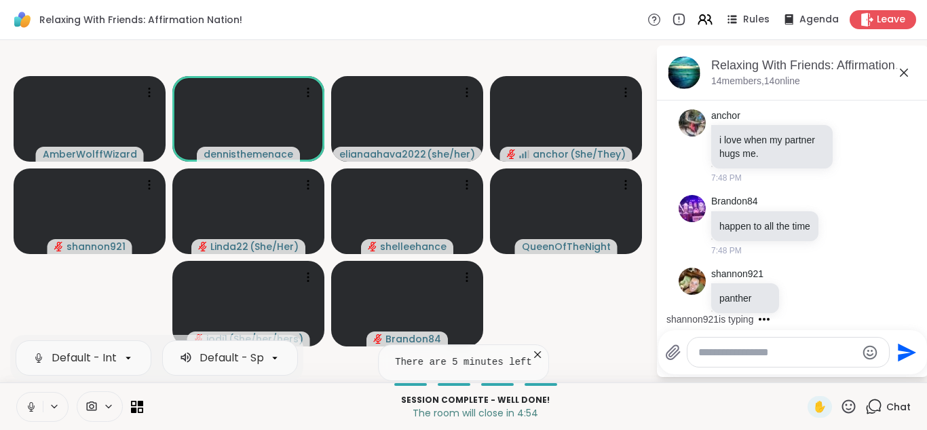
click at [31, 407] on icon at bounding box center [30, 405] width 3 height 6
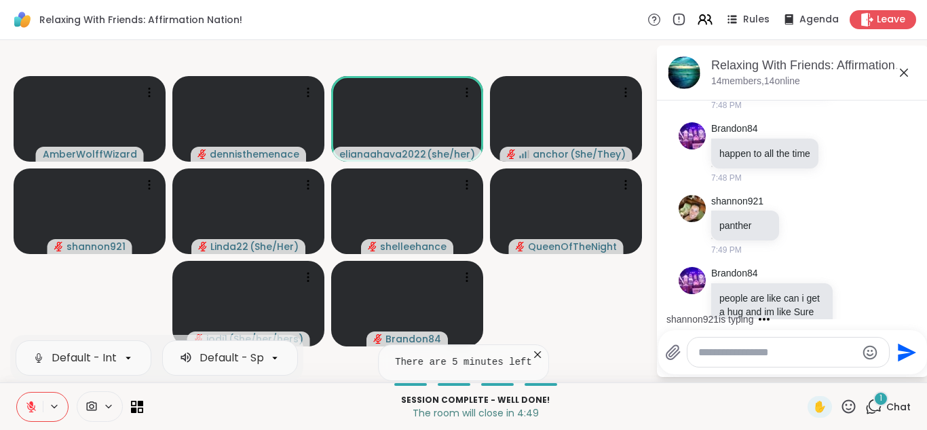
scroll to position [13144, 0]
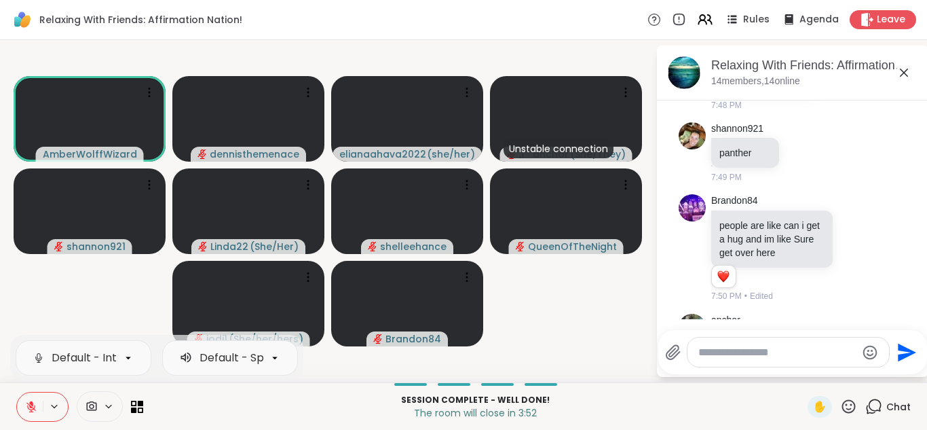
click at [31, 407] on icon at bounding box center [31, 407] width 10 height 10
click at [31, 407] on icon at bounding box center [30, 405] width 3 height 6
click at [31, 407] on icon at bounding box center [31, 407] width 10 height 10
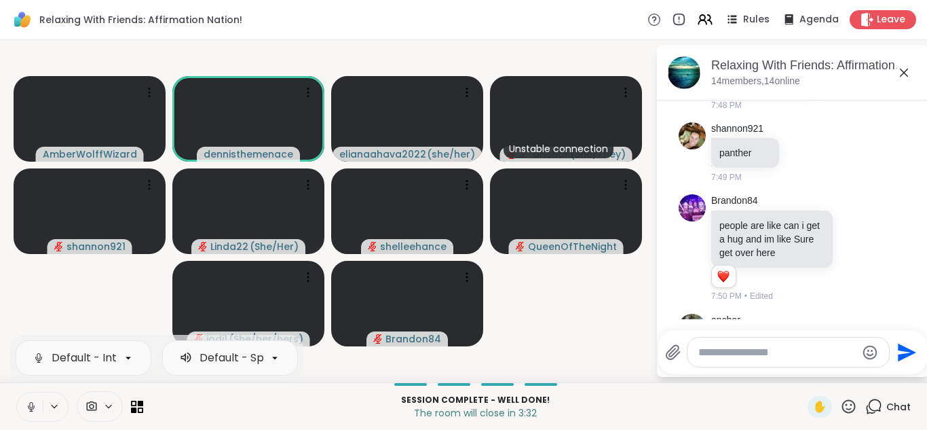
scroll to position [13244, 0]
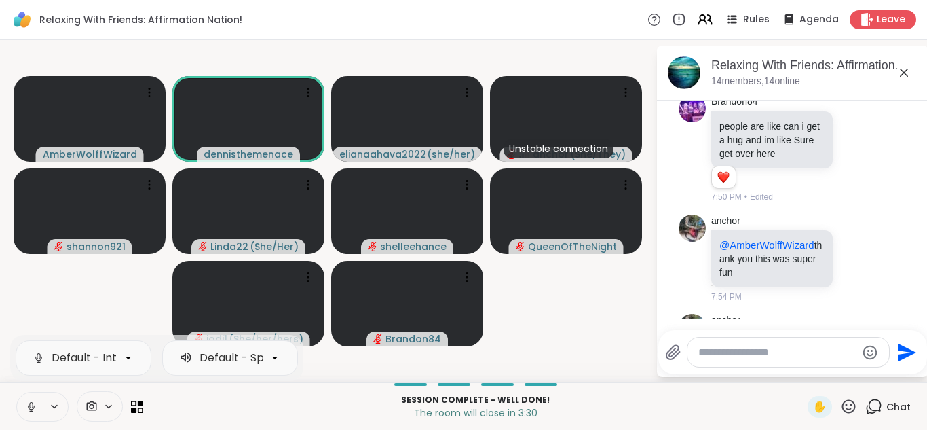
click at [32, 403] on icon at bounding box center [30, 405] width 3 height 6
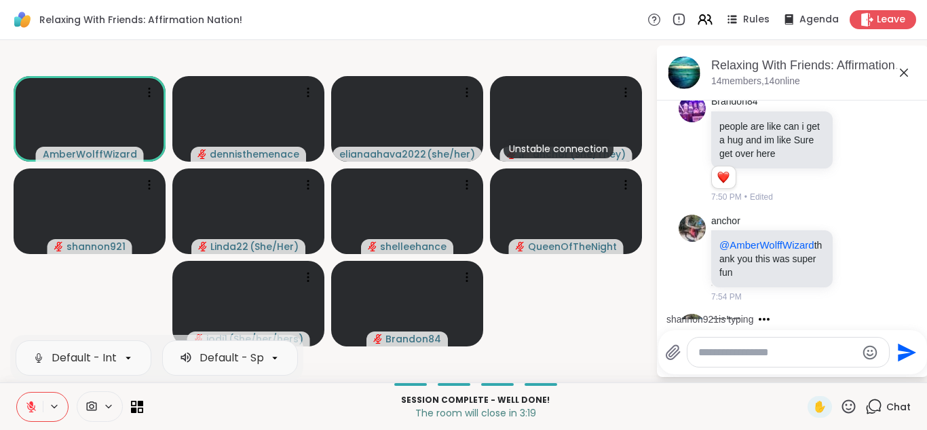
click at [849, 405] on icon at bounding box center [848, 406] width 17 height 17
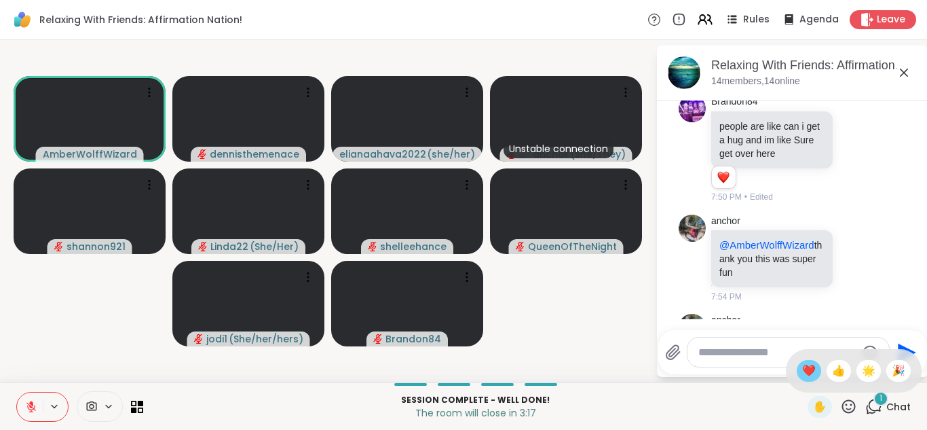
scroll to position [13316, 0]
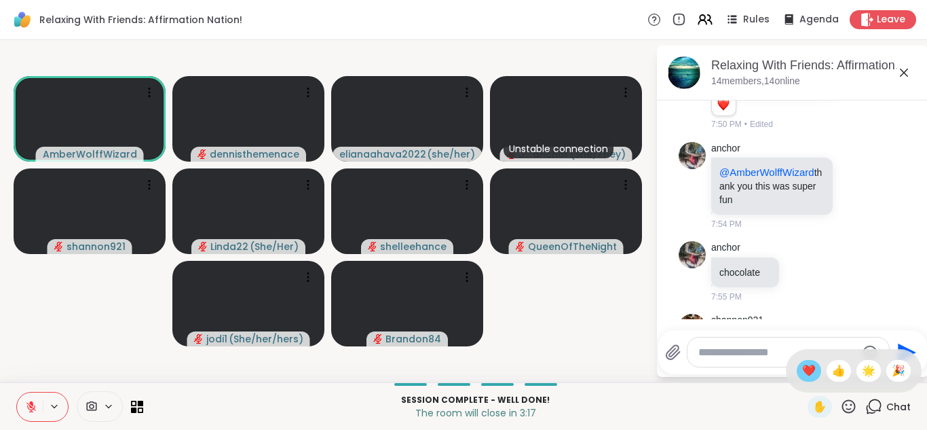
click at [807, 371] on span "❤️" at bounding box center [809, 371] width 14 height 16
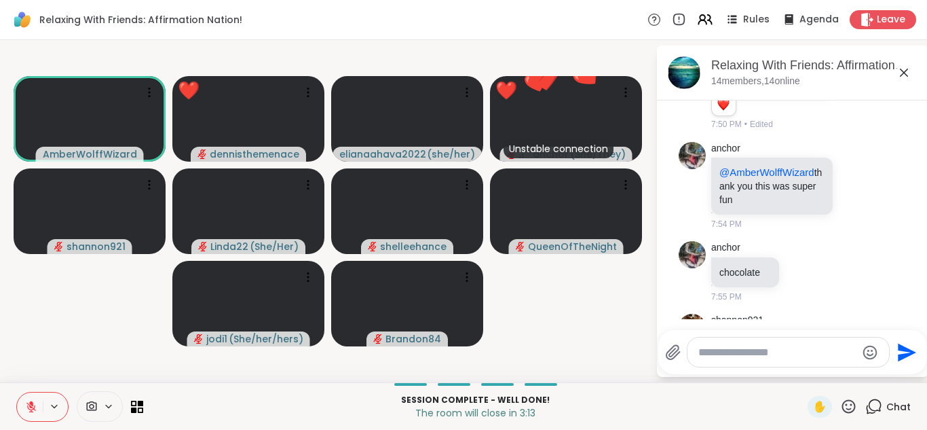
click at [850, 402] on icon at bounding box center [848, 406] width 17 height 17
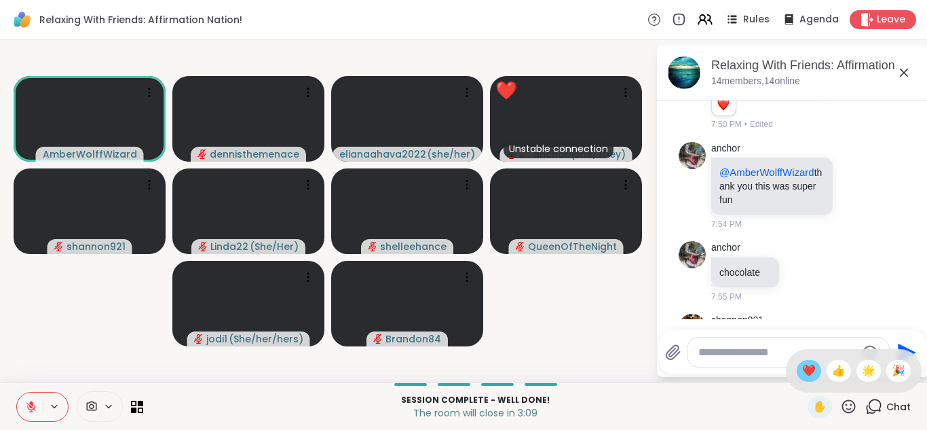
click at [808, 371] on span "❤️" at bounding box center [809, 371] width 14 height 16
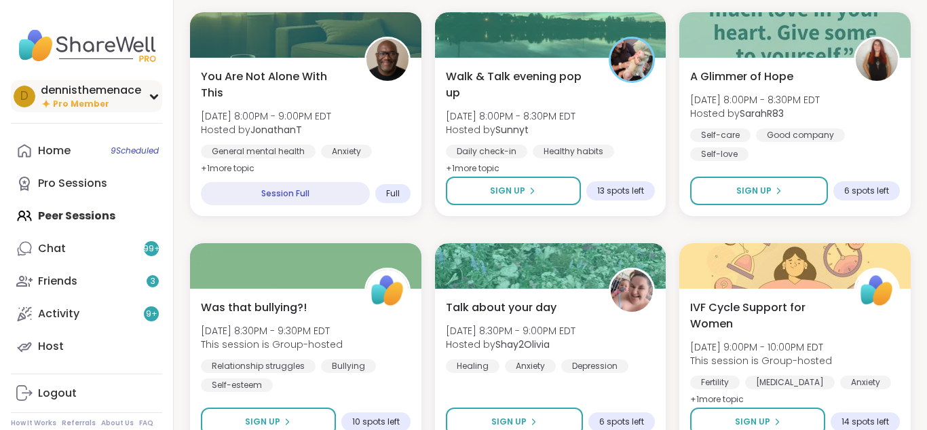
click at [84, 95] on div "dennisthemenace" at bounding box center [91, 90] width 100 height 15
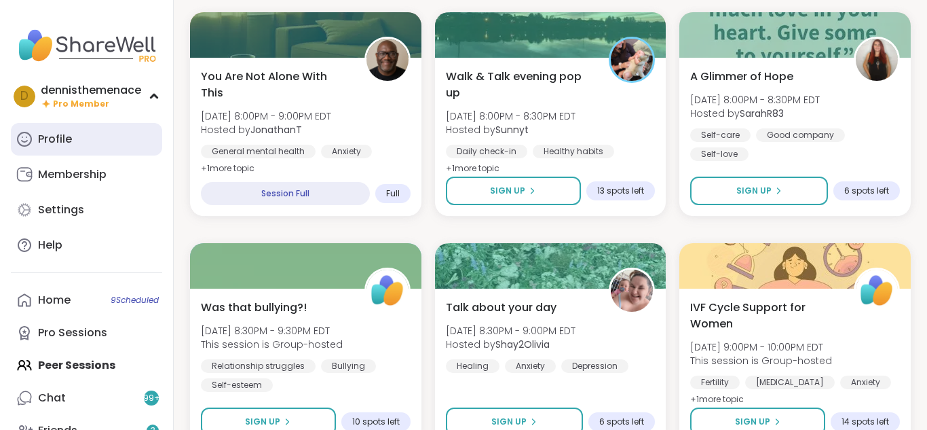
click at [60, 138] on div "Profile" at bounding box center [55, 139] width 34 height 15
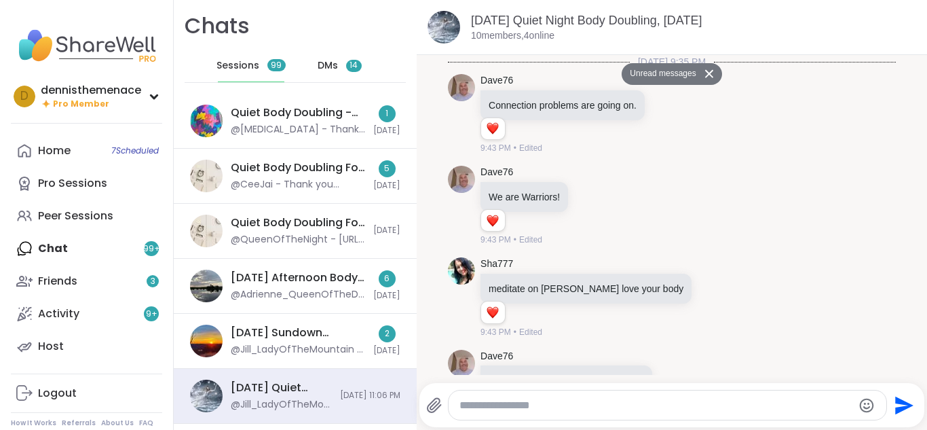
scroll to position [3133, 0]
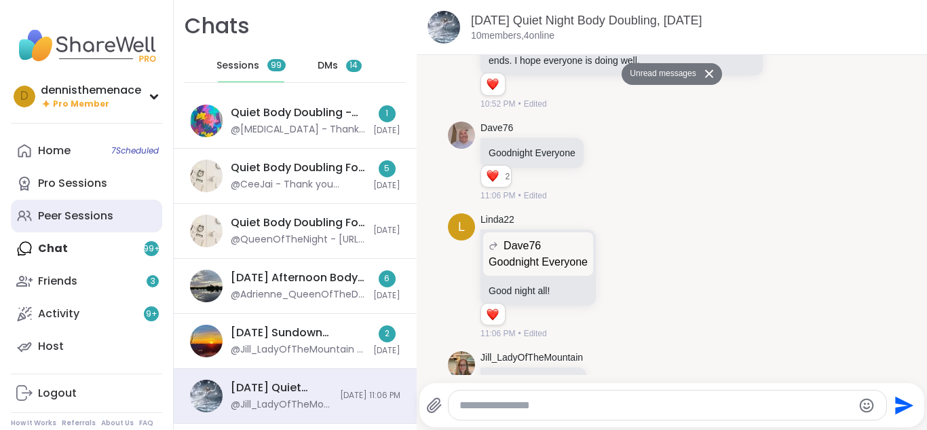
click at [58, 212] on div "Peer Sessions" at bounding box center [75, 215] width 75 height 15
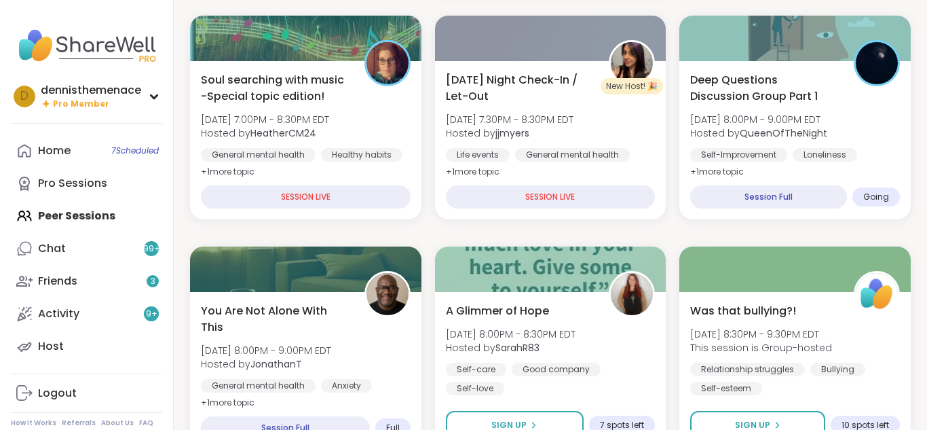
scroll to position [462, 0]
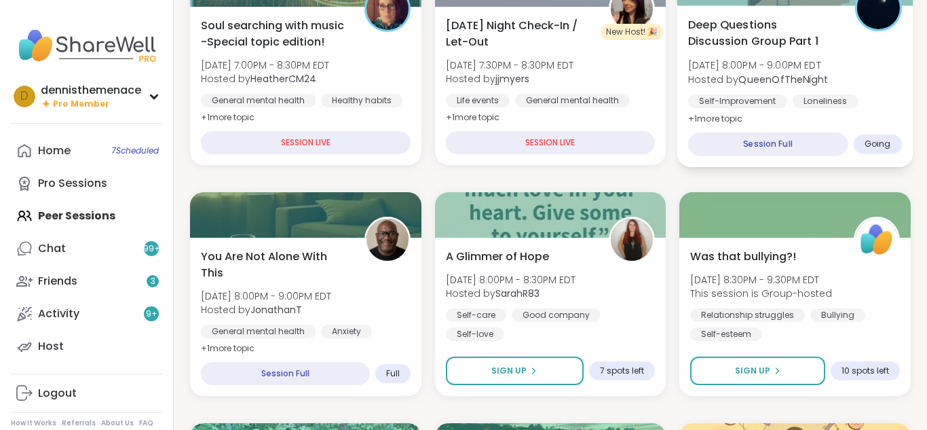
click at [779, 57] on div "Deep Questions Discussion Group Part 1 Mon, Sep 08 | 8:00PM - 9:00PM EDT Hosted…" at bounding box center [795, 71] width 214 height 111
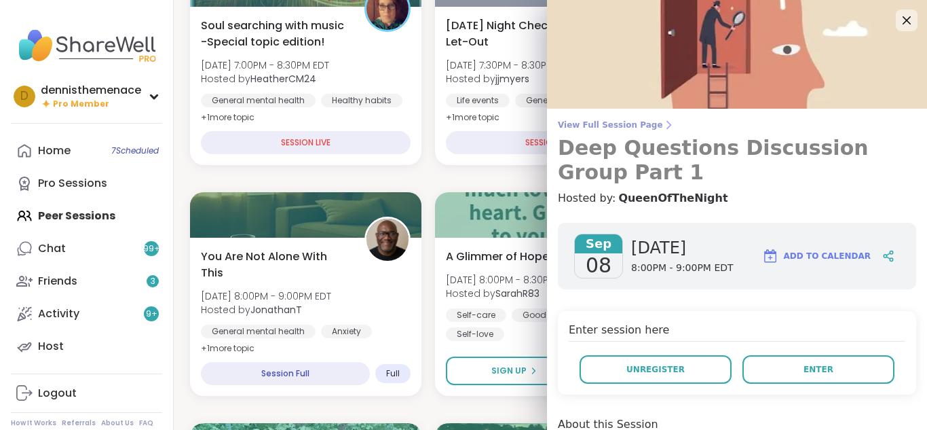
click at [611, 124] on span "View Full Session Page" at bounding box center [737, 124] width 358 height 11
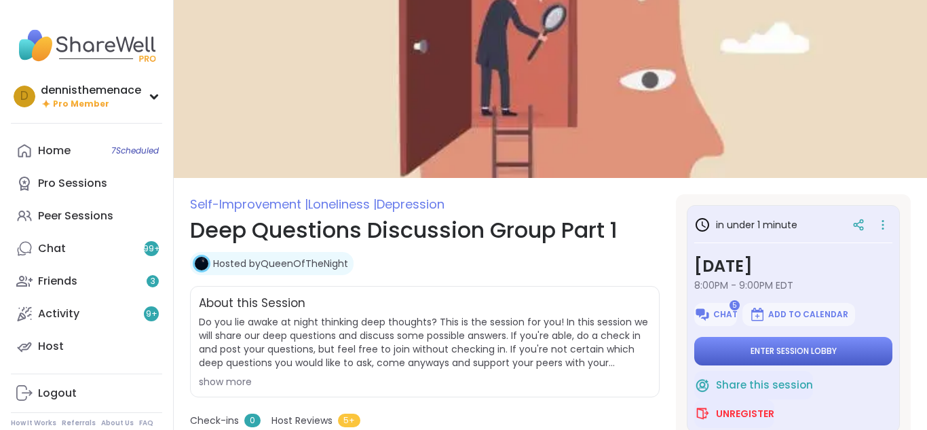
click at [781, 354] on span "Enter session lobby" at bounding box center [794, 351] width 86 height 11
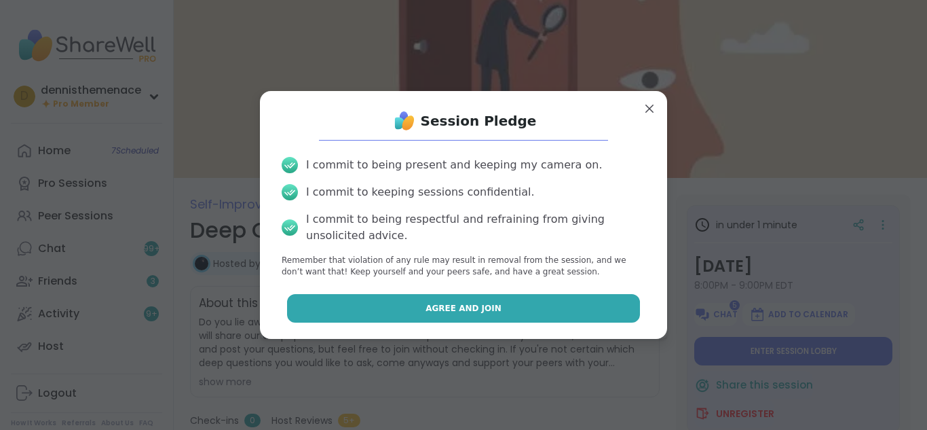
click at [543, 308] on button "Agree and Join" at bounding box center [464, 308] width 354 height 29
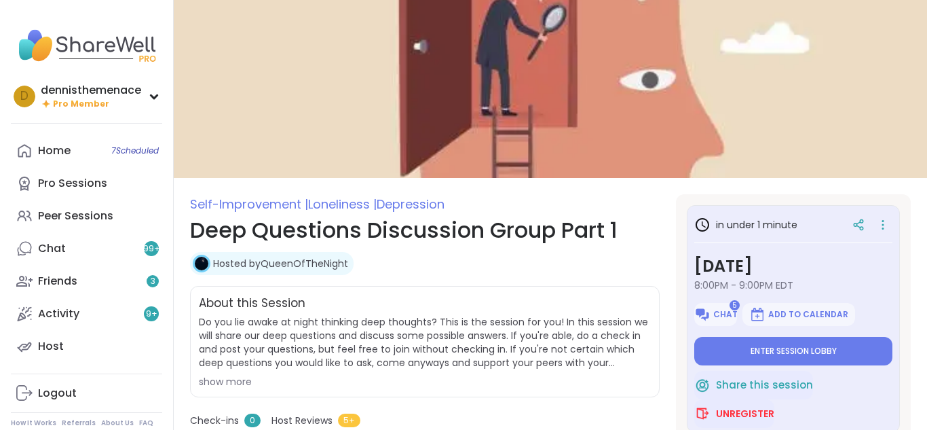
type textarea "*"
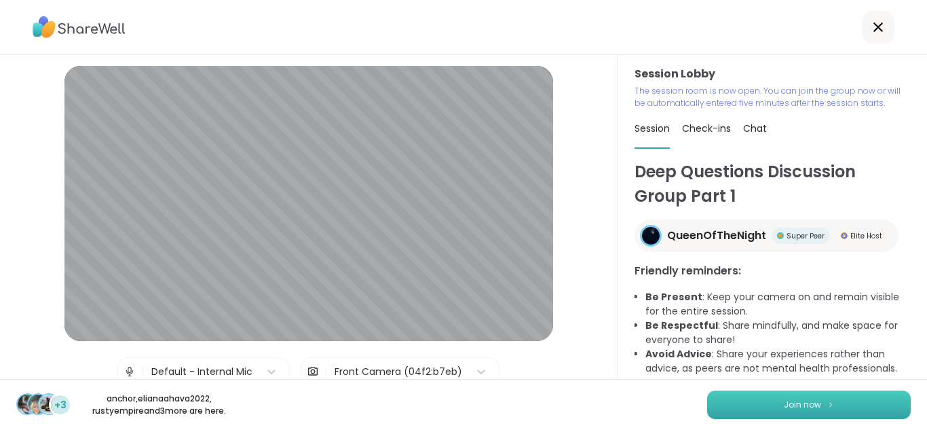
click at [806, 401] on span "Join now" at bounding box center [802, 405] width 37 height 12
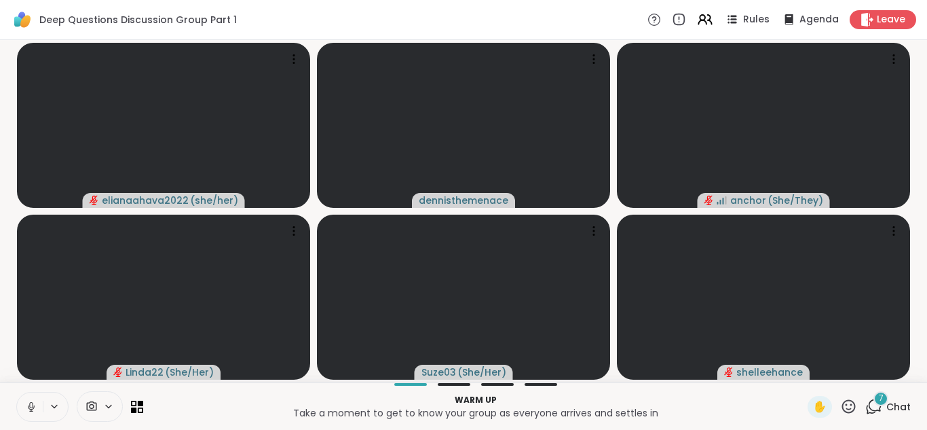
click at [32, 408] on icon at bounding box center [31, 407] width 12 height 12
click at [36, 408] on icon at bounding box center [31, 407] width 12 height 12
click at [895, 405] on span "Chat" at bounding box center [899, 407] width 24 height 14
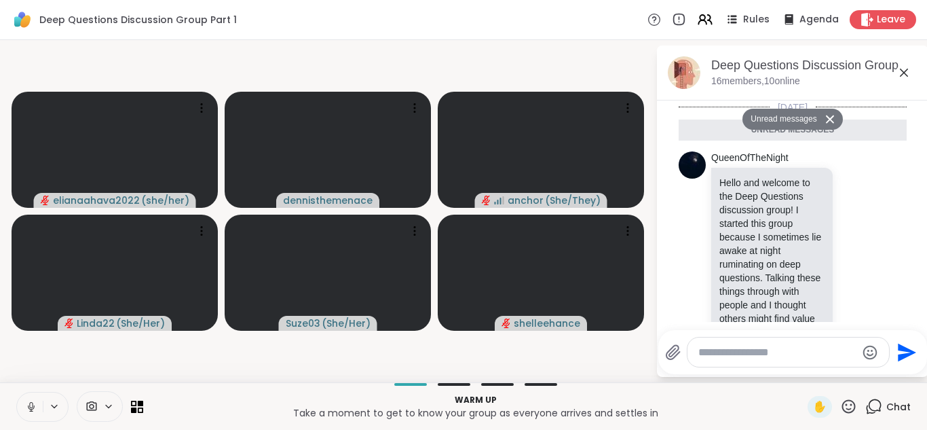
scroll to position [1635, 0]
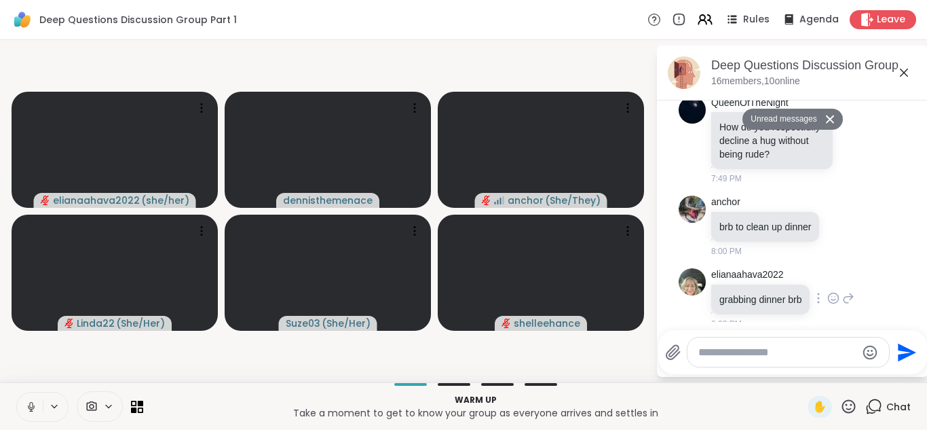
click at [870, 278] on div "elianaahava2022 grabbing dinner brb 8:00 PM" at bounding box center [793, 299] width 228 height 73
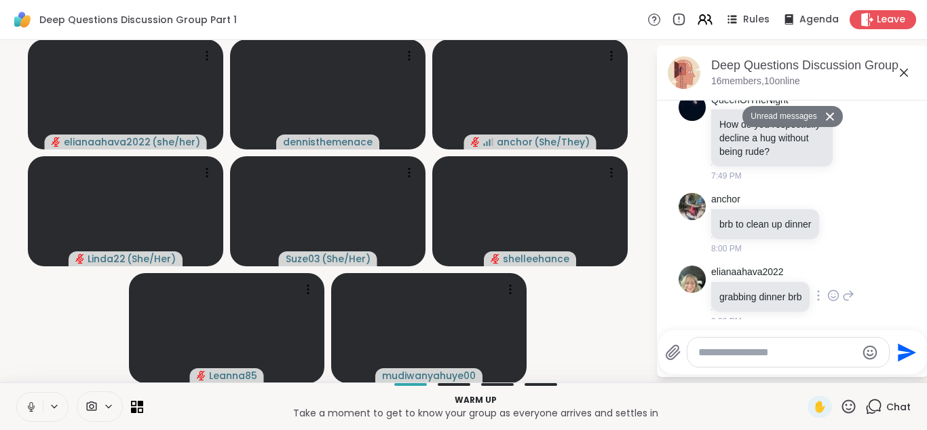
scroll to position [1, 0]
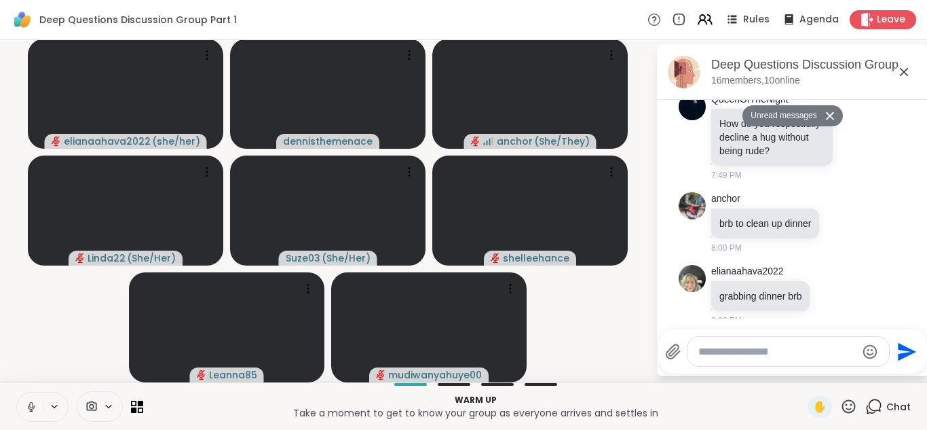
click at [823, 352] on textarea "Type your message" at bounding box center [778, 352] width 158 height 14
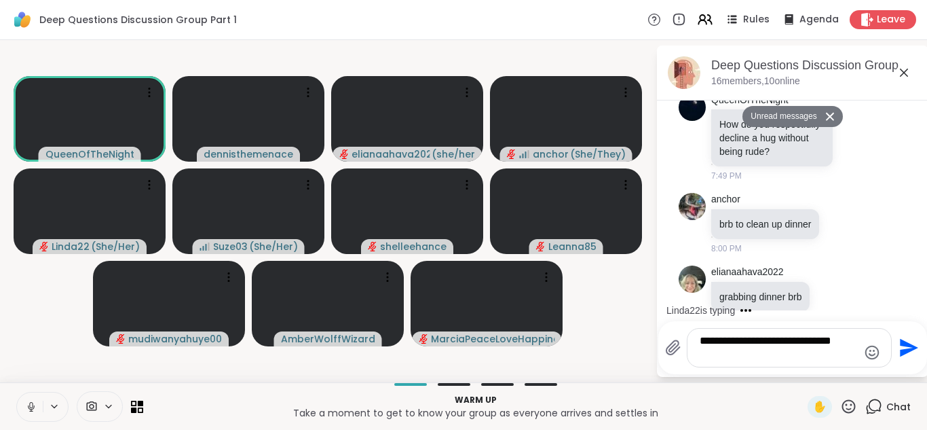
scroll to position [1789, 0]
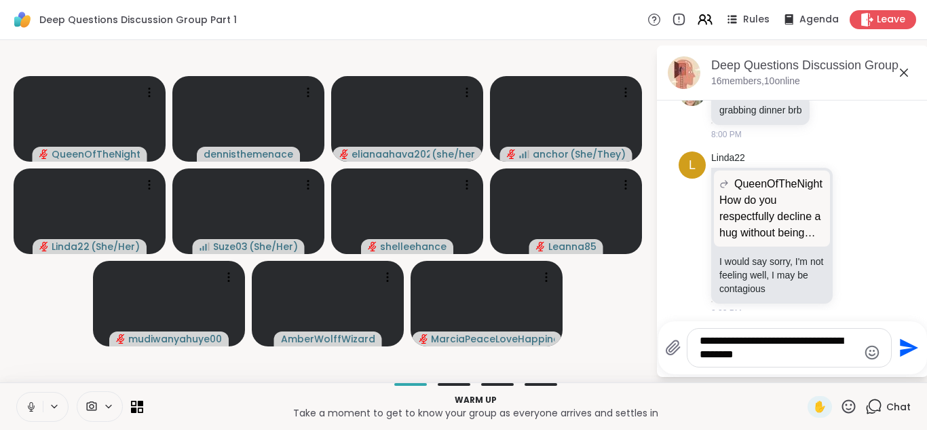
click at [887, 341] on div "**********" at bounding box center [790, 348] width 204 height 38
click at [829, 352] on textarea "**********" at bounding box center [779, 347] width 158 height 27
click at [925, 342] on div "**********" at bounding box center [793, 347] width 269 height 53
click at [796, 356] on textarea "**********" at bounding box center [779, 347] width 158 height 27
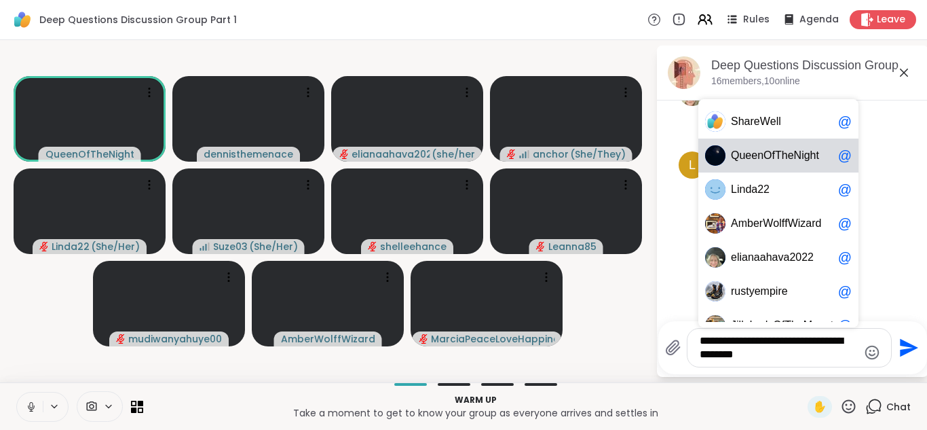
click at [794, 160] on span "N" at bounding box center [798, 156] width 8 height 14
type textarea "**********"
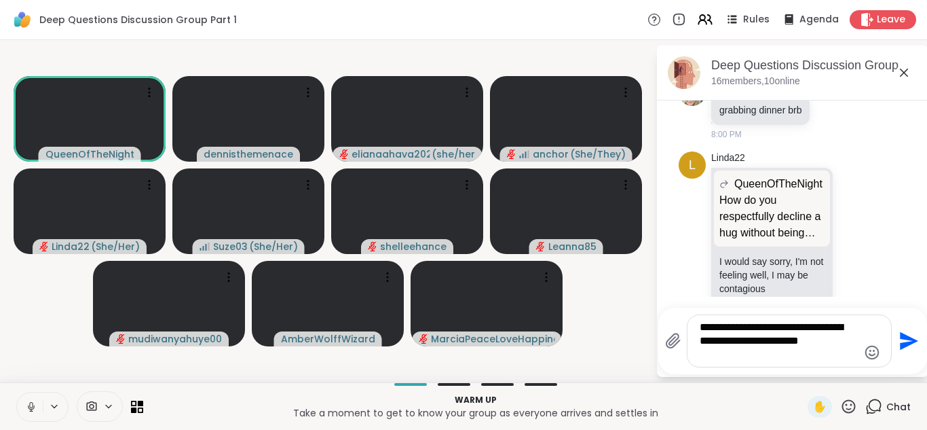
click at [910, 338] on icon "Send" at bounding box center [909, 341] width 18 height 18
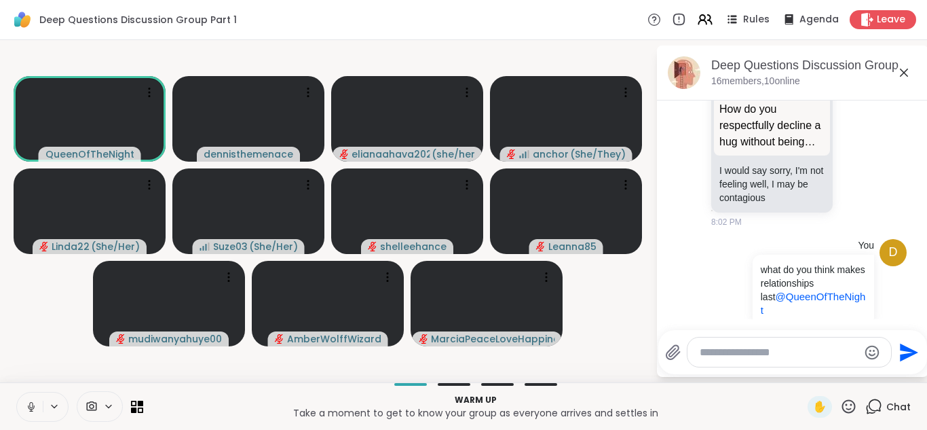
scroll to position [1900, 0]
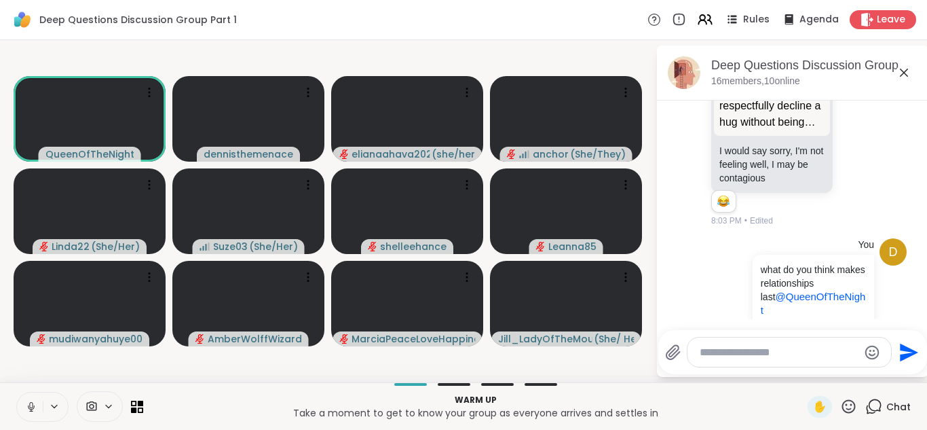
click at [815, 349] on textarea "Type your message" at bounding box center [779, 353] width 158 height 14
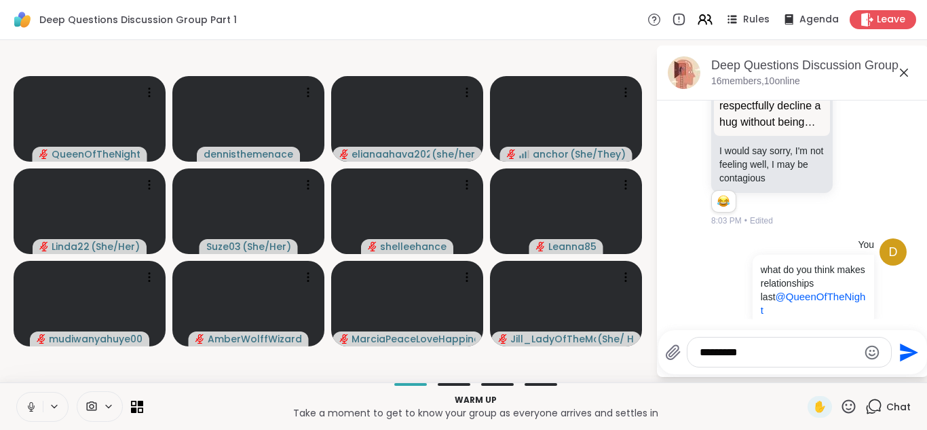
click at [714, 350] on textarea "*********" at bounding box center [779, 353] width 158 height 14
click at [747, 352] on textarea "**********" at bounding box center [779, 353] width 158 height 14
click at [820, 357] on textarea "**********" at bounding box center [779, 353] width 158 height 14
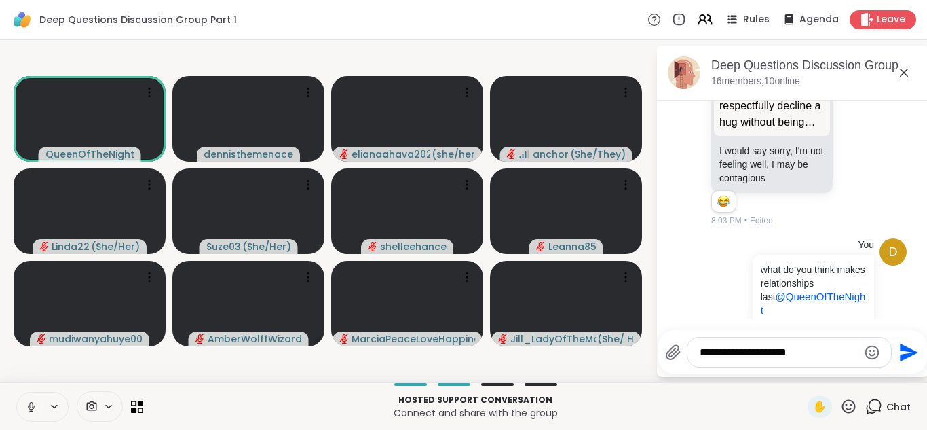
type textarea "**********"
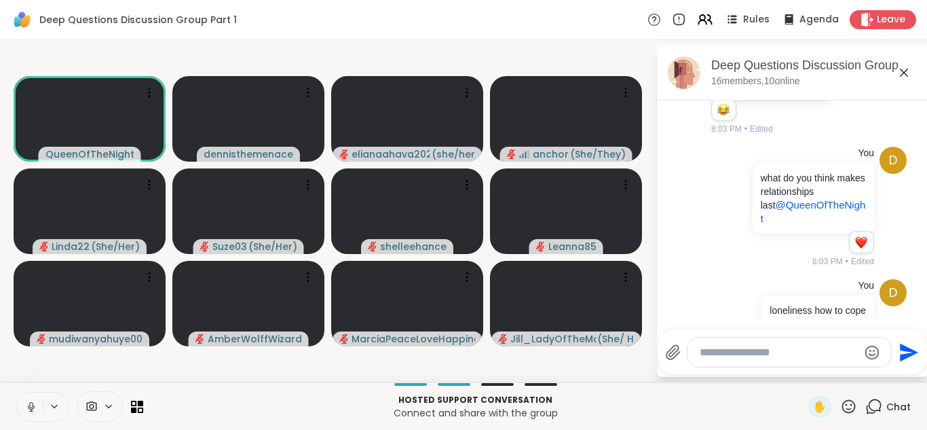
click at [30, 405] on icon at bounding box center [31, 407] width 12 height 12
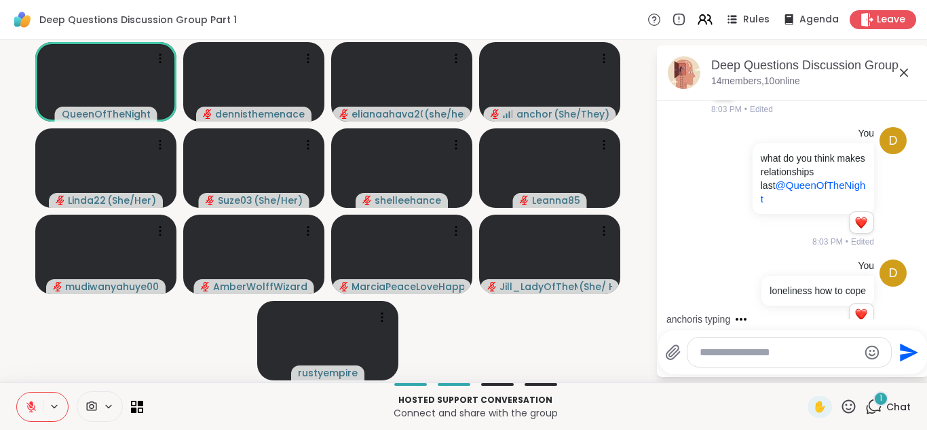
scroll to position [2164, 0]
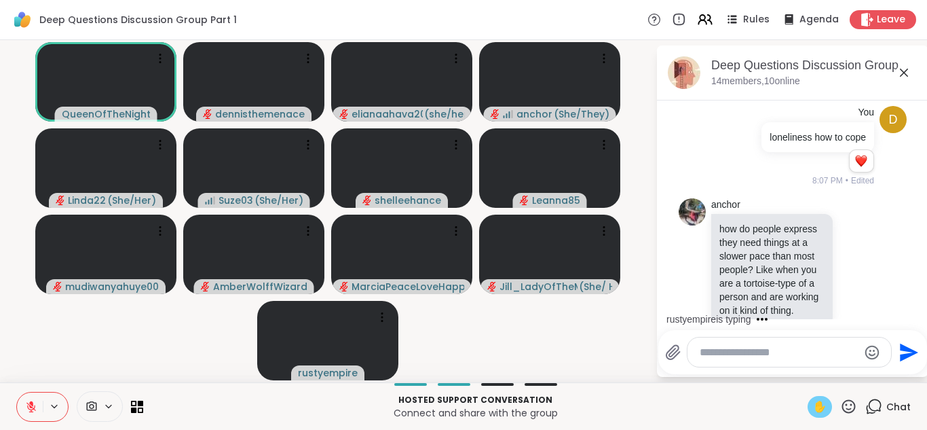
click at [821, 409] on span "✋" at bounding box center [820, 407] width 14 height 16
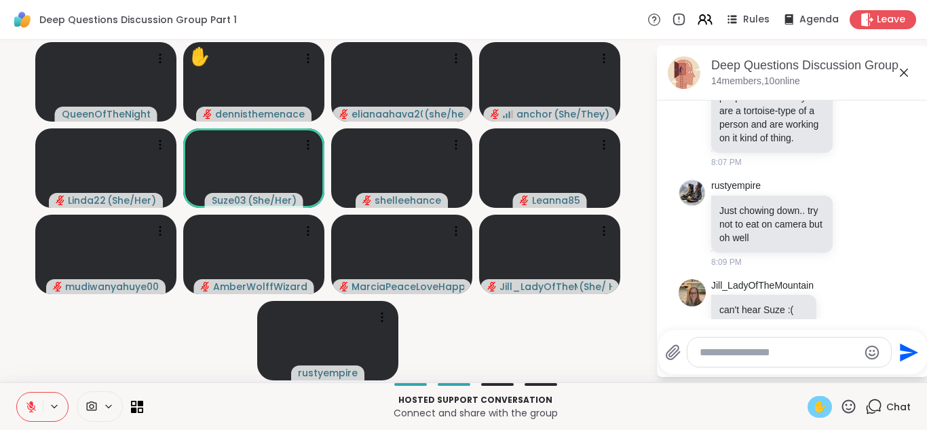
scroll to position [2356, 0]
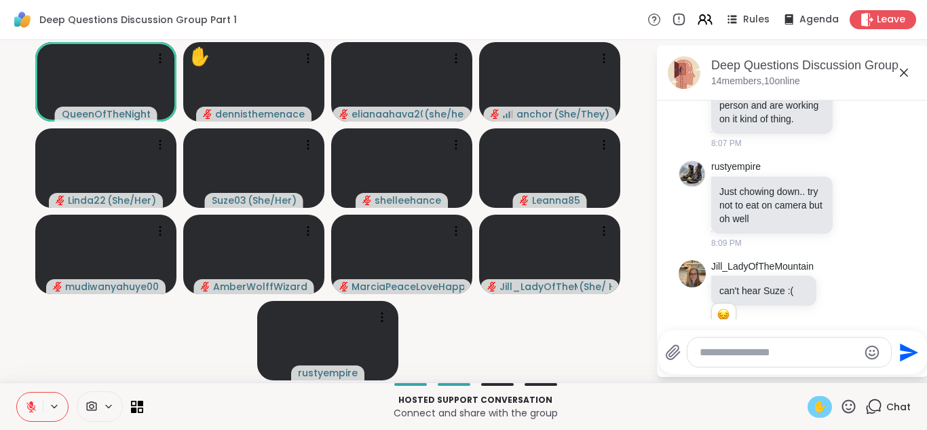
click at [821, 409] on span "✋" at bounding box center [820, 407] width 14 height 16
click at [31, 404] on icon at bounding box center [31, 403] width 4 height 5
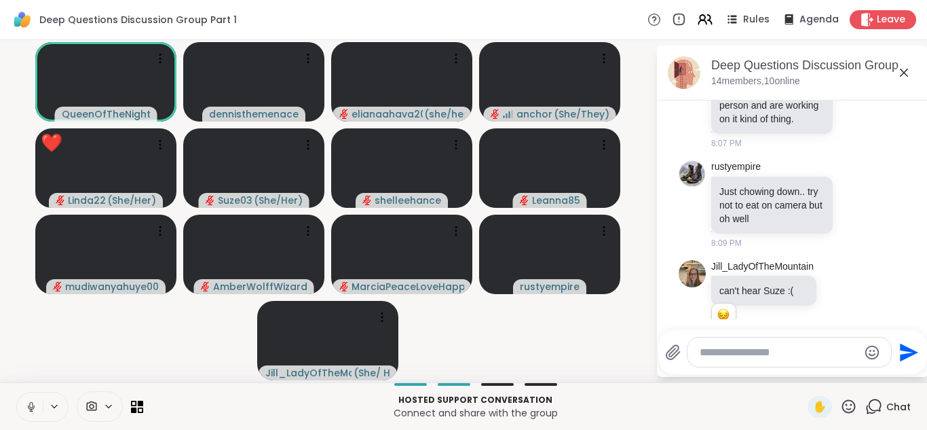
click at [31, 404] on icon at bounding box center [31, 407] width 12 height 12
click at [31, 404] on icon at bounding box center [31, 403] width 4 height 5
click at [31, 409] on icon at bounding box center [31, 410] width 1 height 3
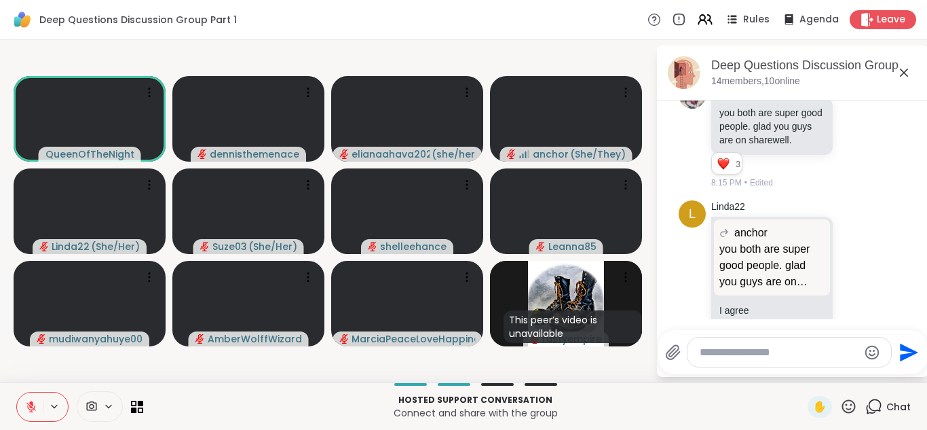
scroll to position [2764, 0]
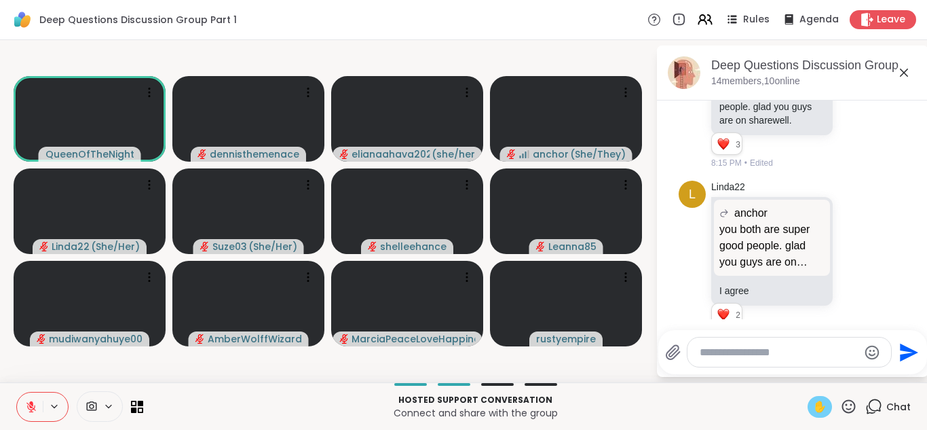
click at [821, 405] on span "✋" at bounding box center [820, 407] width 14 height 16
click at [33, 403] on icon at bounding box center [31, 407] width 12 height 12
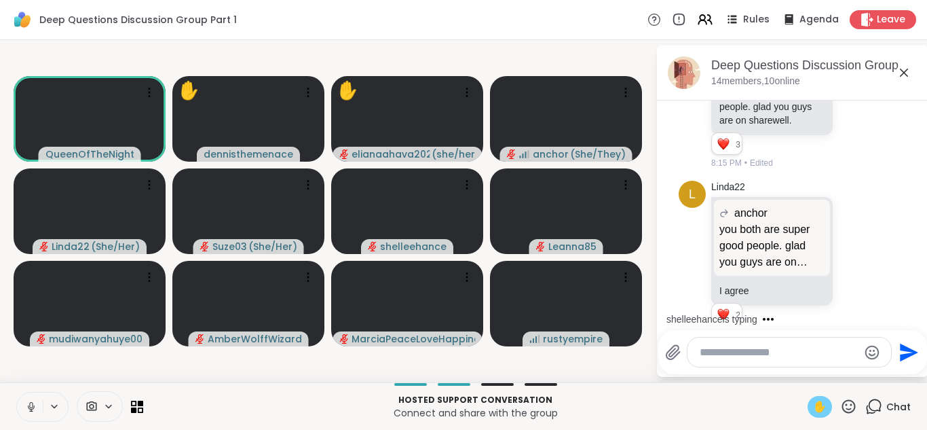
click at [30, 405] on icon at bounding box center [31, 407] width 12 height 12
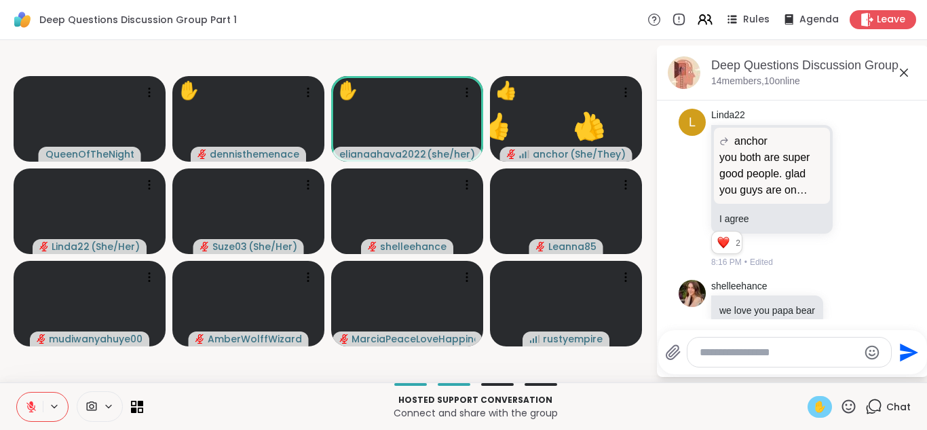
scroll to position [2856, 0]
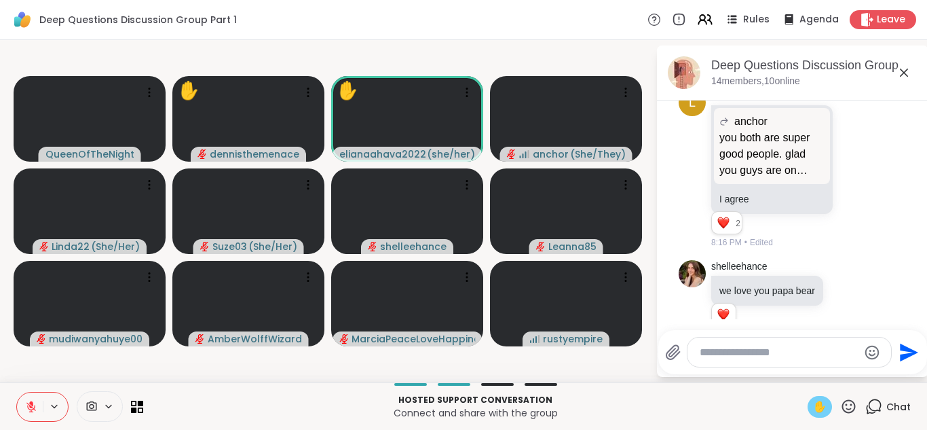
click at [772, 355] on textarea "Type your message" at bounding box center [779, 353] width 158 height 14
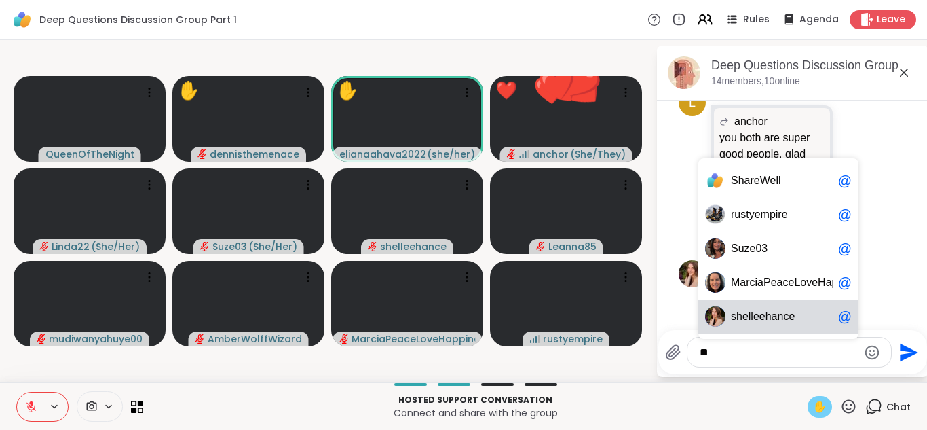
click at [771, 317] on span "helleehance" at bounding box center [766, 317] width 58 height 14
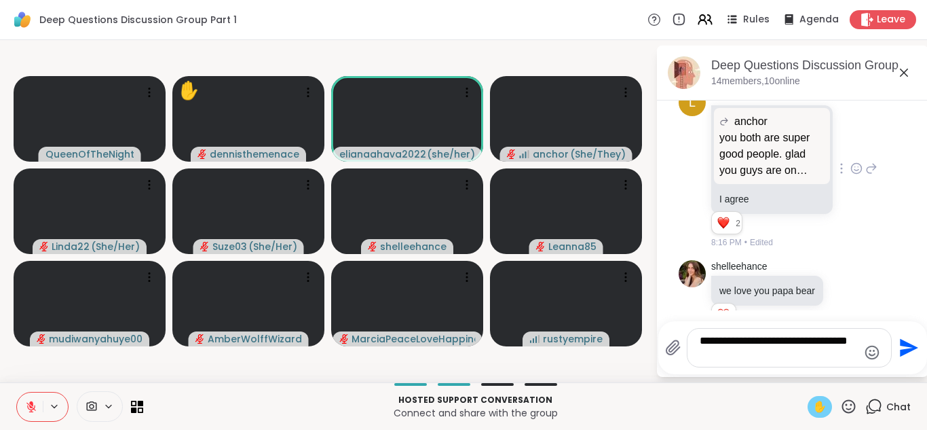
type textarea "**********"
click at [872, 172] on div "Linda22 anchor you both are super good people. glad you guys are on sharewell. …" at bounding box center [794, 169] width 166 height 160
click at [907, 346] on icon "Send" at bounding box center [909, 348] width 18 height 18
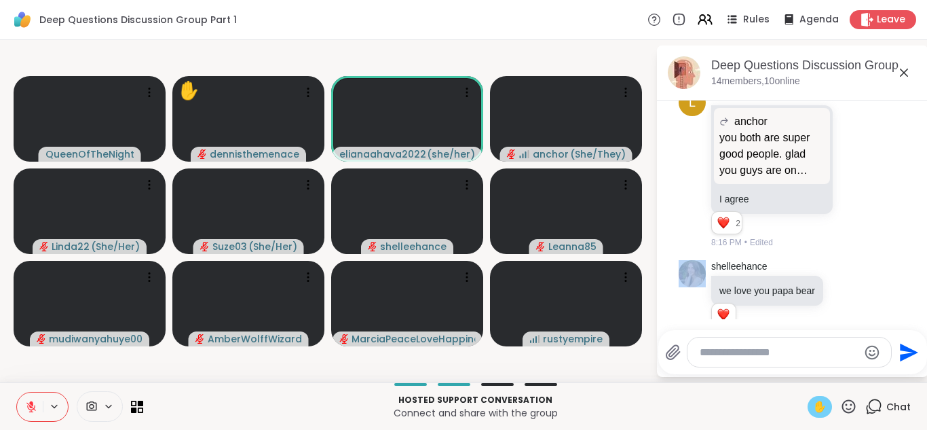
scroll to position [2942, 0]
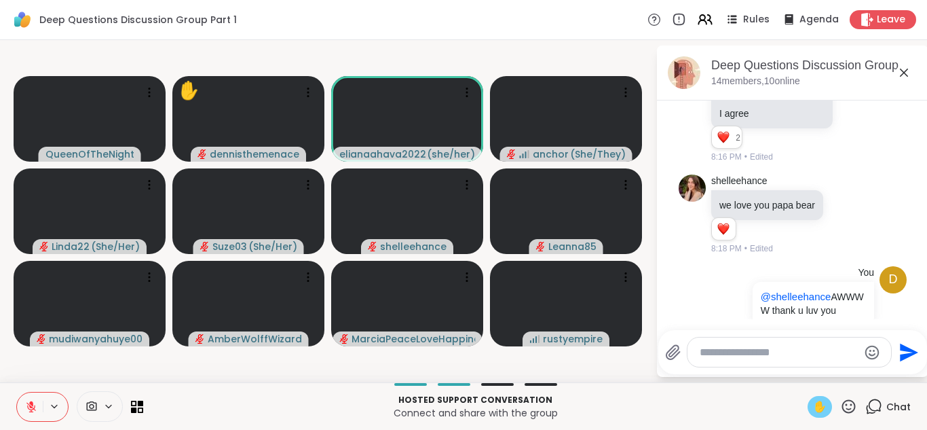
click at [819, 405] on span "✋" at bounding box center [820, 407] width 14 height 16
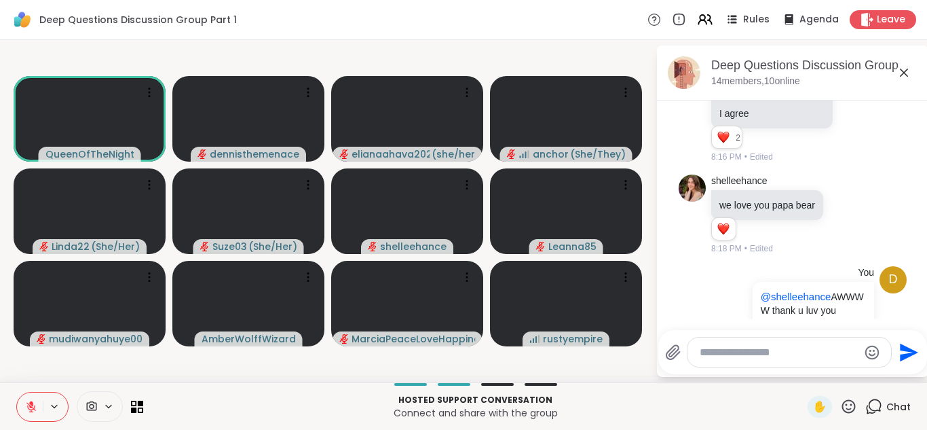
click at [31, 405] on icon at bounding box center [31, 407] width 12 height 12
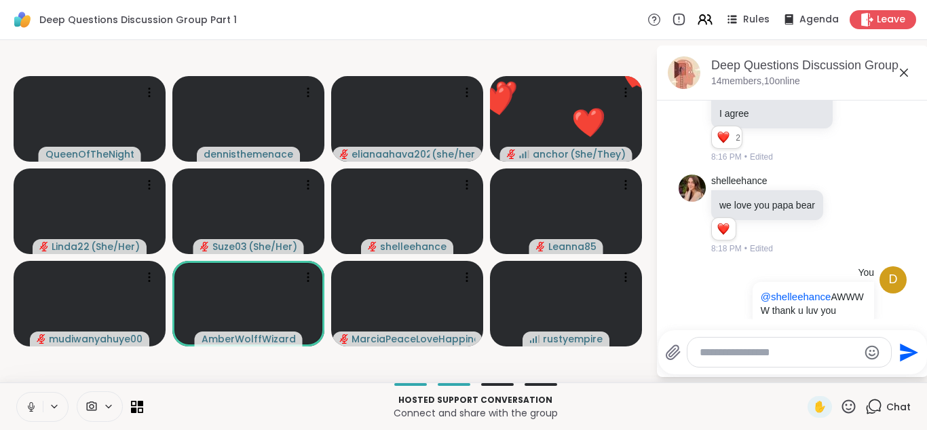
scroll to position [2961, 0]
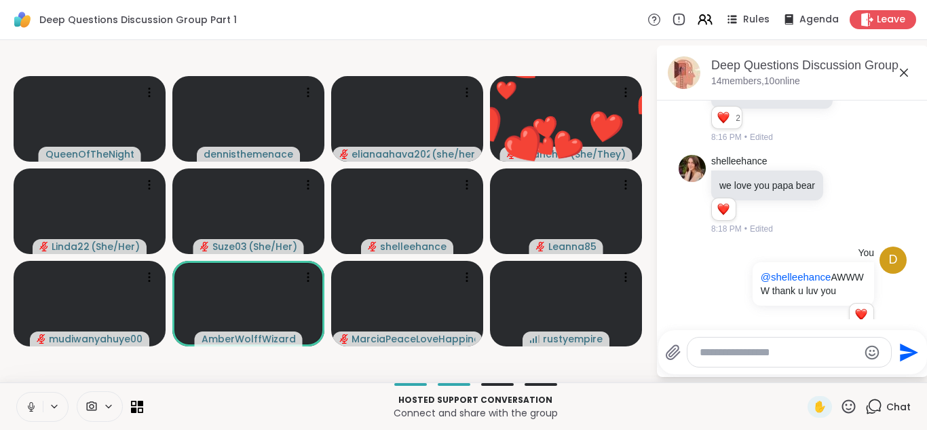
click at [31, 405] on icon at bounding box center [31, 407] width 12 height 12
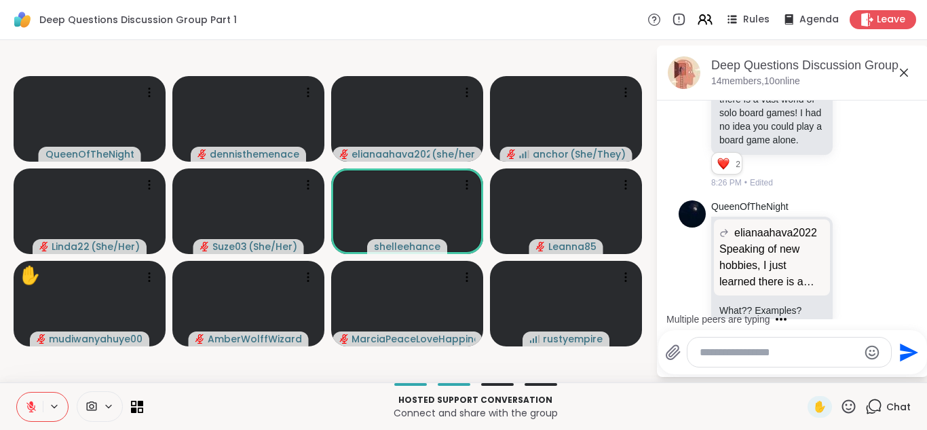
scroll to position [3729, 0]
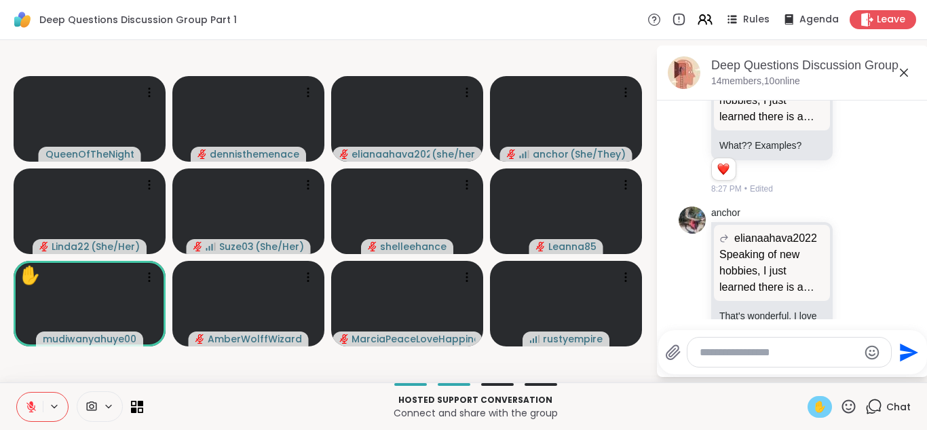
click at [820, 406] on span "✋" at bounding box center [820, 407] width 14 height 16
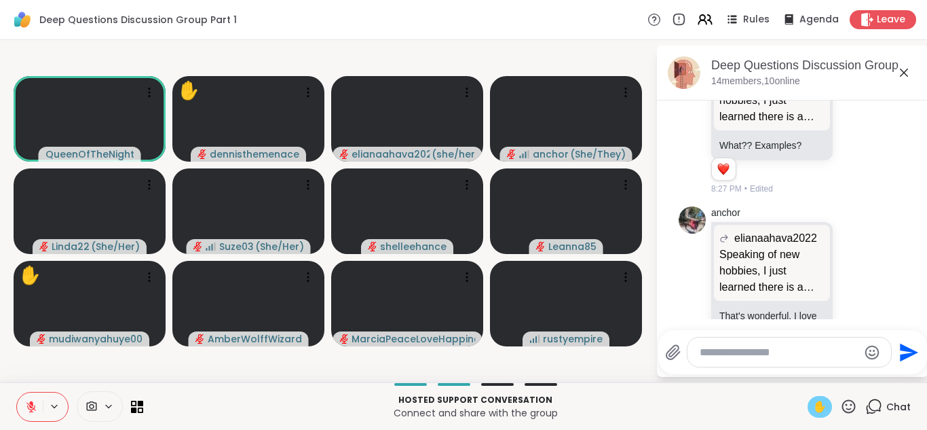
click at [28, 407] on icon at bounding box center [31, 407] width 12 height 12
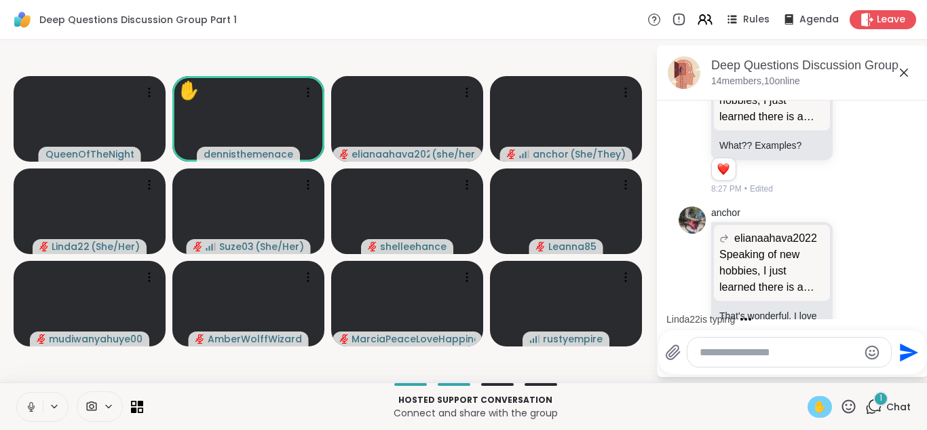
scroll to position [3834, 0]
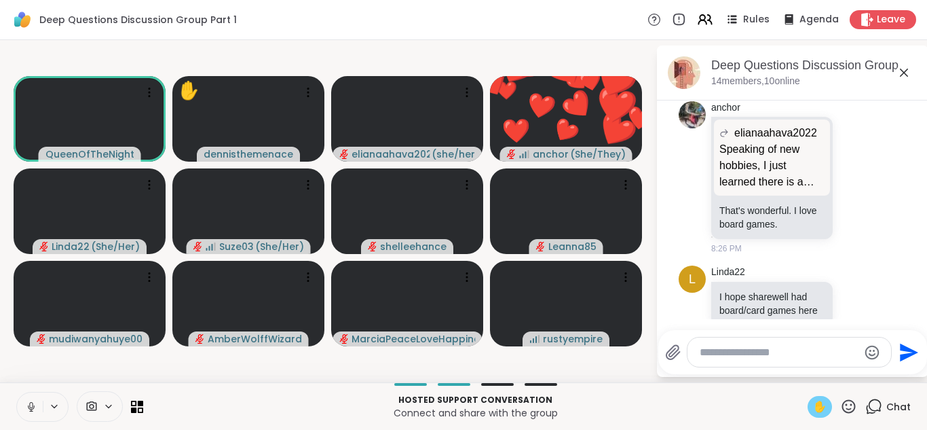
click at [29, 407] on icon at bounding box center [31, 407] width 12 height 12
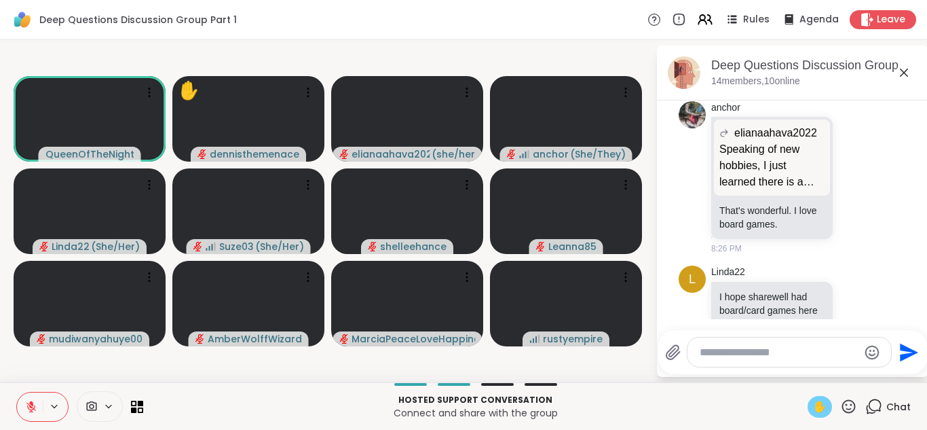
click at [36, 408] on icon at bounding box center [31, 407] width 12 height 12
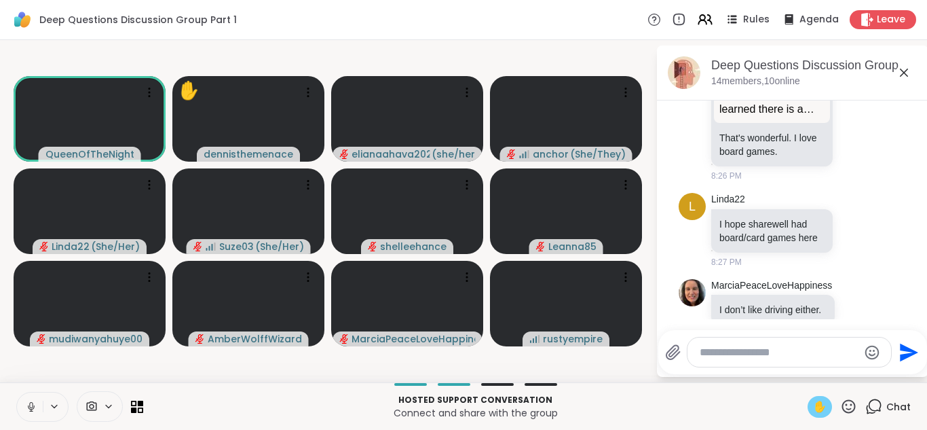
click at [33, 407] on icon at bounding box center [31, 407] width 7 height 4
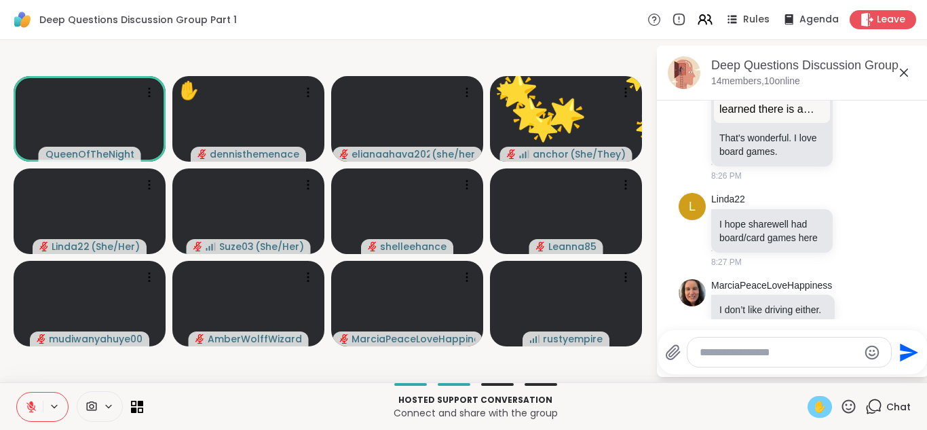
click at [33, 407] on icon at bounding box center [31, 407] width 10 height 10
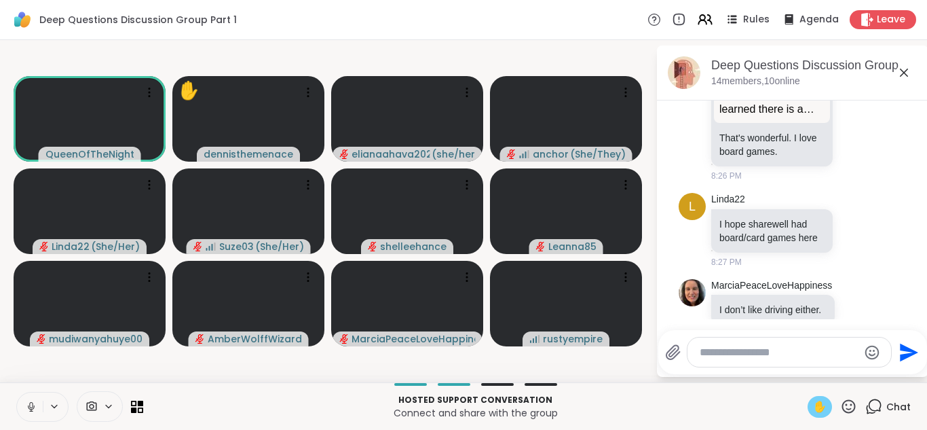
click at [817, 404] on span "✋" at bounding box center [820, 407] width 14 height 16
click at [25, 402] on icon at bounding box center [31, 407] width 12 height 12
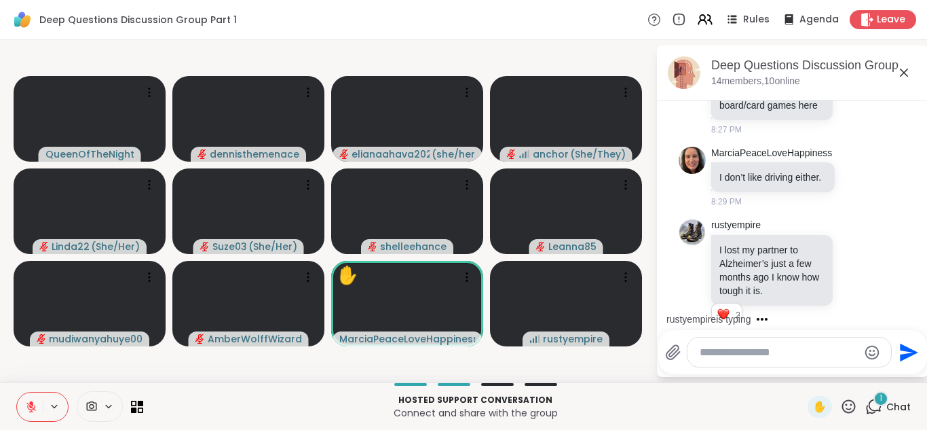
scroll to position [4204, 0]
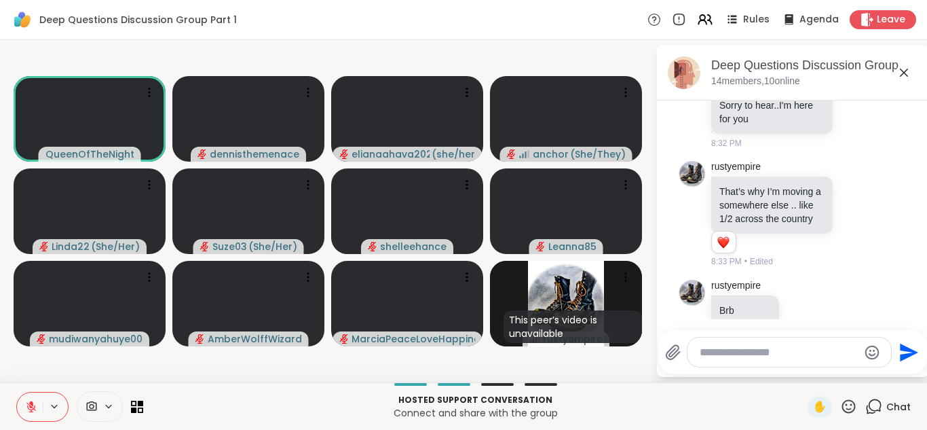
scroll to position [4536, 0]
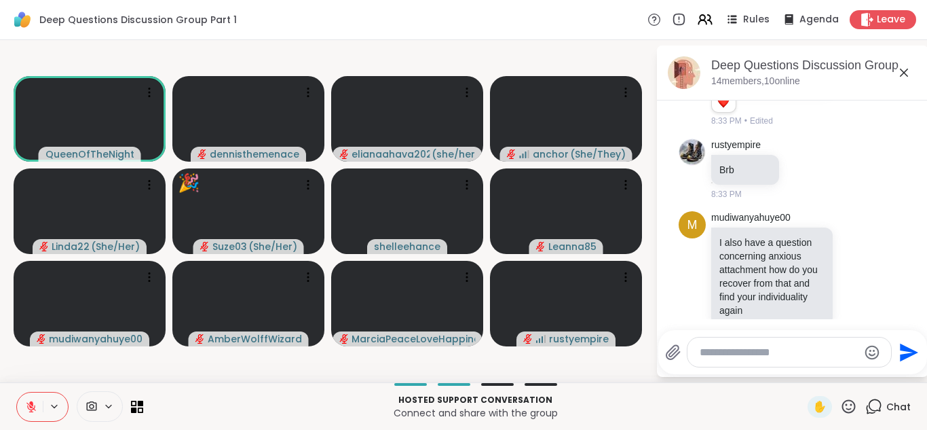
click at [32, 404] on icon at bounding box center [31, 403] width 4 height 5
click at [32, 404] on icon at bounding box center [31, 407] width 12 height 12
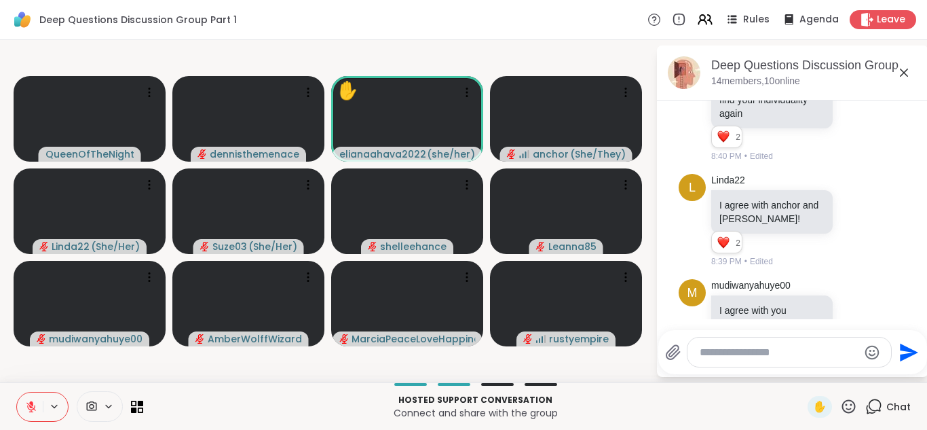
scroll to position [4752, 0]
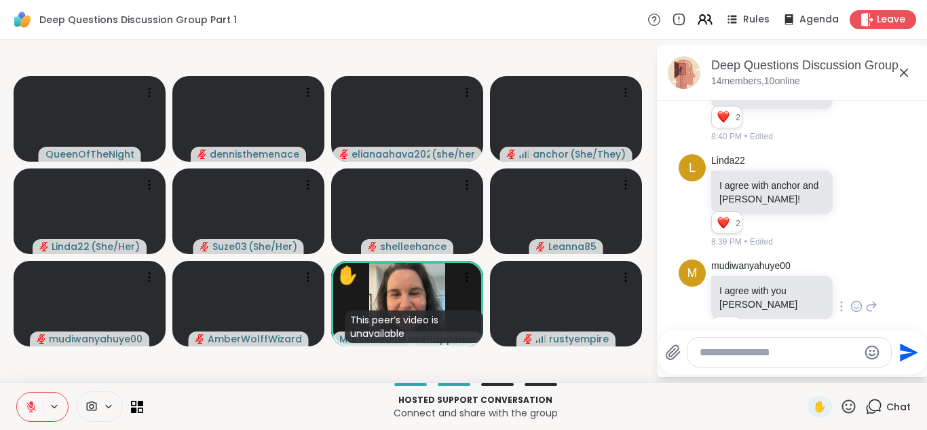
click at [890, 254] on div "m mudiwanyahuye00 I agree with you Rusty 2 2 2 8:41 PM • Edited" at bounding box center [793, 306] width 228 height 105
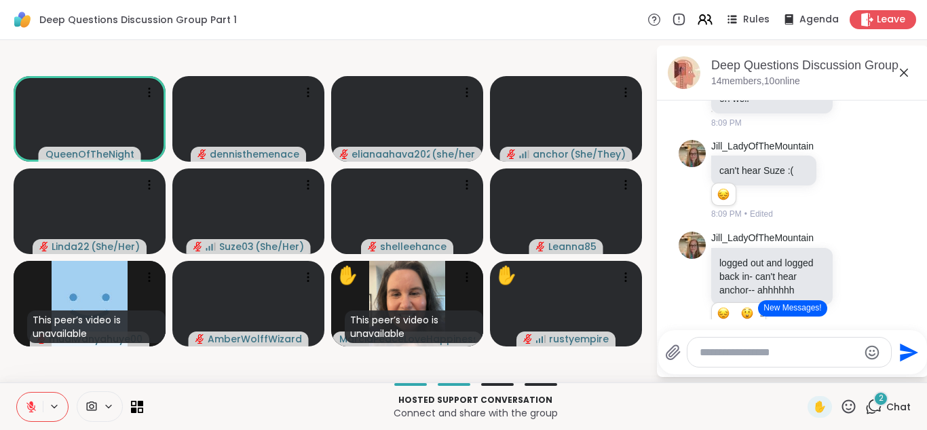
scroll to position [2444, 0]
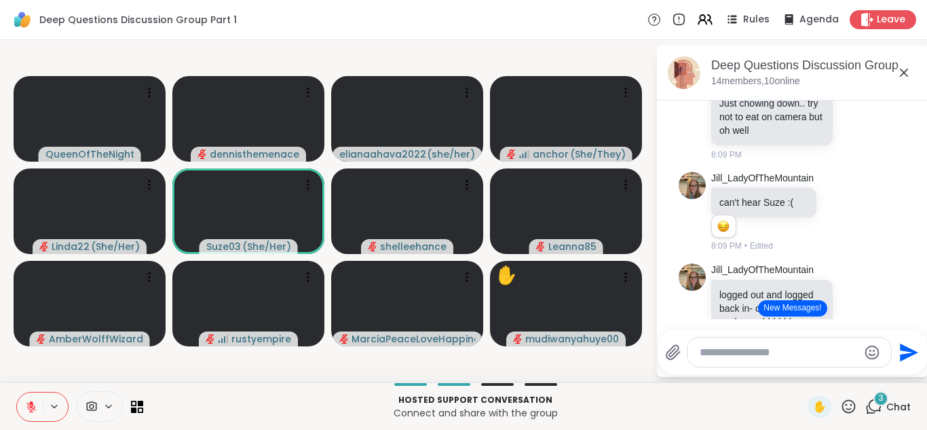
click at [29, 407] on icon at bounding box center [31, 407] width 12 height 12
click at [29, 407] on icon at bounding box center [31, 407] width 7 height 4
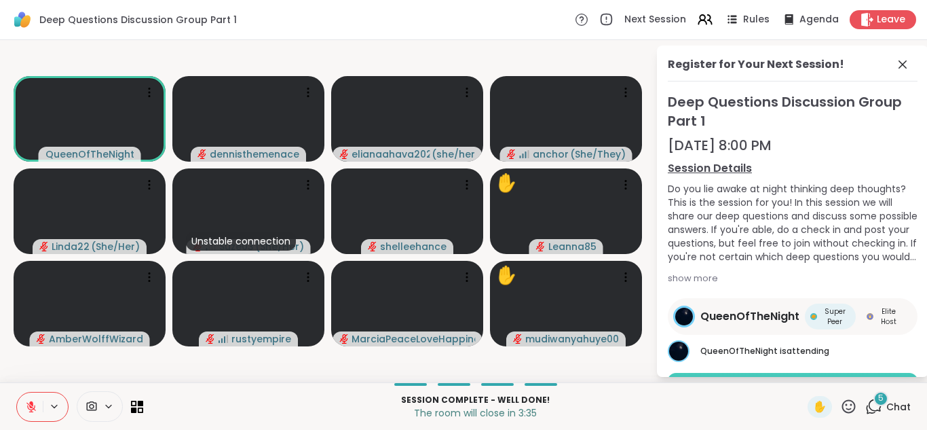
click at [782, 373] on button "Book Session" at bounding box center [793, 387] width 250 height 29
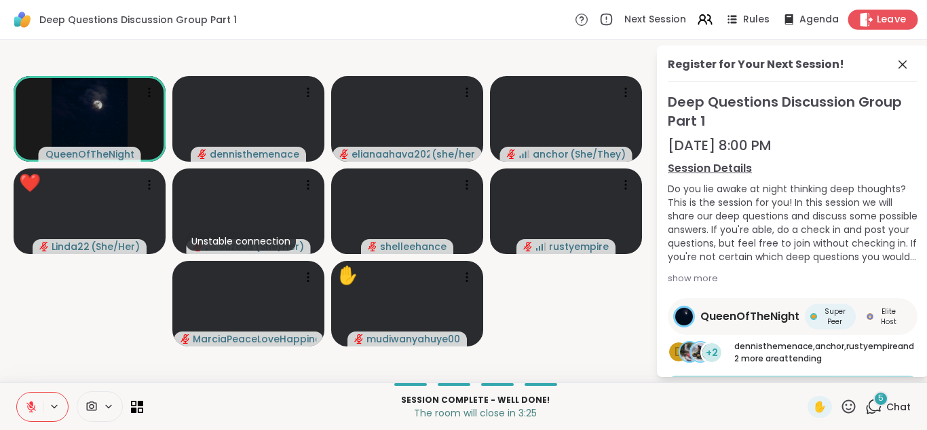
click at [884, 17] on span "Leave" at bounding box center [892, 20] width 30 height 14
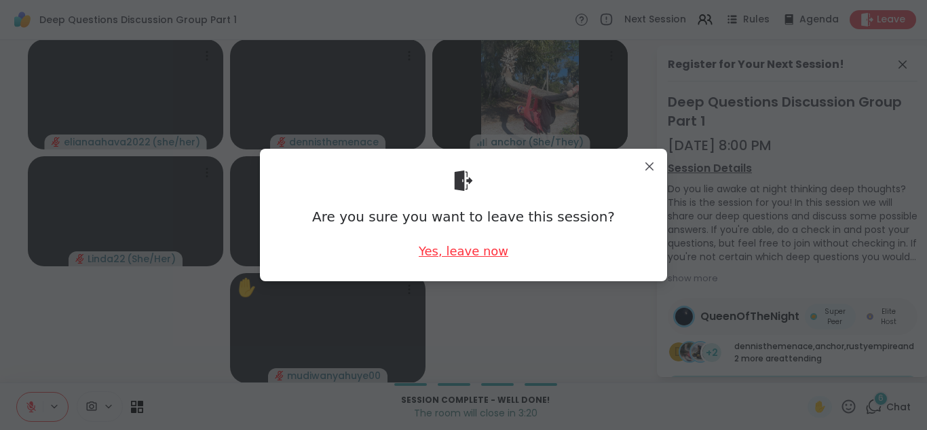
click at [453, 253] on div "Yes, leave now" at bounding box center [464, 250] width 90 height 17
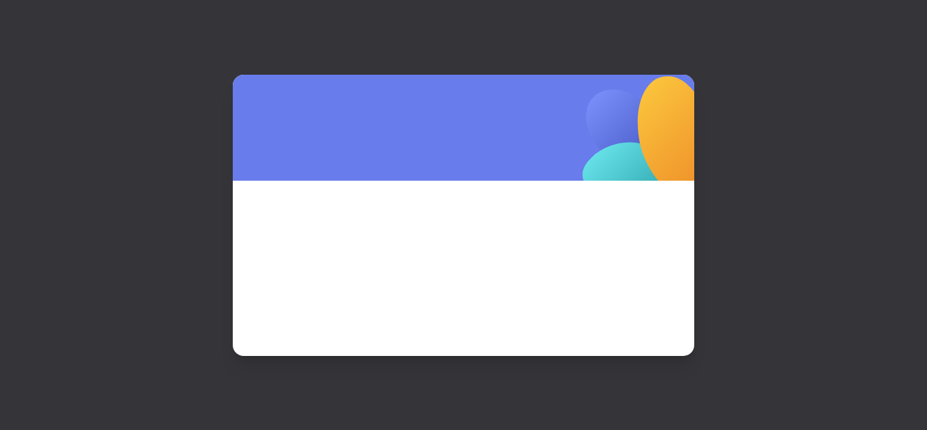
click at [456, 253] on span at bounding box center [463, 249] width 396 height 73
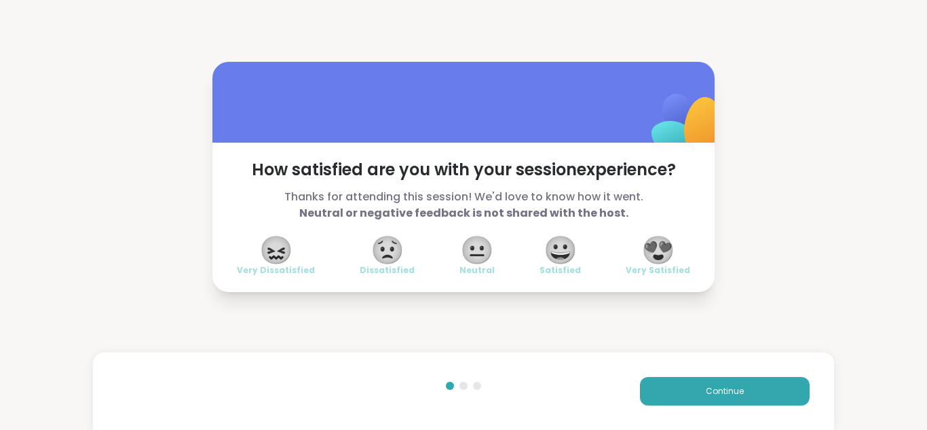
click at [662, 254] on span "😍" at bounding box center [659, 250] width 34 height 24
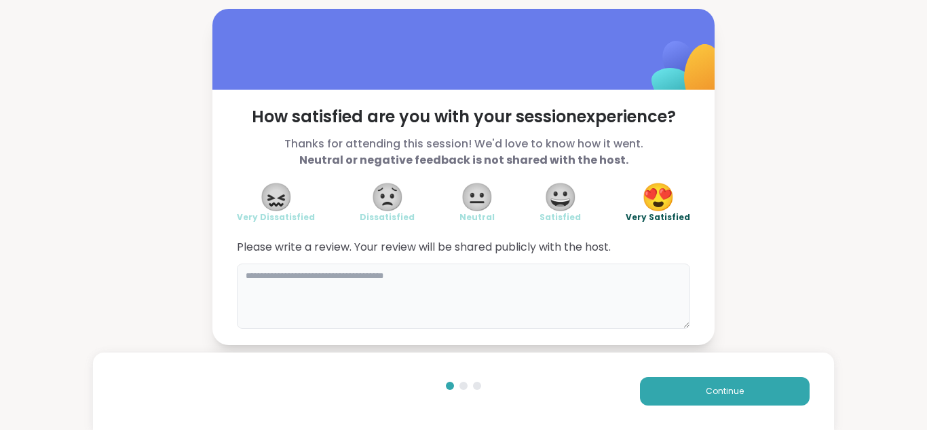
click at [549, 281] on textarea at bounding box center [463, 295] width 453 height 65
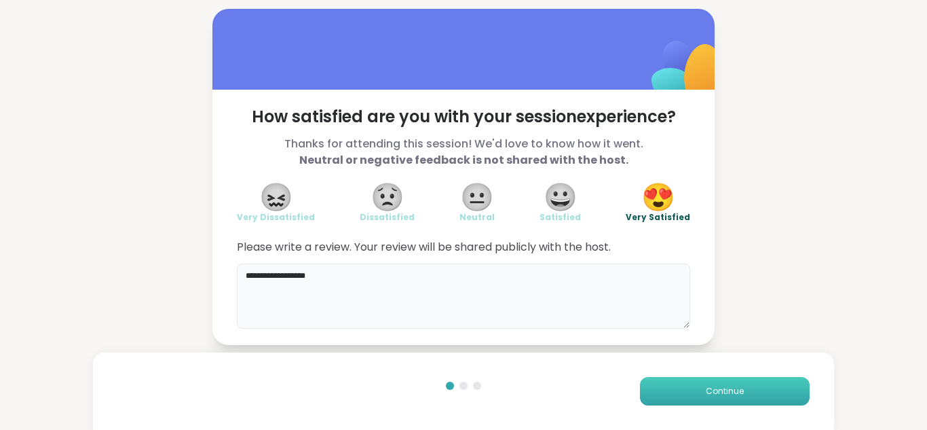
type textarea "**********"
click at [720, 388] on span "Continue" at bounding box center [725, 391] width 38 height 12
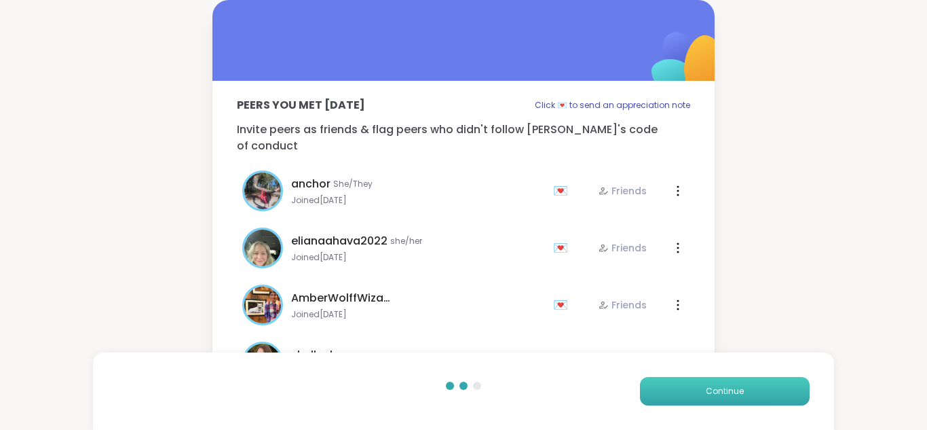
click at [720, 388] on span "Continue" at bounding box center [725, 391] width 38 height 12
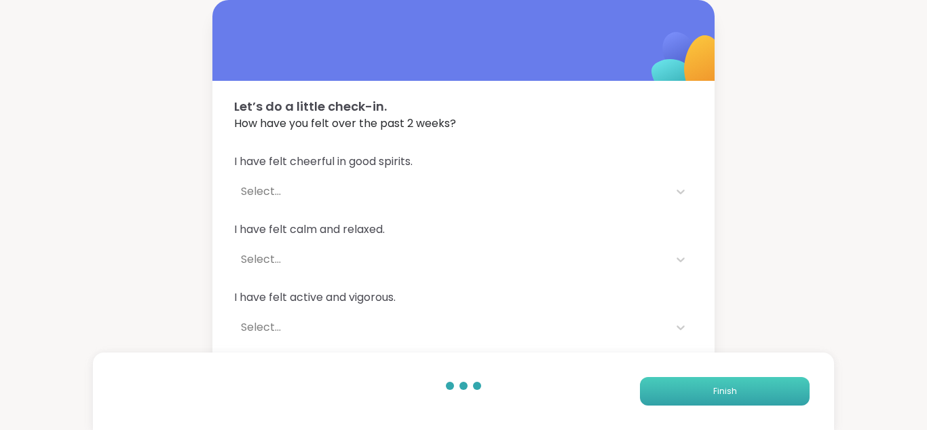
click at [720, 388] on span "Finish" at bounding box center [726, 391] width 24 height 12
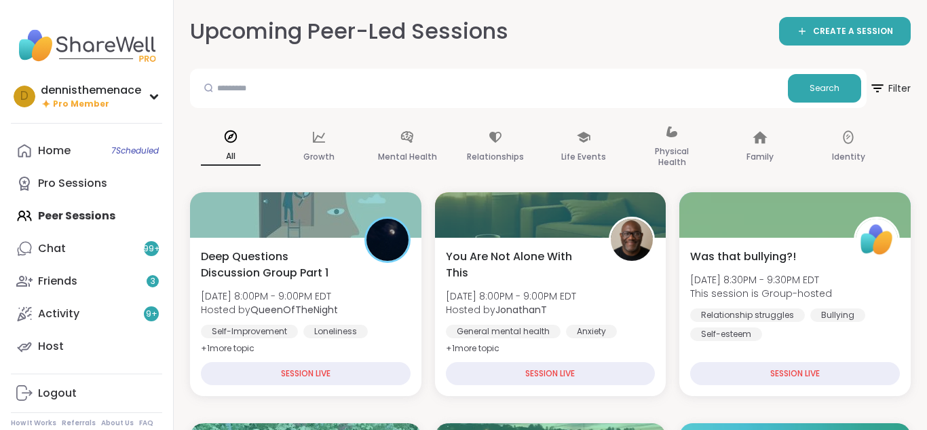
click at [720, 388] on div "Was that bullying?! Mon, Sep 08 | 8:30PM - 9:30PM EDT This session is Group-hos…" at bounding box center [795, 317] width 231 height 158
click at [720, 388] on p "If you feel you've been bullied, in your personal, romantic or professional lif…" at bounding box center [744, 370] width 345 height 68
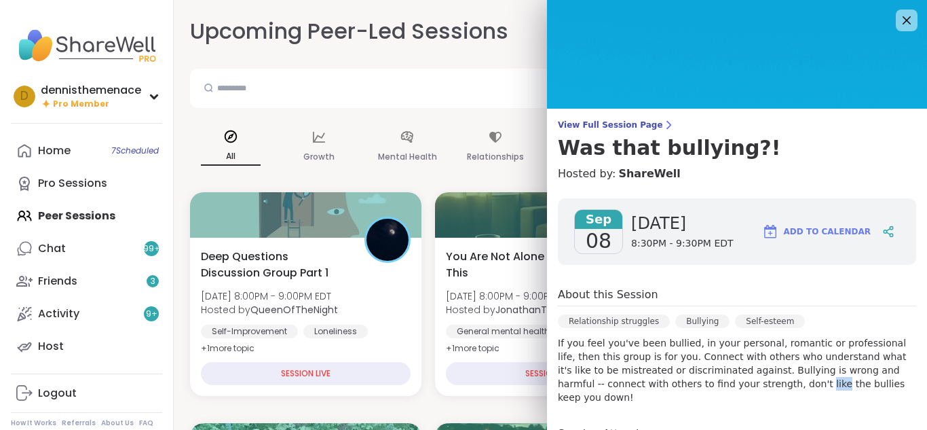
click at [720, 388] on p "If you feel you've been bullied, in your personal, romantic or professional lif…" at bounding box center [737, 370] width 358 height 68
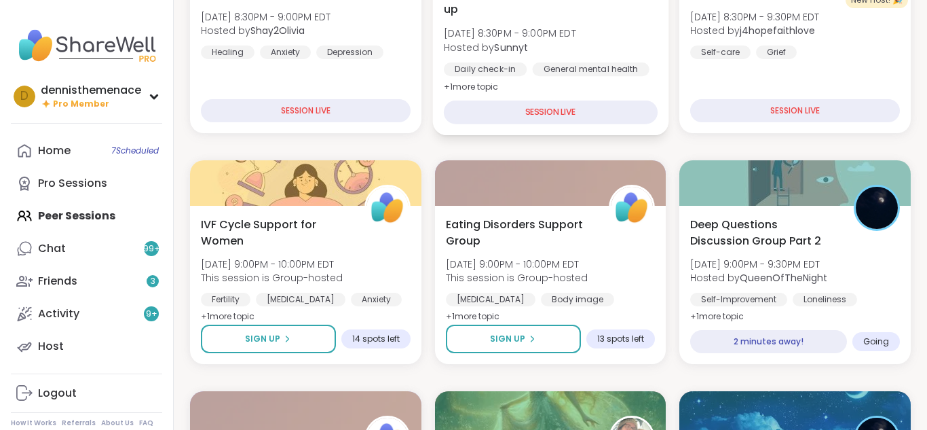
scroll to position [543, 0]
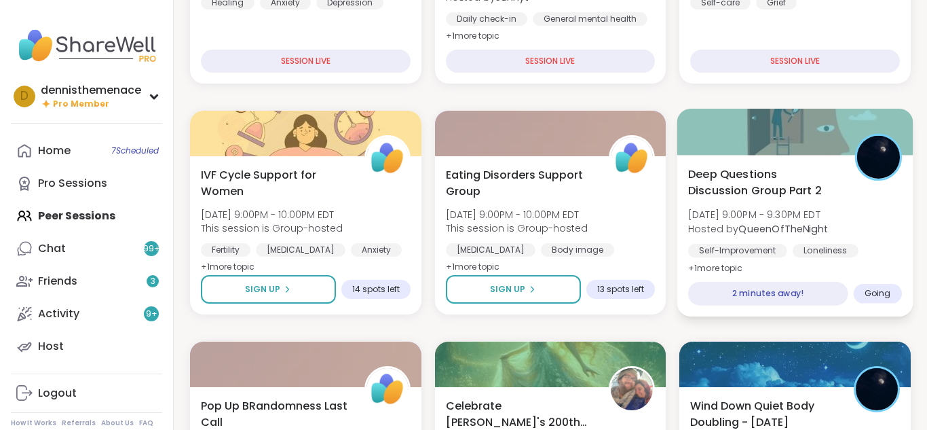
click at [787, 231] on b "QueenOfTheNight" at bounding box center [784, 228] width 90 height 14
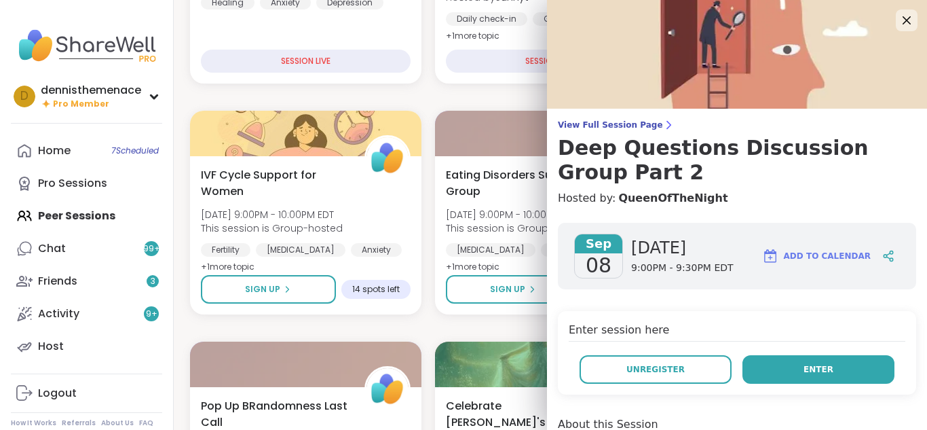
click at [818, 370] on span "Enter" at bounding box center [819, 369] width 30 height 12
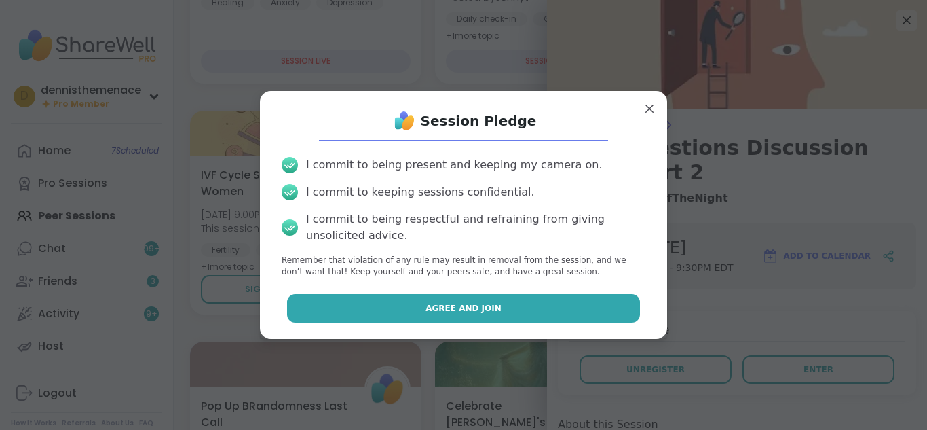
click at [472, 305] on span "Agree and Join" at bounding box center [464, 308] width 76 height 12
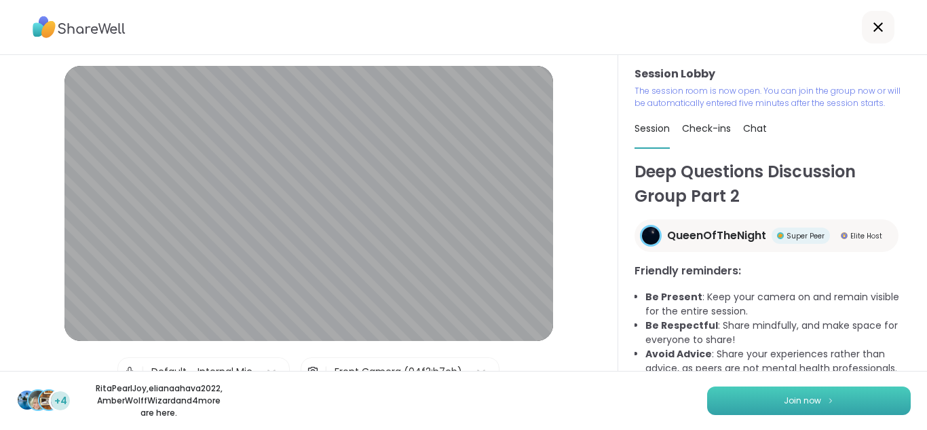
click at [802, 401] on span "Join now" at bounding box center [802, 400] width 37 height 12
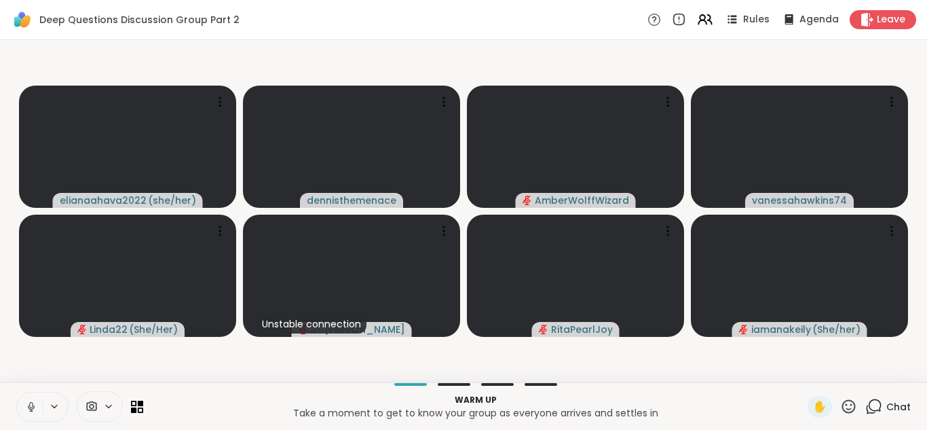
click at [33, 405] on icon at bounding box center [31, 407] width 7 height 4
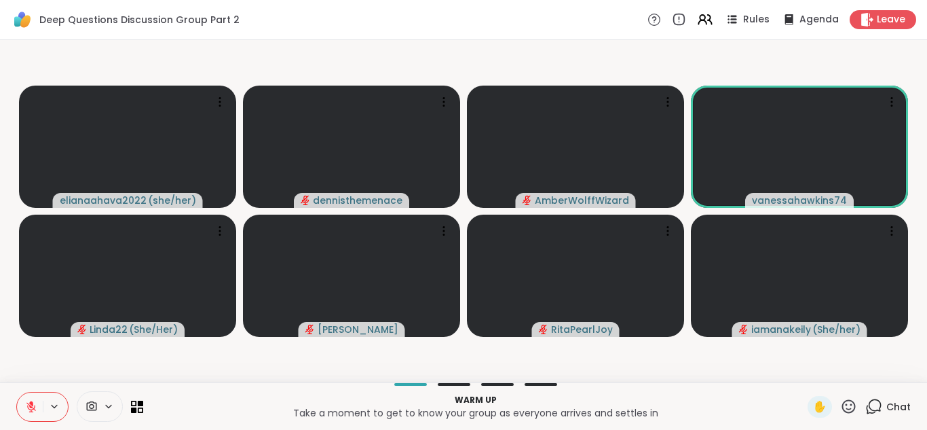
click at [902, 404] on span "Chat" at bounding box center [899, 407] width 24 height 14
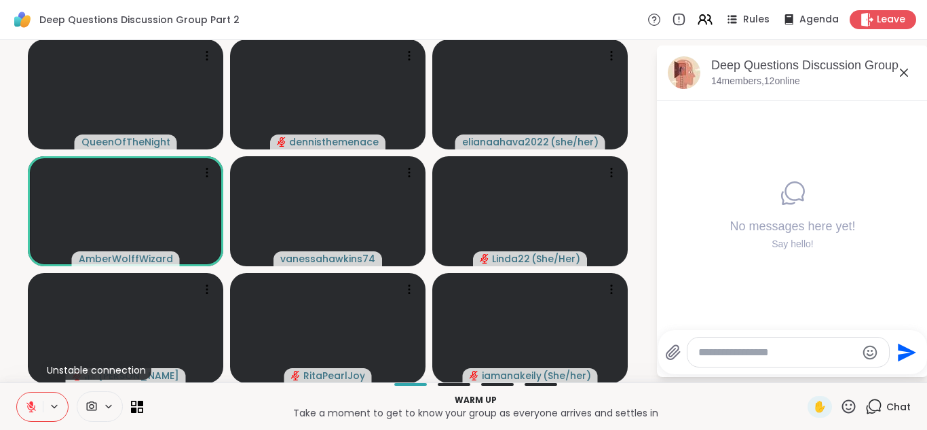
click at [30, 406] on icon at bounding box center [31, 407] width 10 height 10
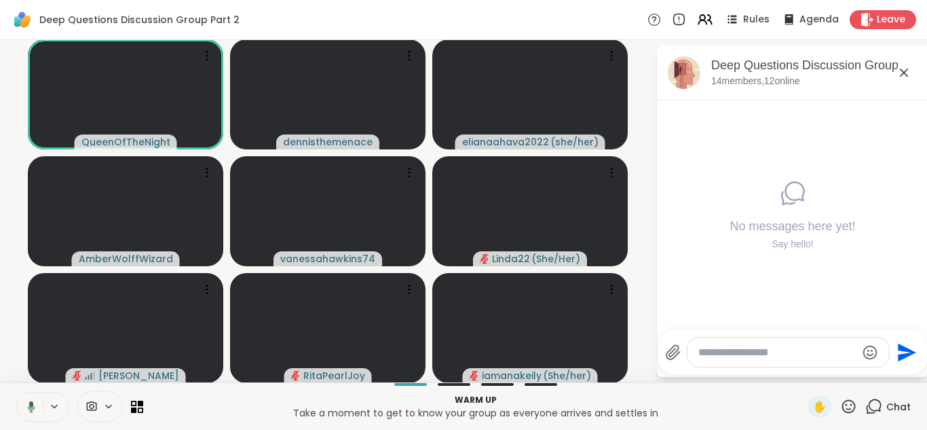
click at [31, 403] on icon at bounding box center [31, 407] width 7 height 12
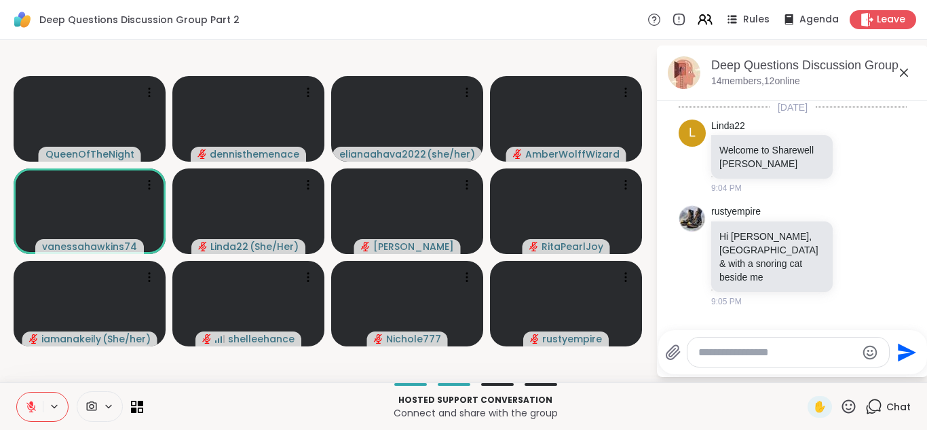
click at [29, 405] on icon at bounding box center [31, 407] width 10 height 10
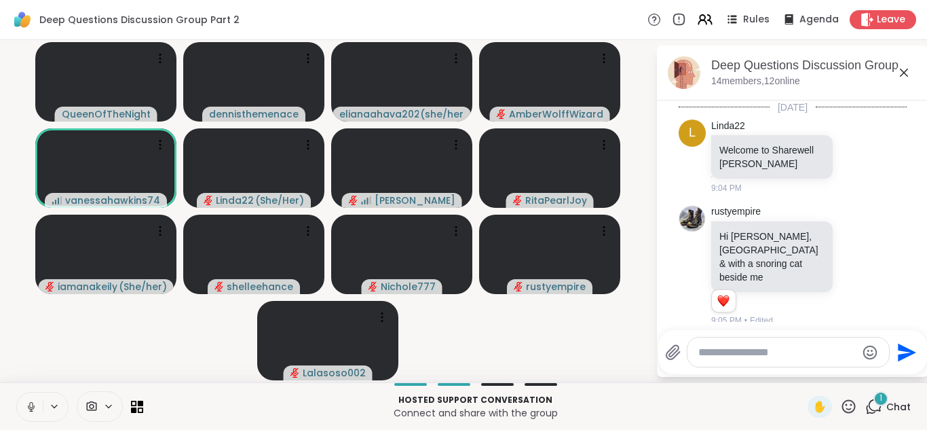
scroll to position [148, 0]
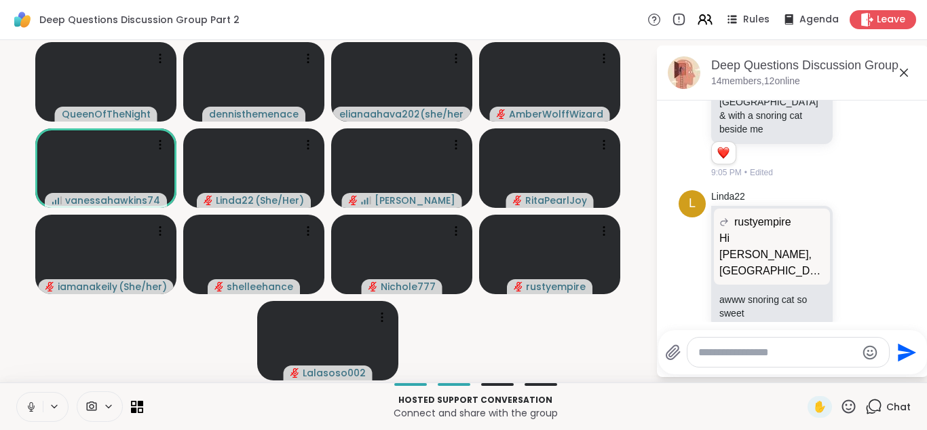
click at [30, 409] on icon at bounding box center [31, 407] width 12 height 12
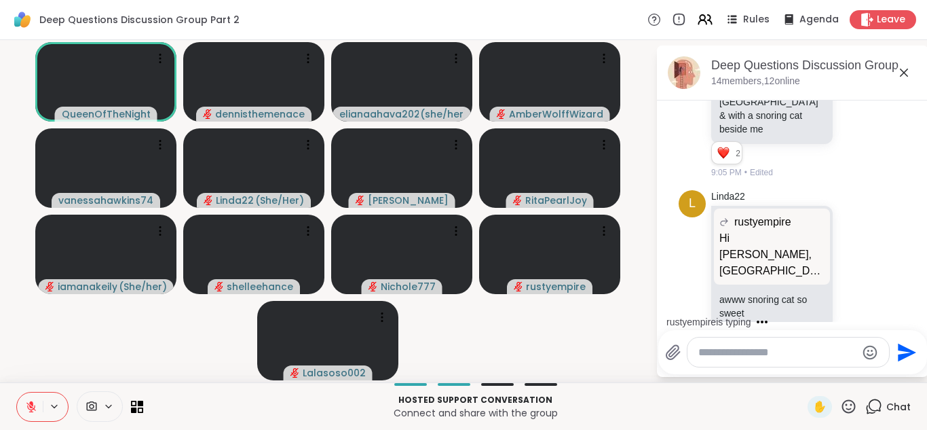
click at [30, 409] on icon at bounding box center [31, 407] width 12 height 12
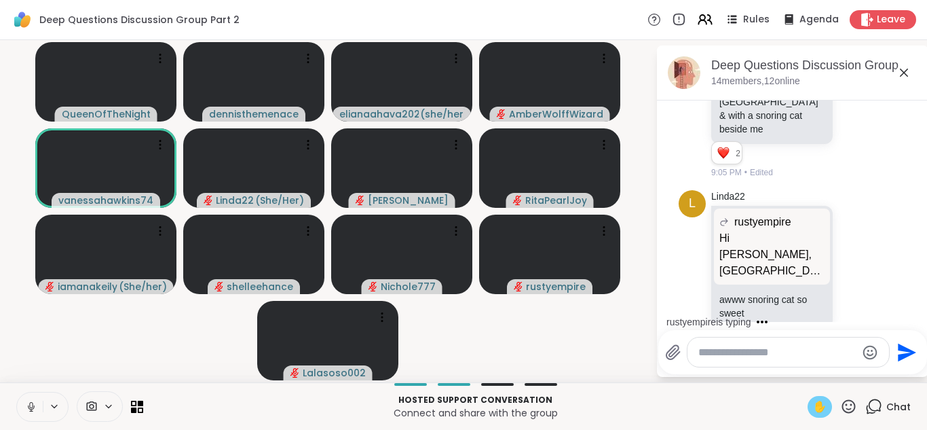
click at [819, 403] on span "✋" at bounding box center [820, 407] width 14 height 16
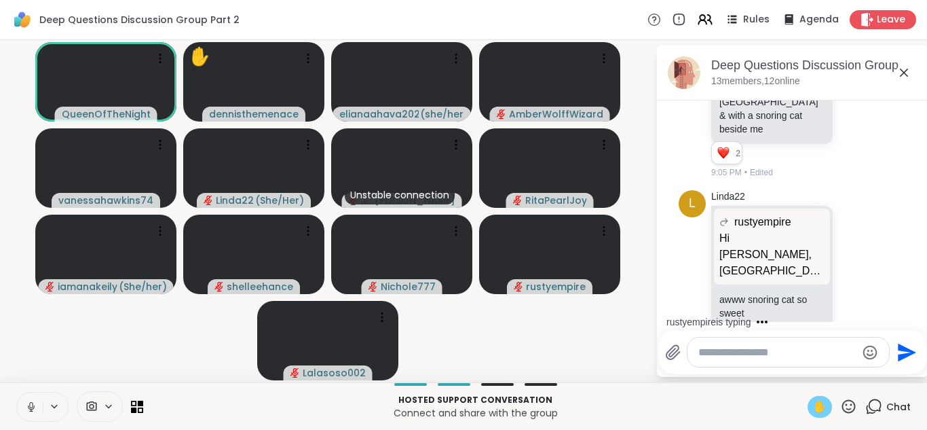
click at [31, 403] on icon at bounding box center [31, 407] width 12 height 12
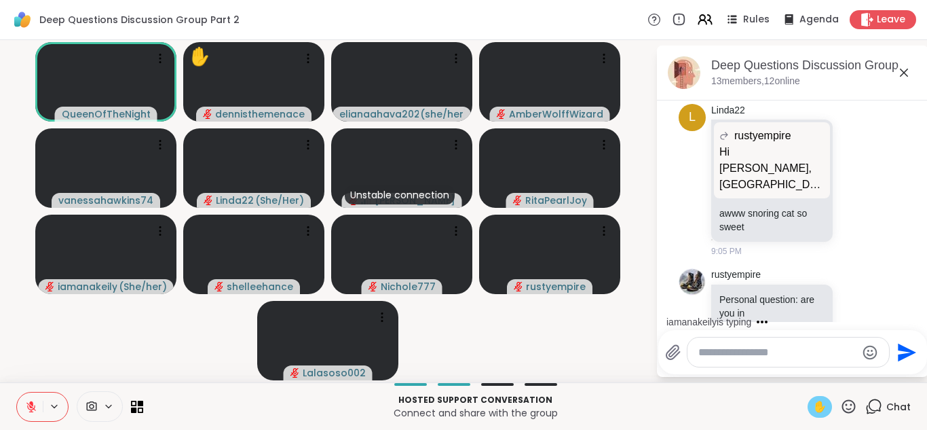
click at [31, 403] on icon at bounding box center [31, 403] width 4 height 5
click at [29, 409] on icon at bounding box center [31, 407] width 12 height 12
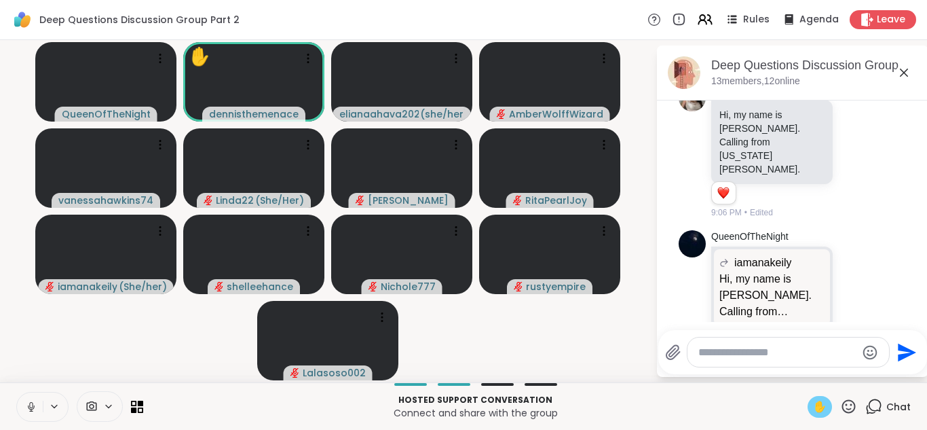
scroll to position [537, 0]
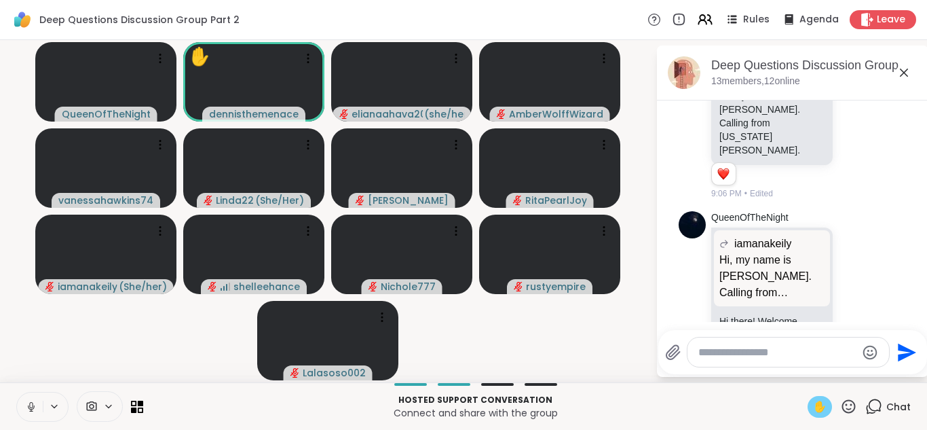
click at [35, 404] on icon at bounding box center [31, 407] width 12 height 12
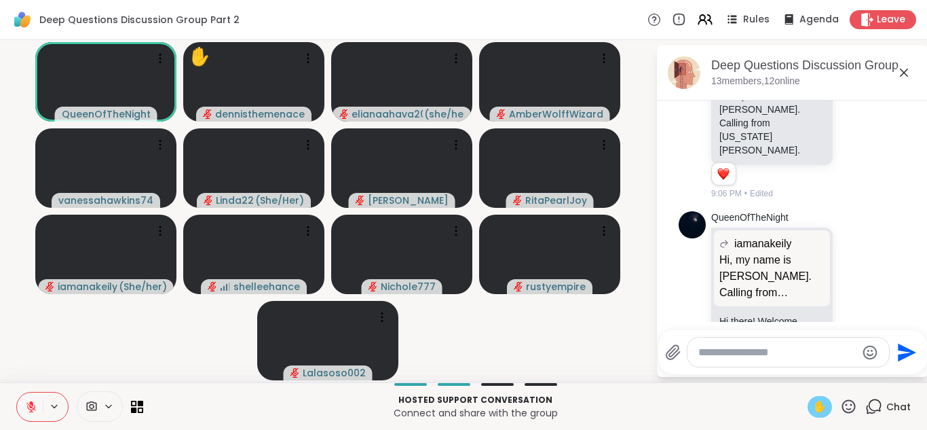
click at [821, 405] on span "✋" at bounding box center [820, 407] width 14 height 16
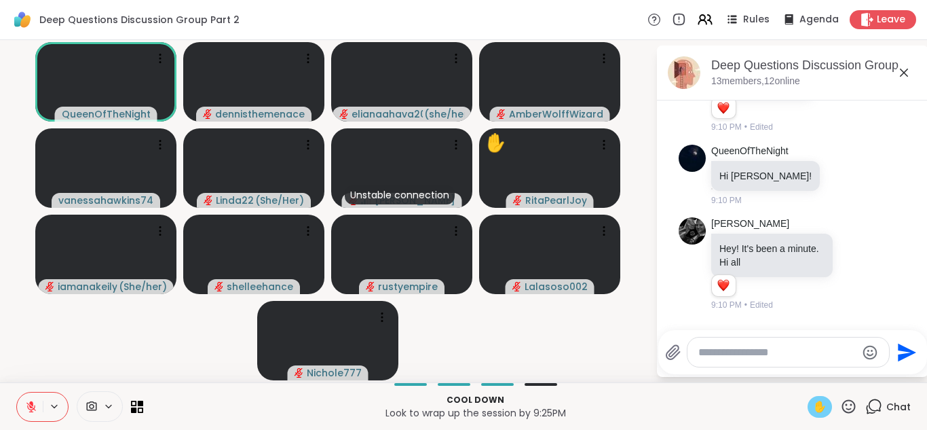
scroll to position [899, 0]
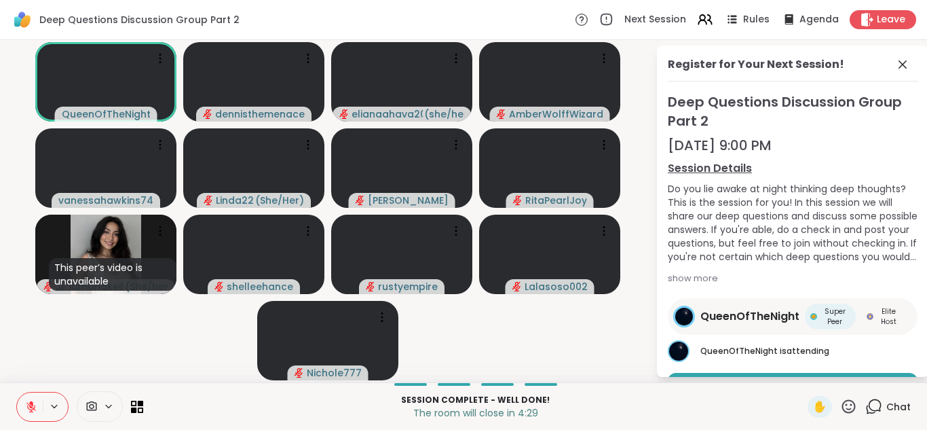
click at [843, 286] on div "Session Details Do you lie awake at night thinking deep thoughts? This is the s…" at bounding box center [793, 224] width 250 height 128
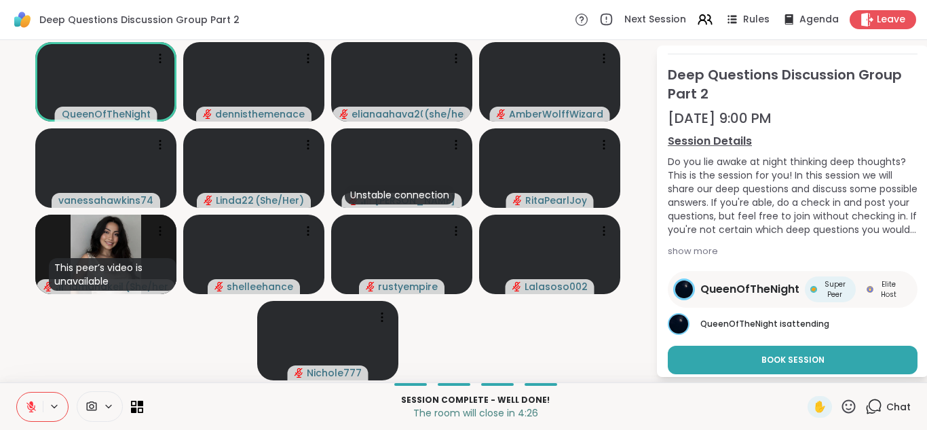
scroll to position [69, 0]
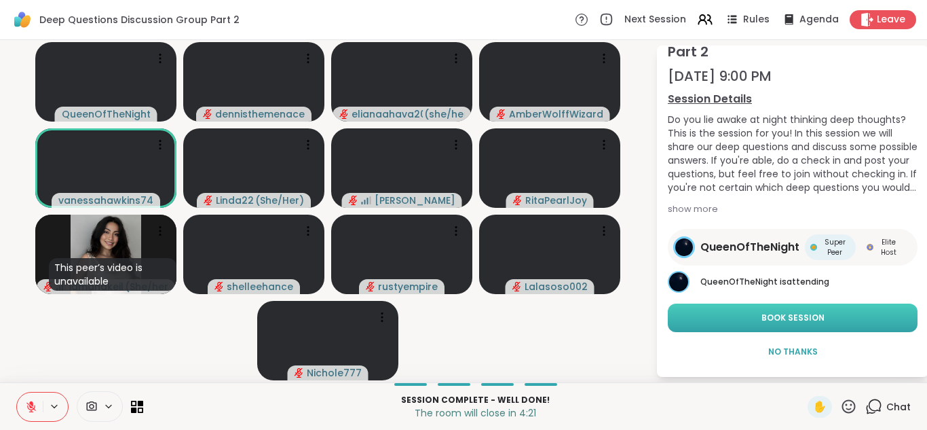
click at [798, 315] on span "Book Session" at bounding box center [793, 318] width 63 height 12
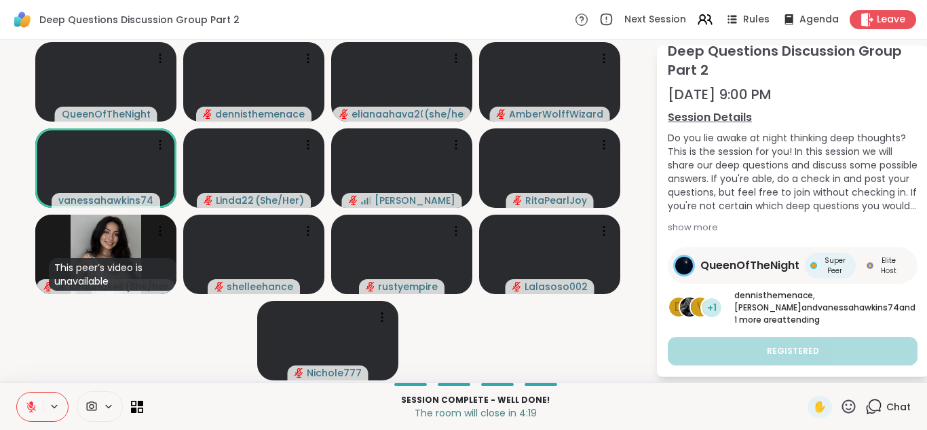
scroll to position [51, 0]
click at [901, 405] on span "Chat" at bounding box center [899, 407] width 24 height 14
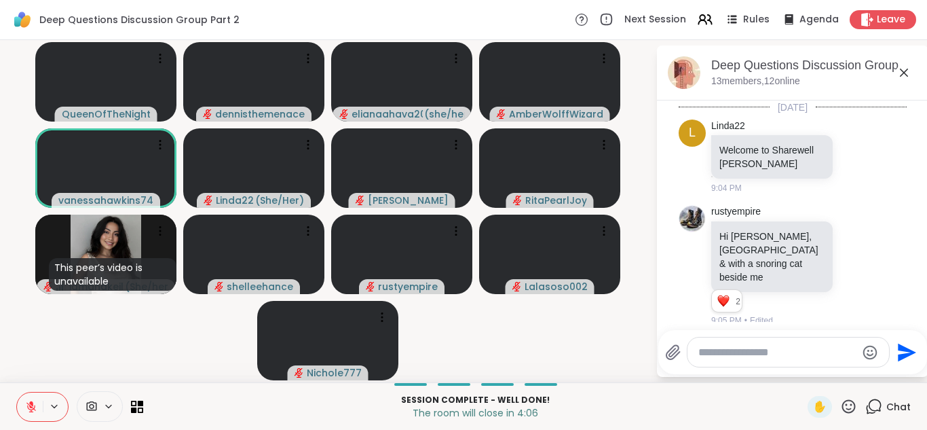
scroll to position [899, 0]
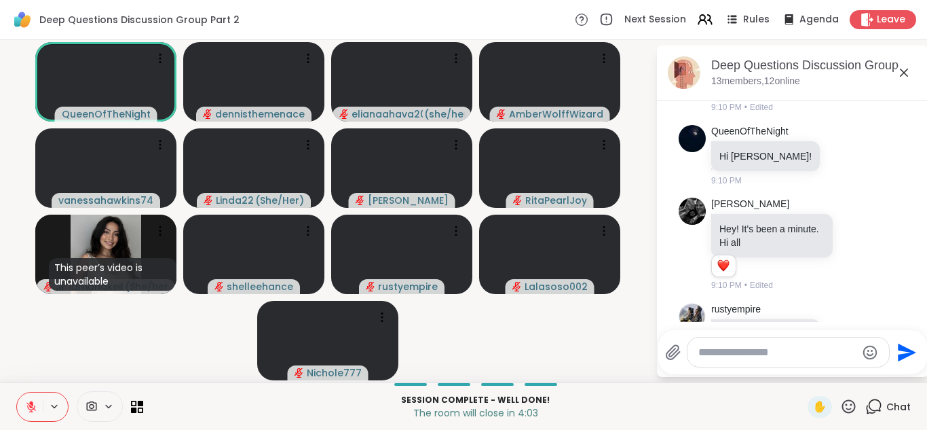
click at [772, 348] on textarea "Type your message" at bounding box center [778, 353] width 158 height 14
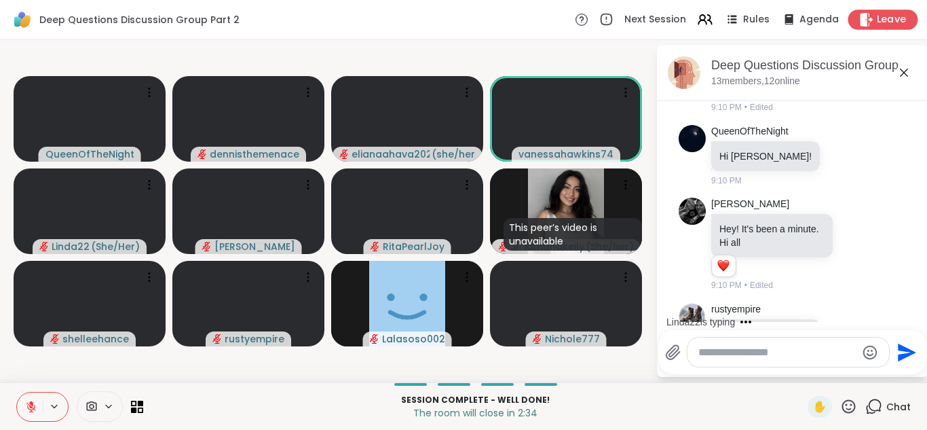
scroll to position [998, 0]
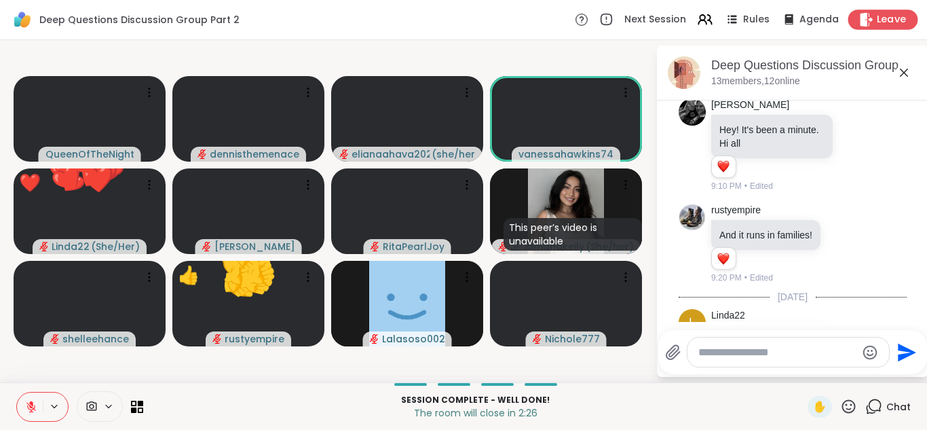
click at [885, 14] on span "Leave" at bounding box center [892, 20] width 30 height 14
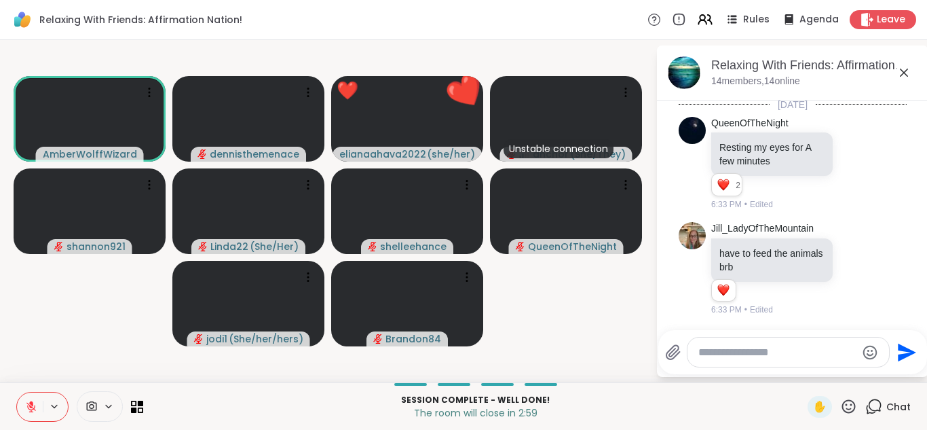
scroll to position [13316, 0]
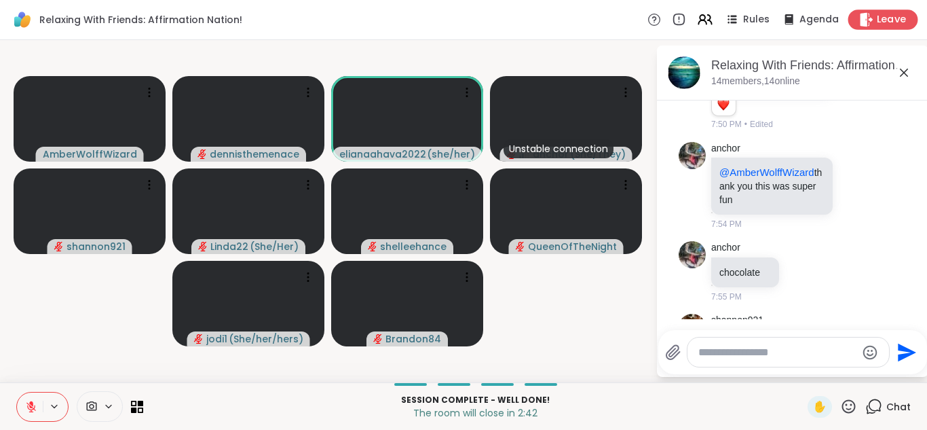
click at [885, 14] on span "Leave" at bounding box center [892, 20] width 30 height 14
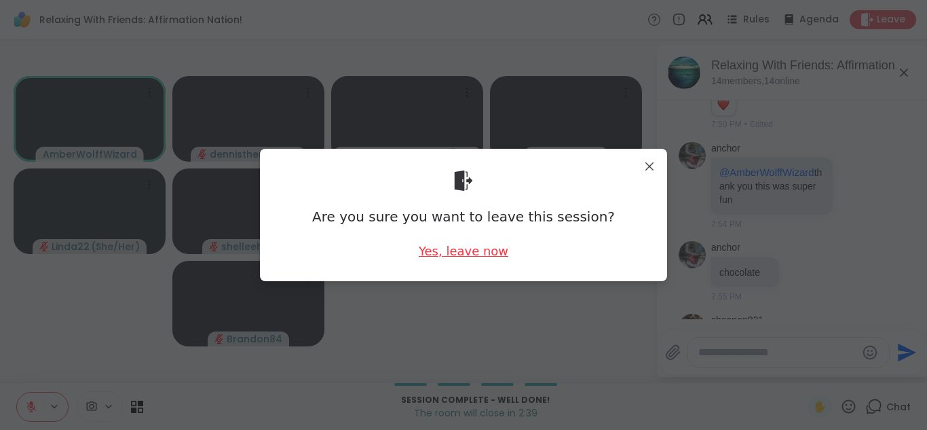
click at [455, 246] on div "Yes, leave now" at bounding box center [464, 250] width 90 height 17
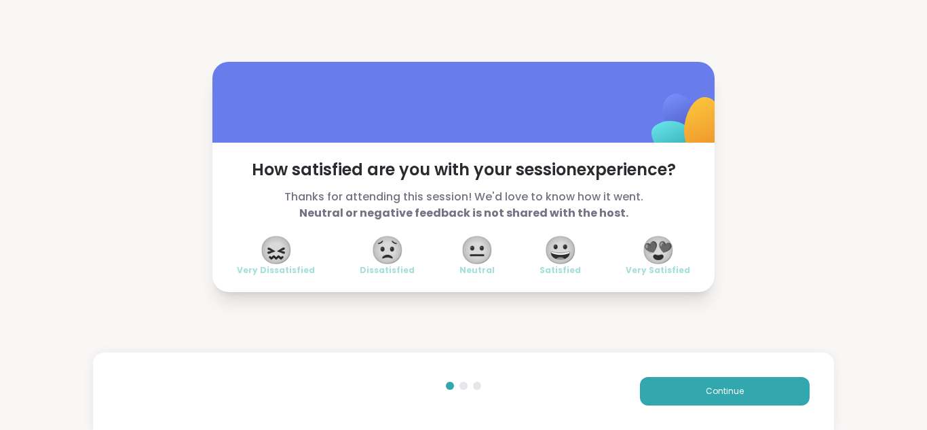
click at [667, 255] on span "😍" at bounding box center [659, 250] width 34 height 24
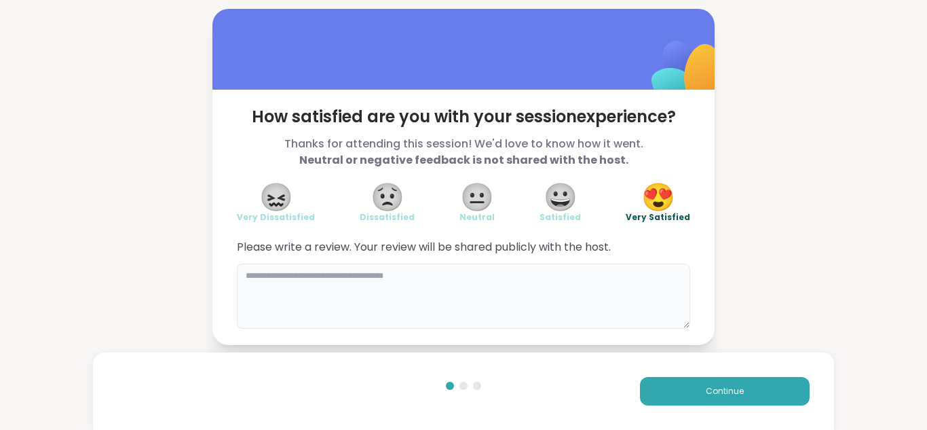
click at [523, 279] on textarea at bounding box center [463, 295] width 453 height 65
click at [834, 217] on div "**********" at bounding box center [463, 177] width 927 height 354
click at [405, 278] on textarea "**********" at bounding box center [463, 295] width 453 height 65
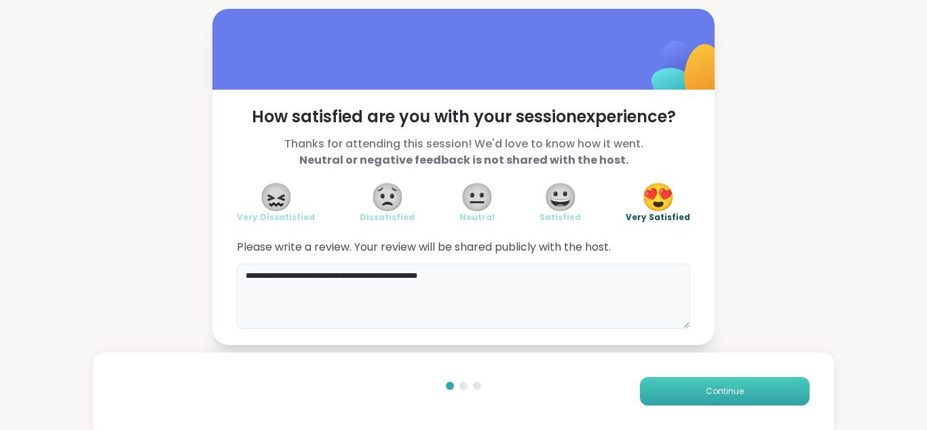
type textarea "**********"
click at [720, 390] on span "Continue" at bounding box center [725, 391] width 38 height 12
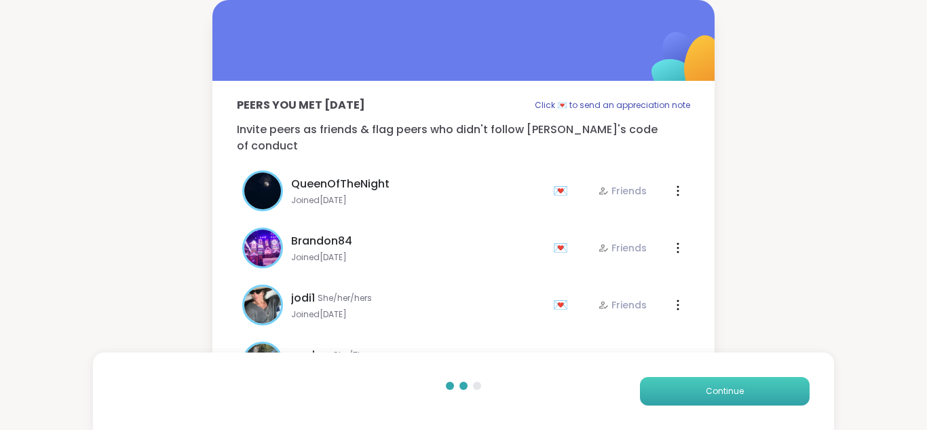
click at [722, 388] on span "Continue" at bounding box center [725, 391] width 38 height 12
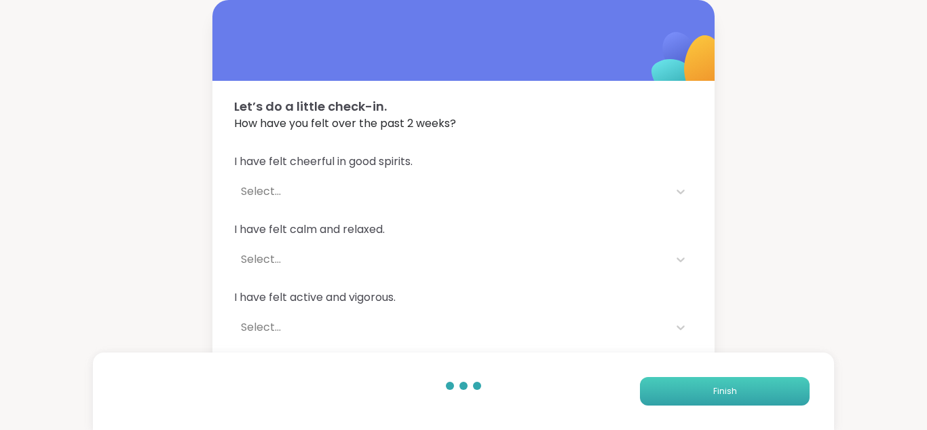
click at [722, 388] on span "Finish" at bounding box center [726, 391] width 24 height 12
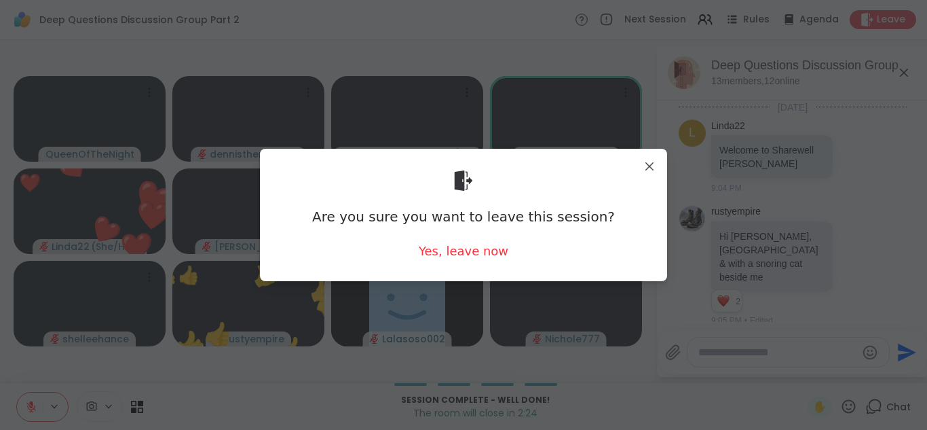
scroll to position [998, 0]
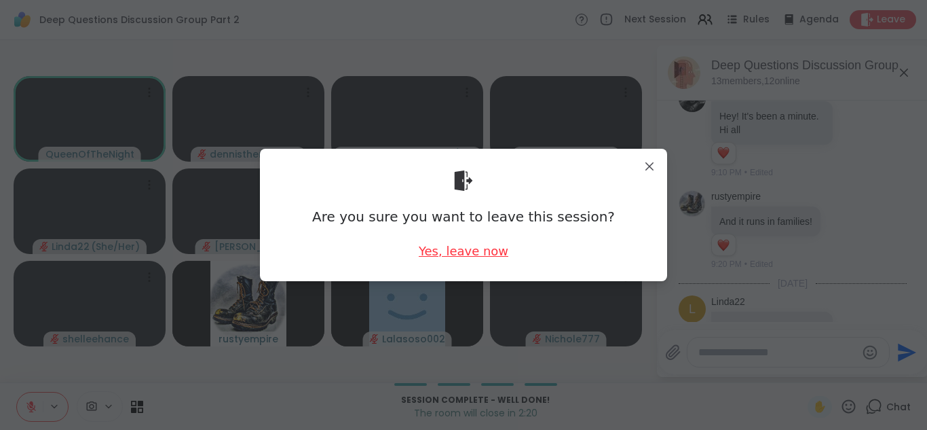
click at [479, 253] on div "Yes, leave now" at bounding box center [464, 250] width 90 height 17
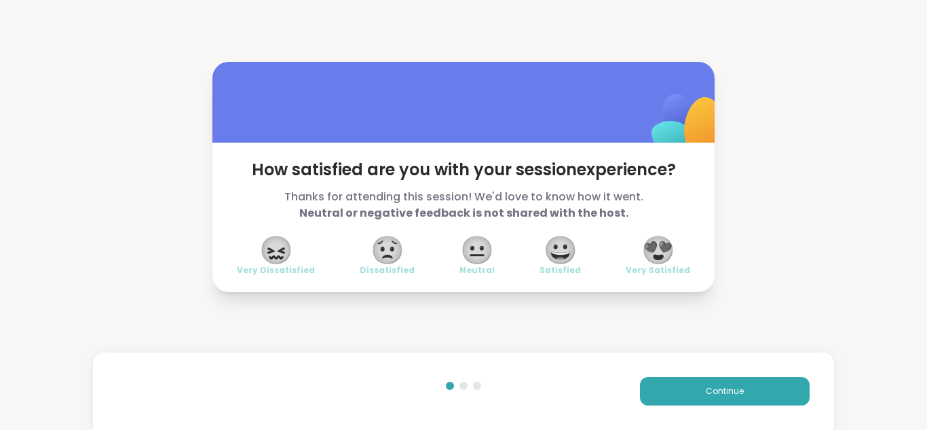
click at [663, 246] on span "😍" at bounding box center [659, 250] width 34 height 24
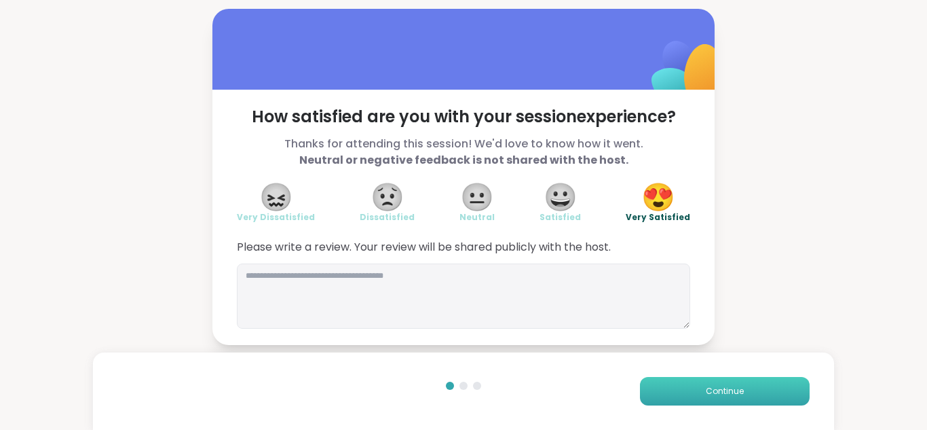
click at [722, 387] on span "Continue" at bounding box center [725, 391] width 38 height 12
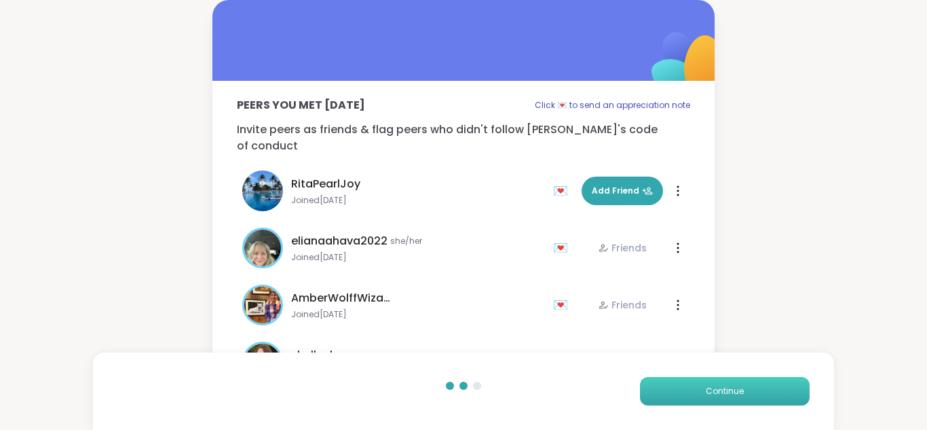
click at [722, 387] on span "Continue" at bounding box center [725, 391] width 38 height 12
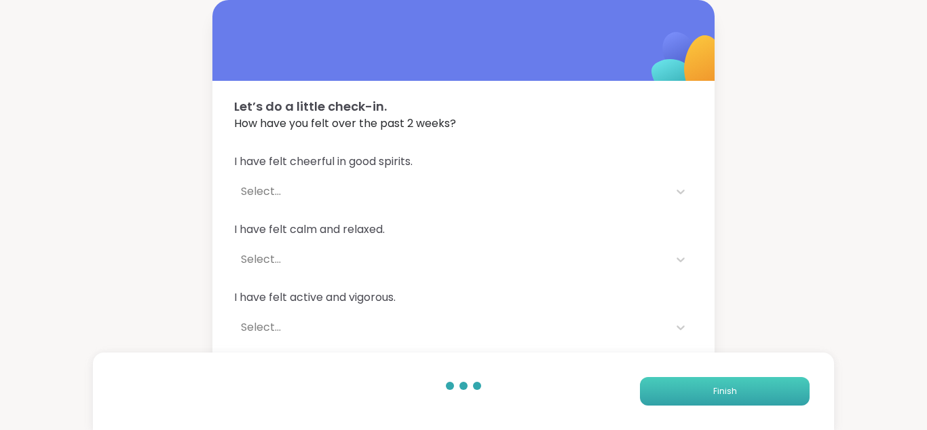
click at [722, 387] on span "Finish" at bounding box center [726, 391] width 24 height 12
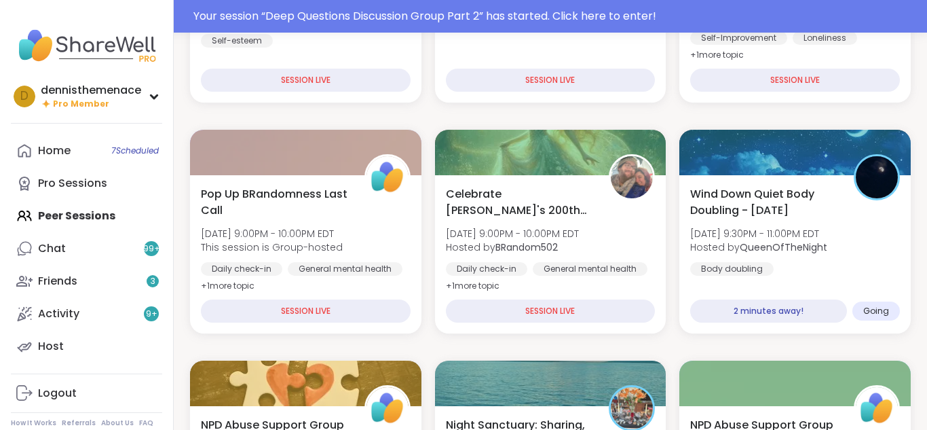
scroll to position [353, 0]
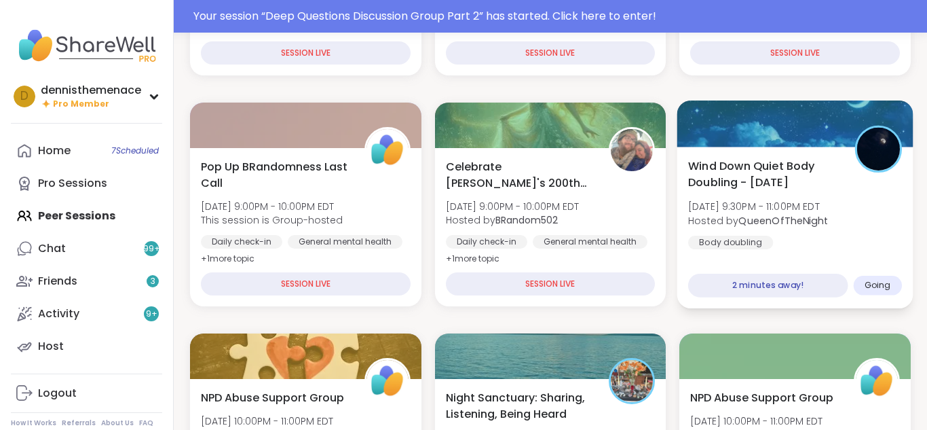
click at [799, 218] on b "QueenOfTheNight" at bounding box center [784, 220] width 90 height 14
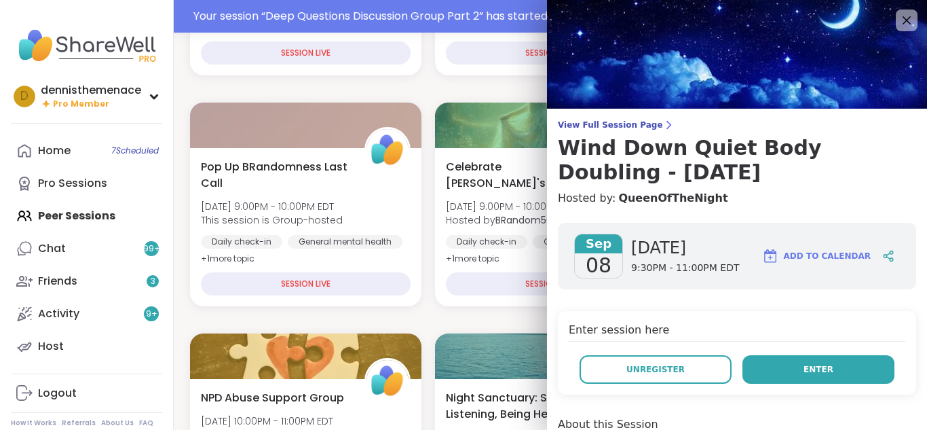
click at [825, 369] on span "Enter" at bounding box center [819, 369] width 30 height 12
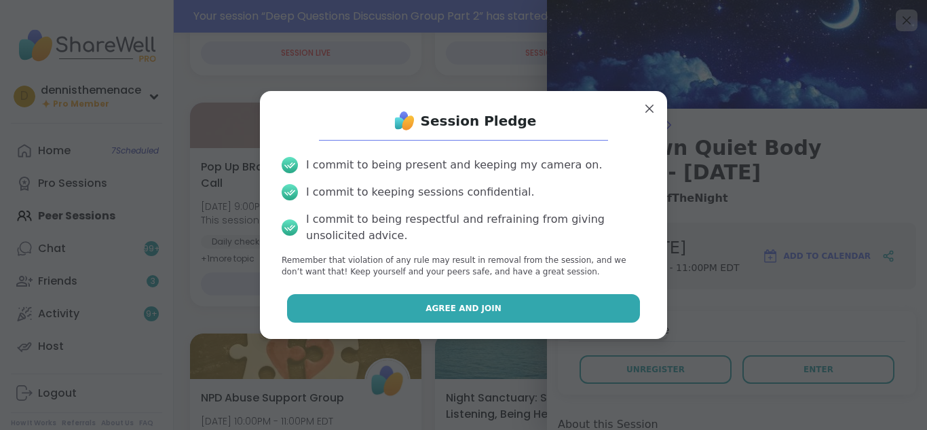
click at [541, 303] on button "Agree and Join" at bounding box center [464, 308] width 354 height 29
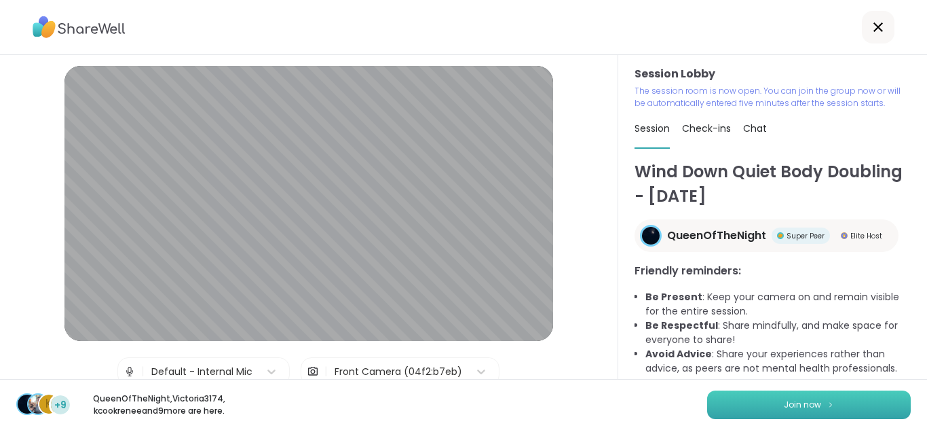
click at [818, 407] on span "Join now" at bounding box center [802, 405] width 37 height 12
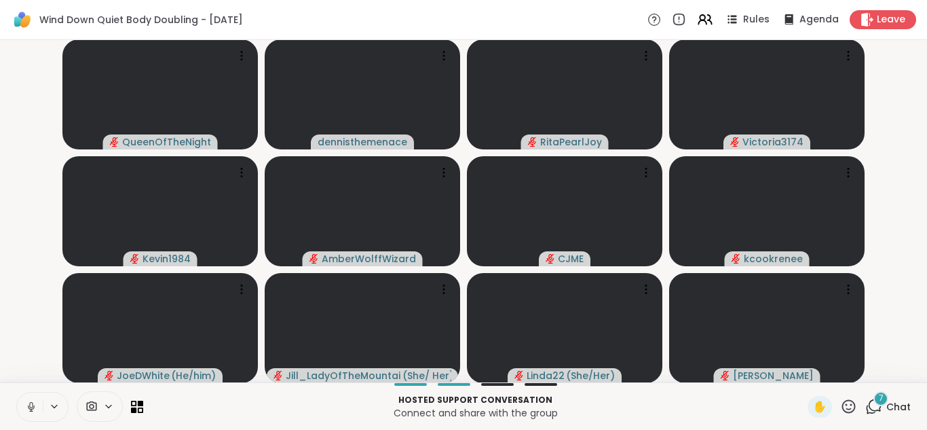
click at [30, 401] on icon at bounding box center [31, 407] width 12 height 12
